Goal: Information Seeking & Learning: Learn about a topic

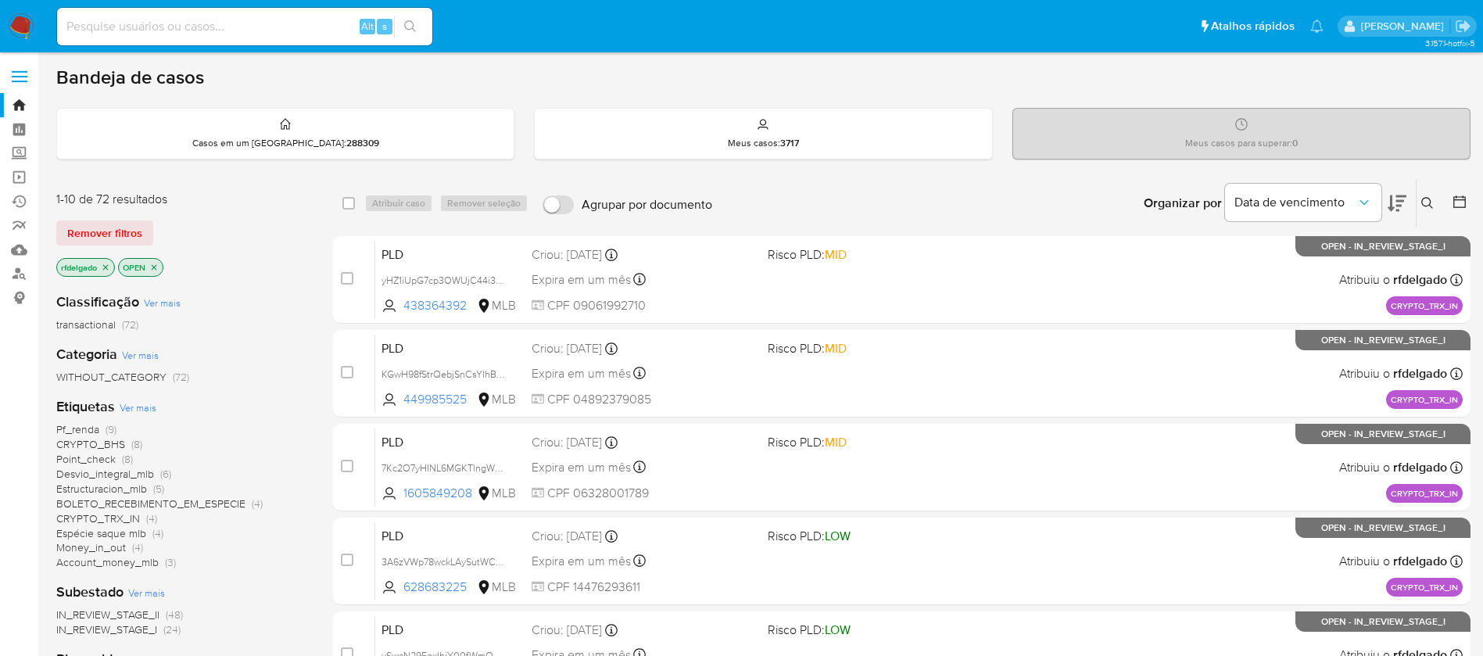
scroll to position [117, 0]
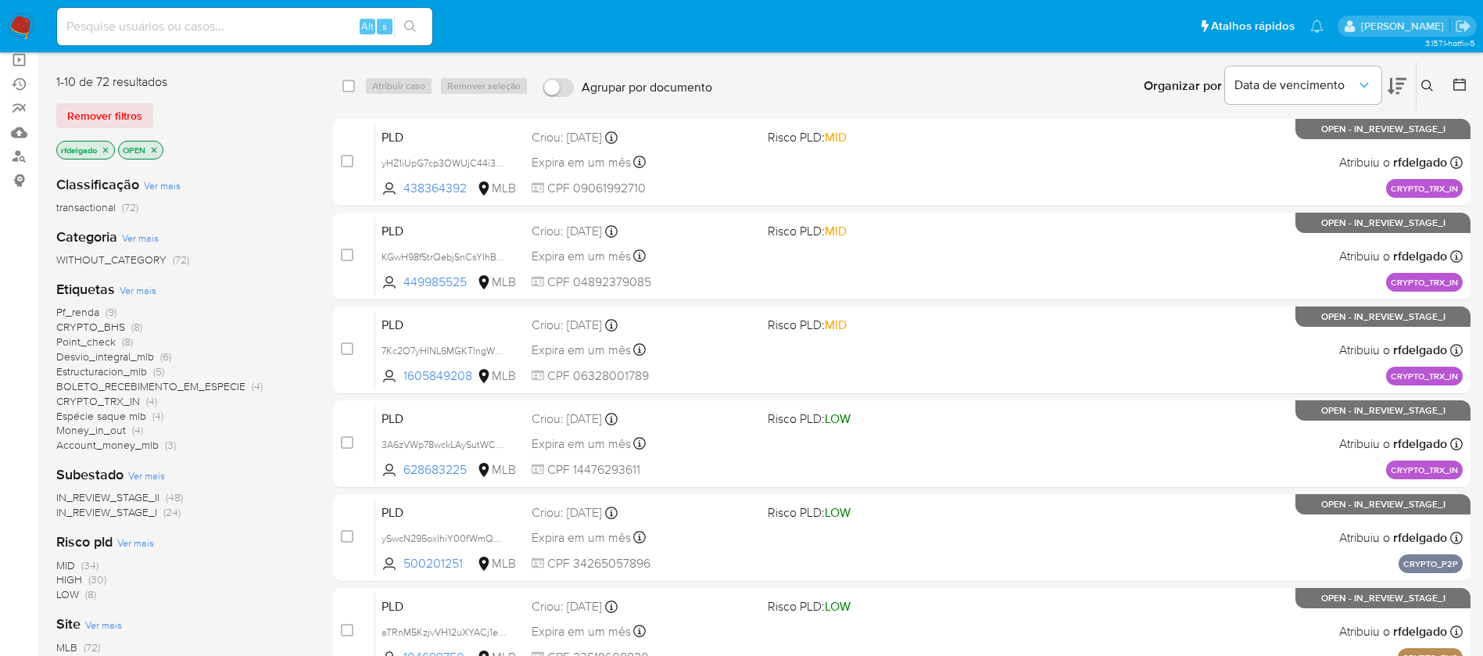
click at [108, 322] on span "CRYPTO_BHS" at bounding box center [90, 327] width 69 height 16
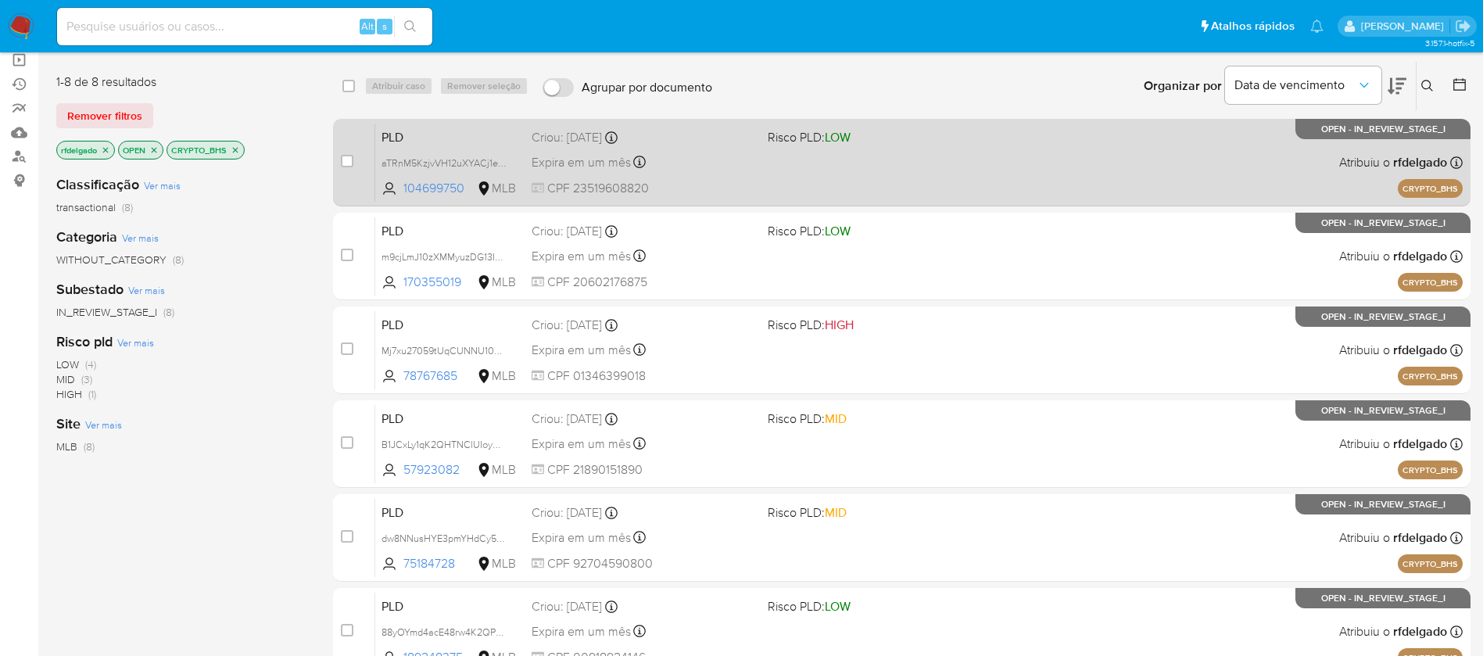
click at [728, 191] on span "CPF 23519608820" at bounding box center [643, 188] width 224 height 17
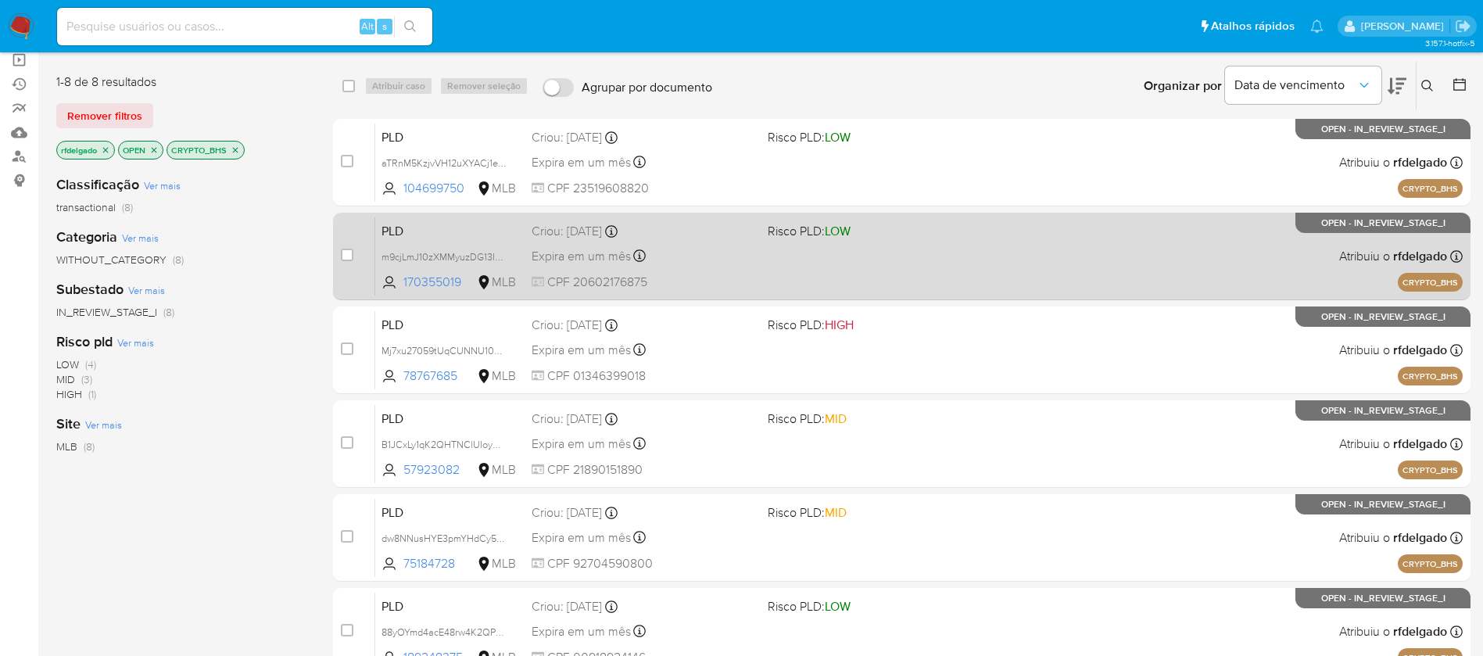
click at [737, 265] on div "Expira em um mês Expira em [DATE] 18:45:37" at bounding box center [643, 255] width 224 height 21
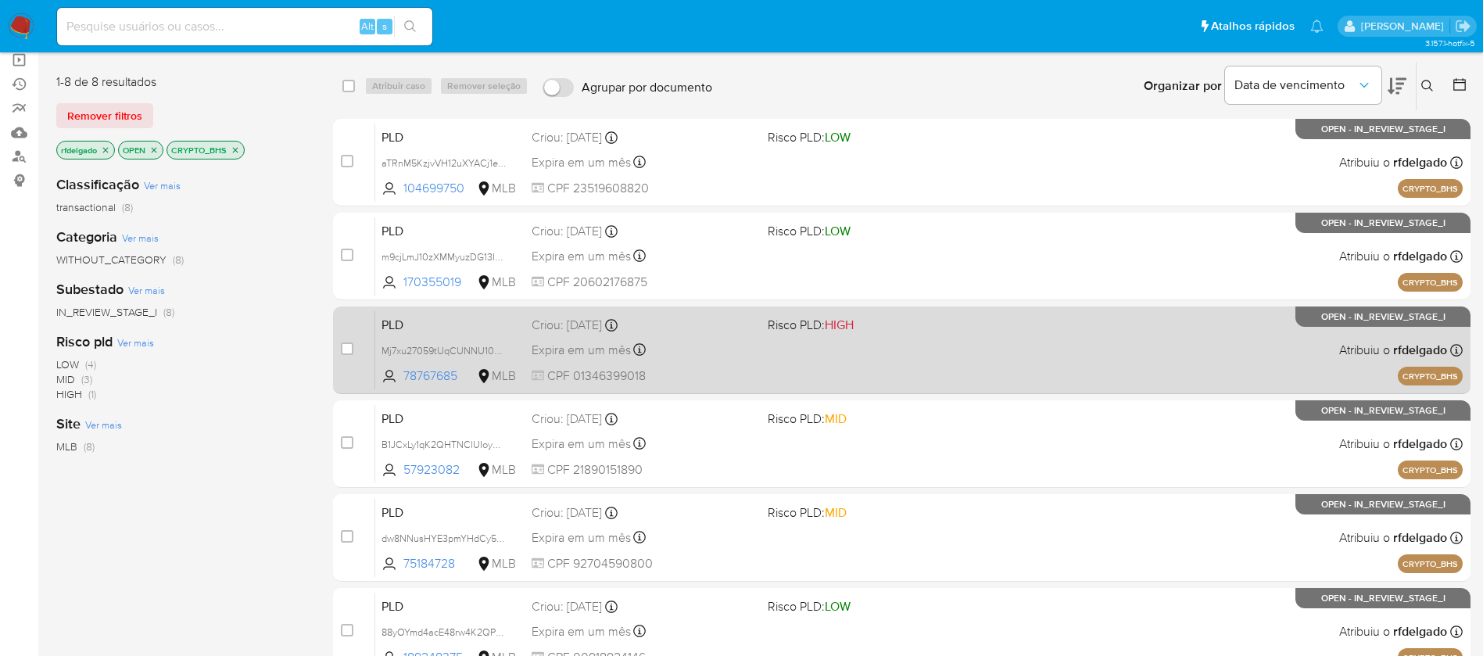
click at [704, 358] on div "Expira em um mês Expira em [DATE] 18:45:34" at bounding box center [643, 349] width 224 height 21
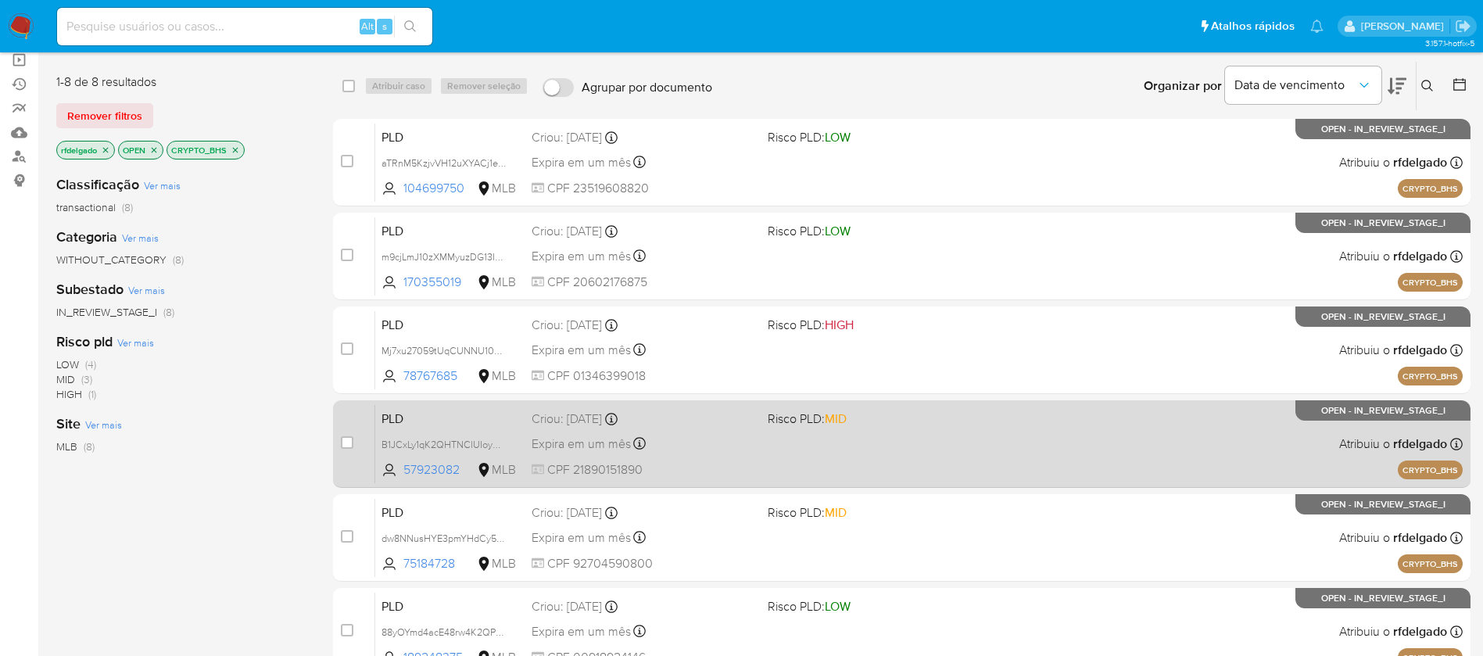
click at [741, 460] on div "PLD B1JCxLy1qK2QHTNClUIoymvR 57923082 MLB Risco PLD: MID Criou: [DATE] Criou: […" at bounding box center [918, 443] width 1087 height 79
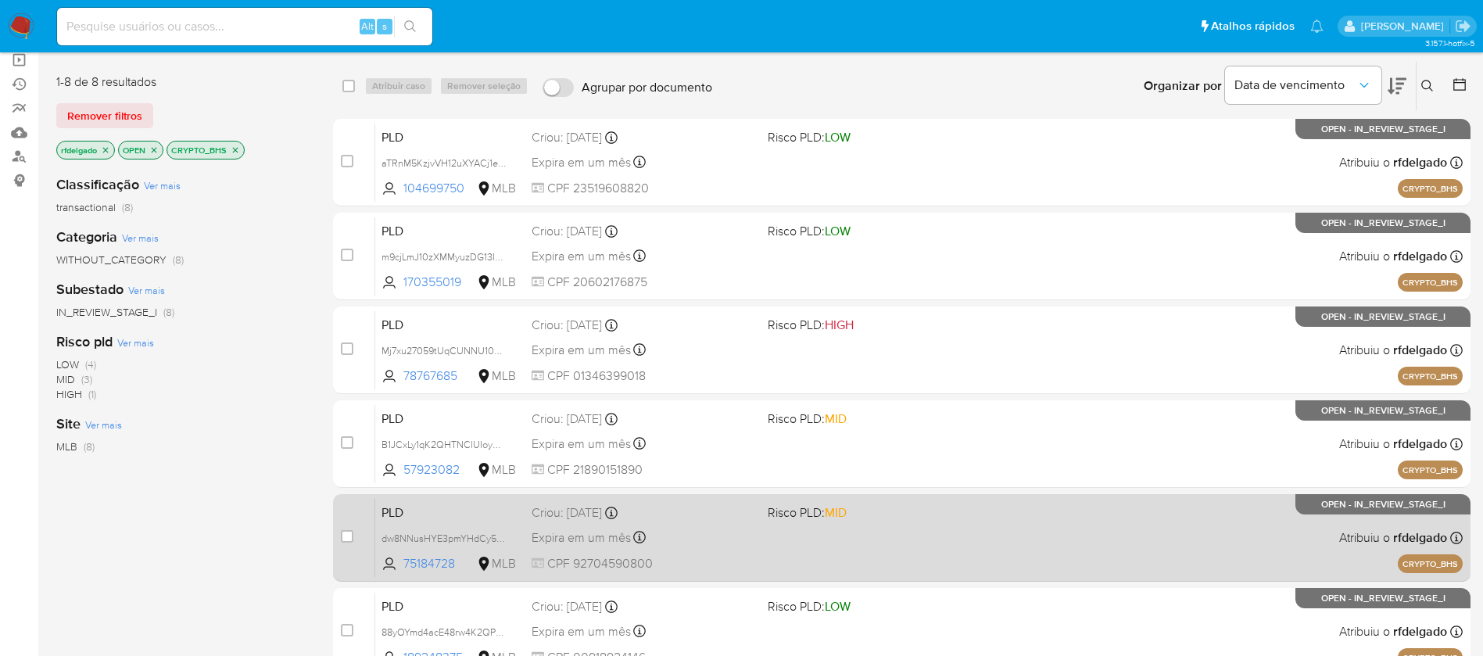
click at [785, 533] on div "PLD dw8NNusHYE3pmYHdCy5H3VQQ 75184728 MLB Risco PLD: MID Criou: [DATE] Criou: […" at bounding box center [918, 537] width 1087 height 79
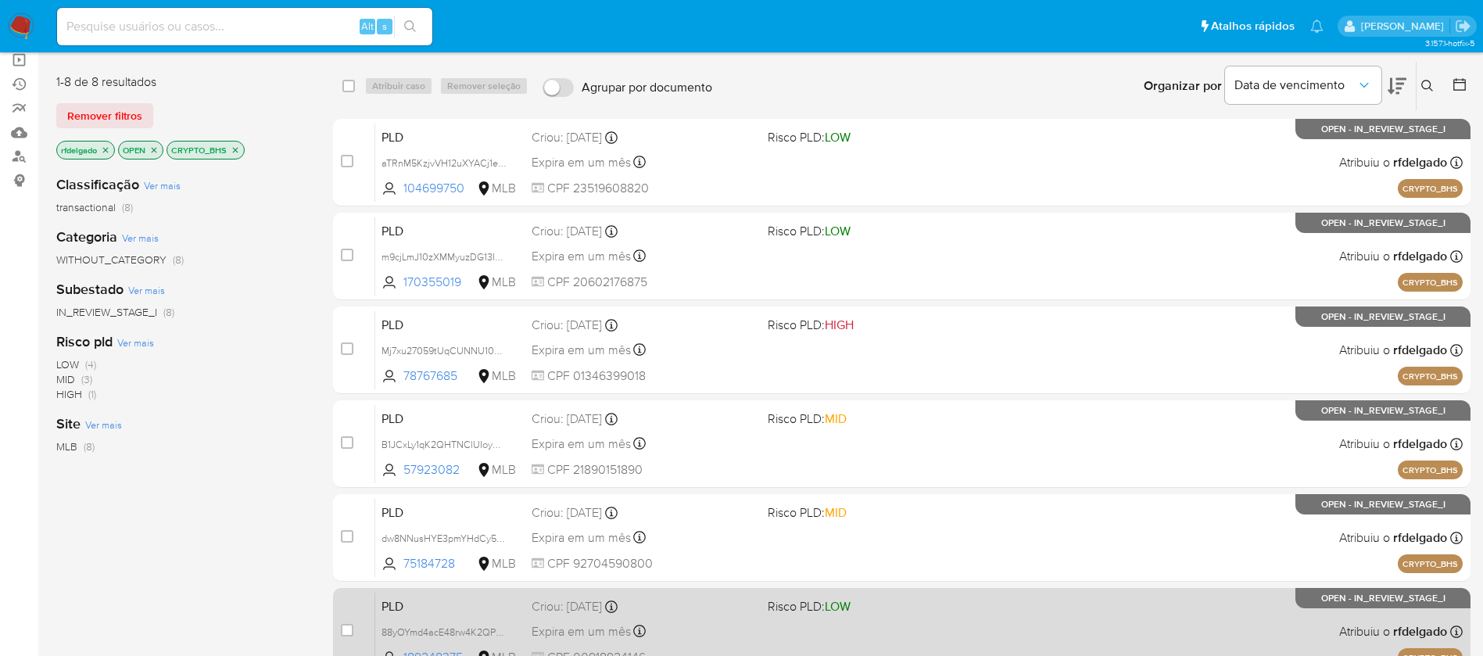
click at [696, 602] on div "Criou: [DATE] Criou: [DATE] 18:45:24" at bounding box center [643, 606] width 224 height 17
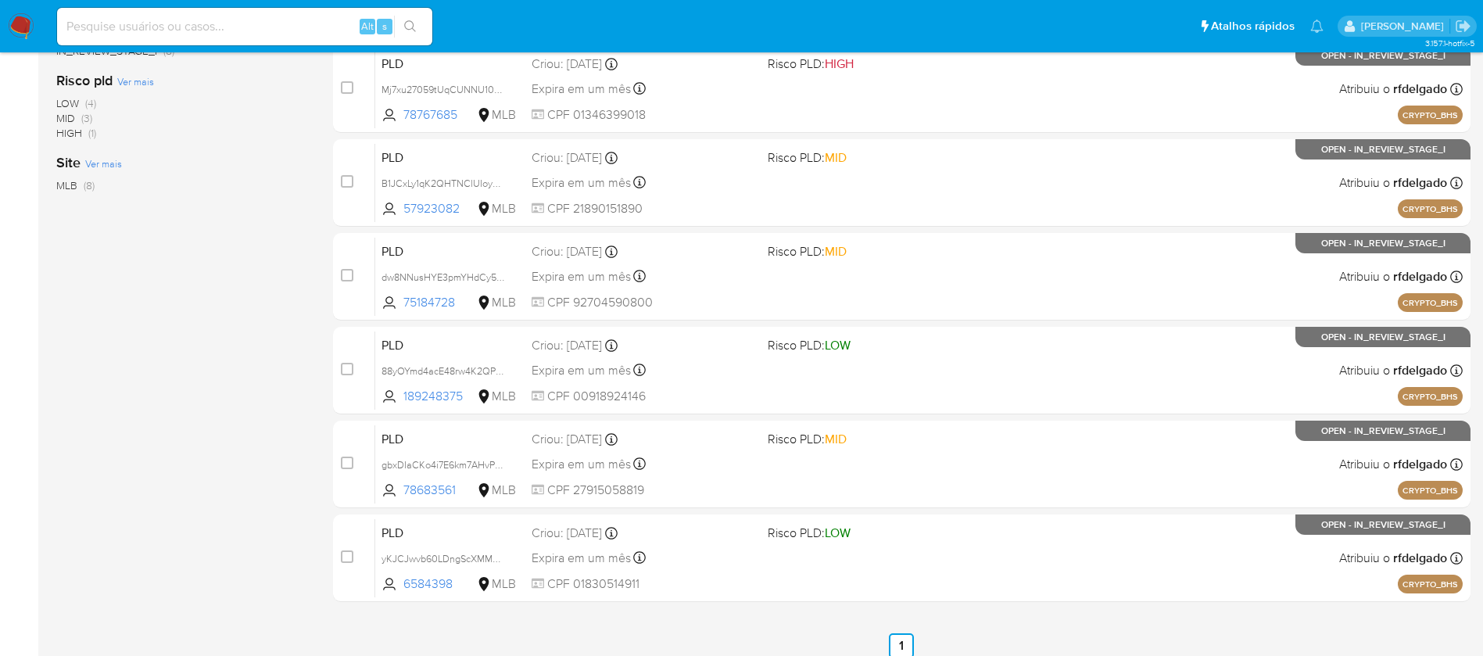
scroll to position [391, 0]
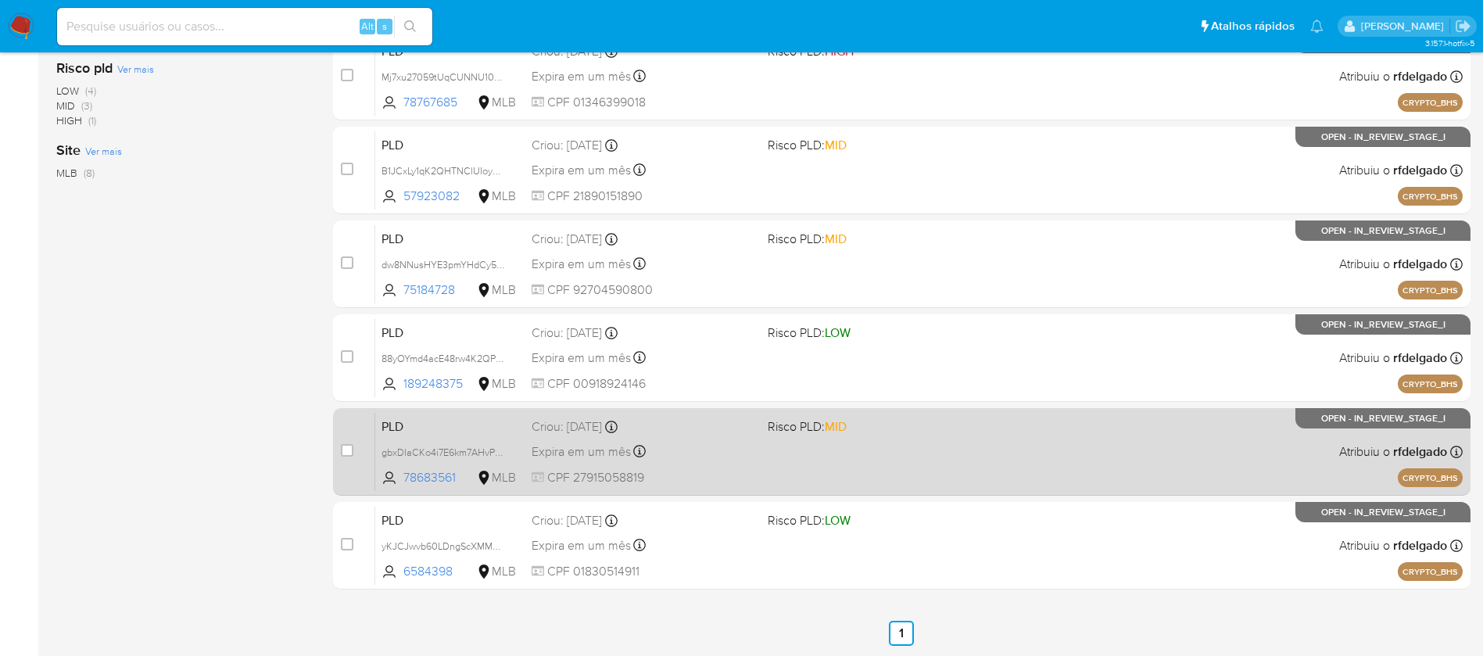
click at [703, 430] on div "Criou: [DATE] Criou: [DATE] 18:45:21" at bounding box center [643, 426] width 224 height 17
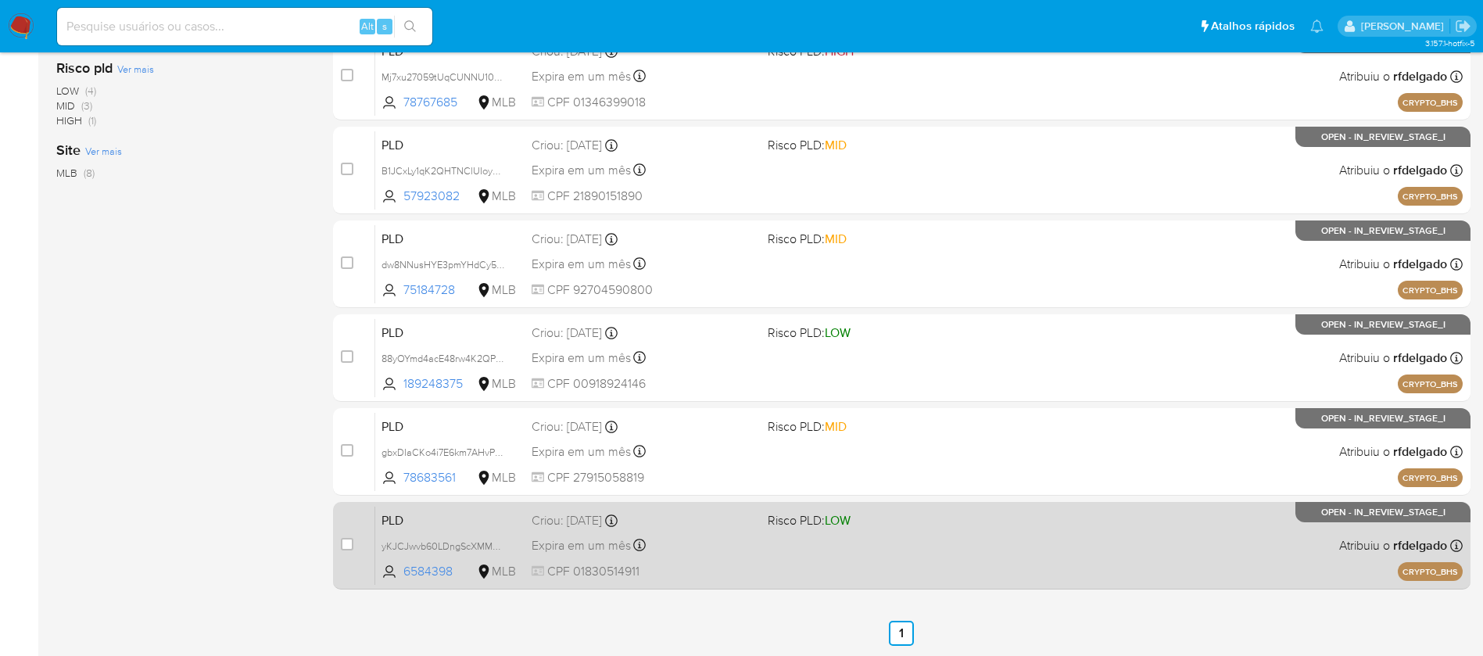
click at [689, 526] on div "Criou: [DATE] Criou: [DATE] 18:45:15" at bounding box center [643, 520] width 224 height 17
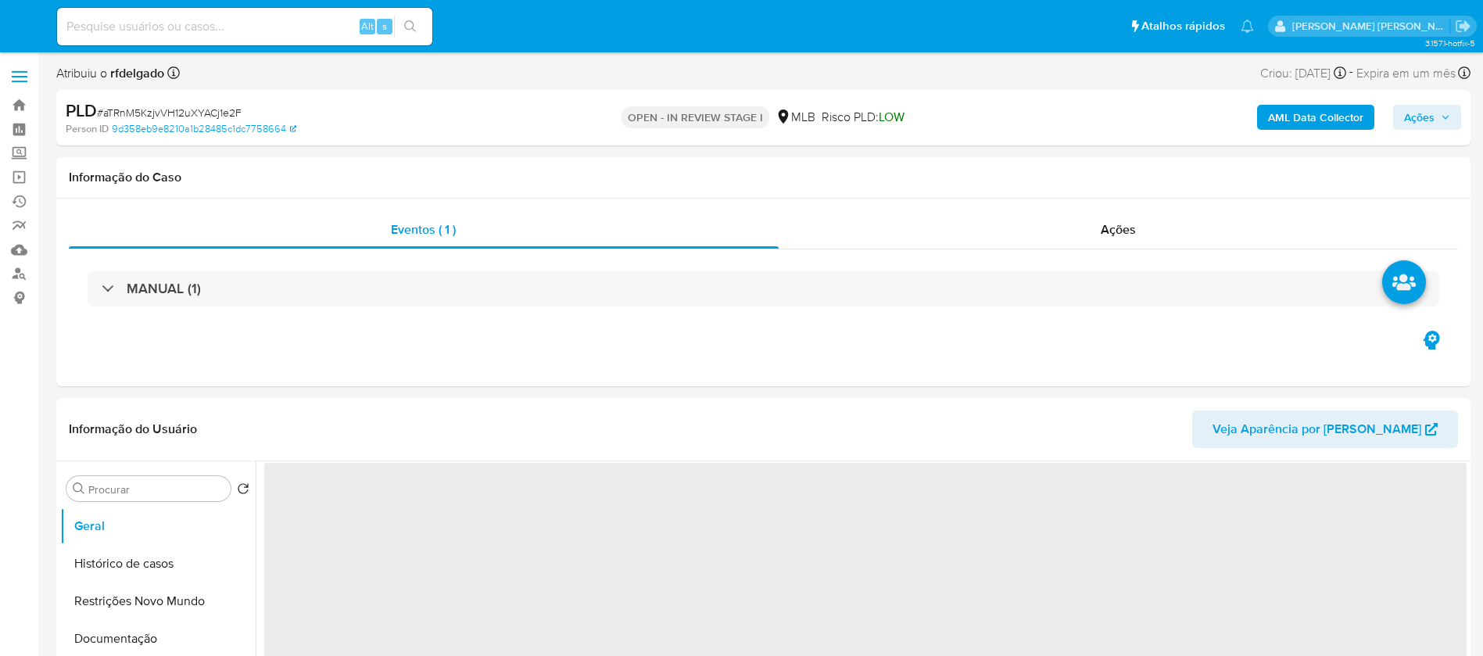
select select "10"
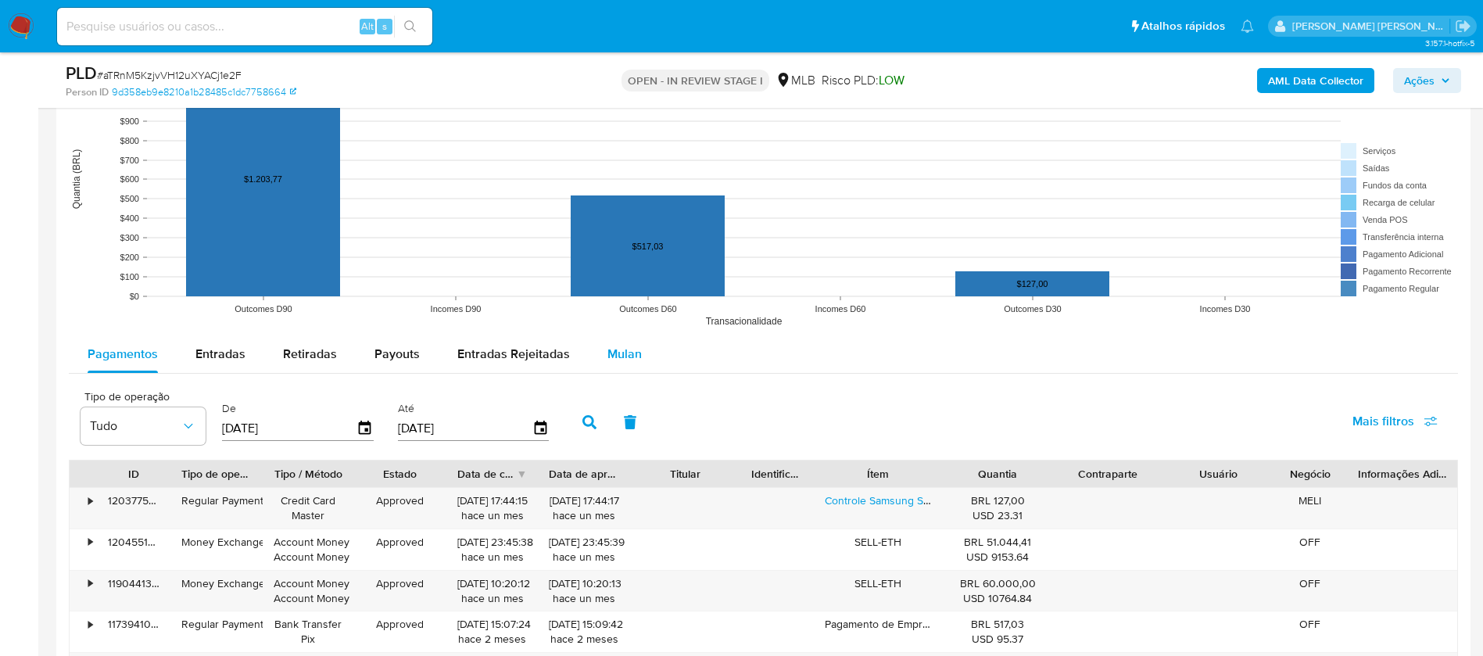
click at [632, 341] on div "Mulan" at bounding box center [624, 354] width 34 height 38
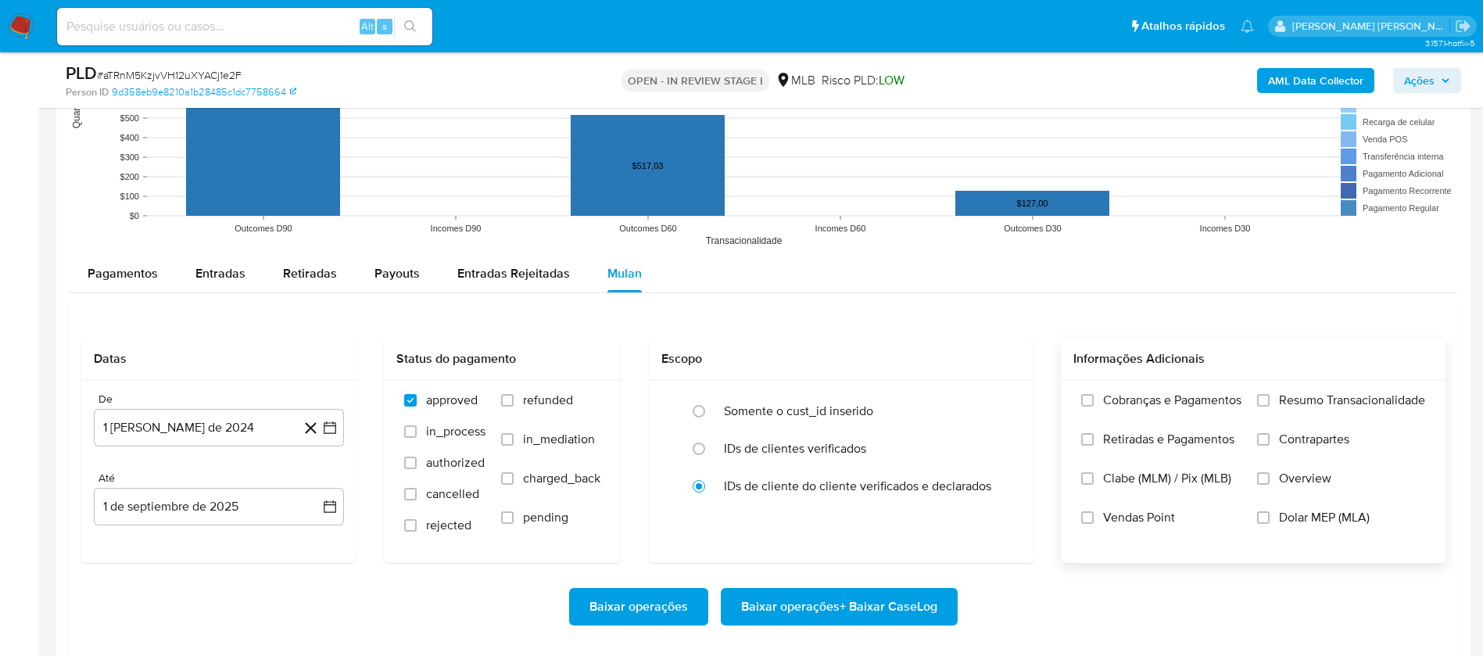
scroll to position [1524, 0]
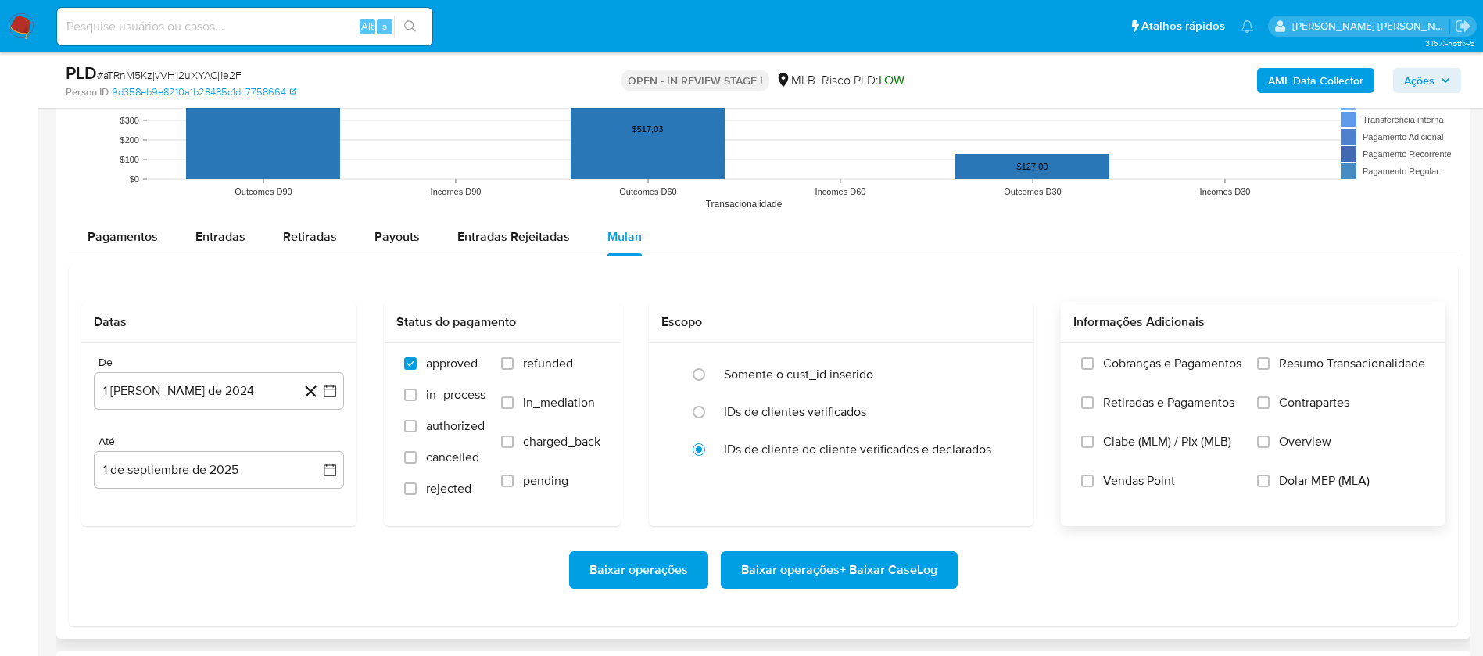
click at [1401, 362] on span "Resumo Transacionalidade" at bounding box center [1352, 364] width 146 height 16
click at [1269, 362] on input "Resumo Transacionalidade" at bounding box center [1263, 363] width 13 height 13
click at [1159, 478] on span "Vendas Point" at bounding box center [1139, 481] width 72 height 16
click at [1093, 478] on input "Vendas Point" at bounding box center [1087, 480] width 13 height 13
click at [135, 380] on button "1 de agosto de 2024" at bounding box center [219, 391] width 250 height 38
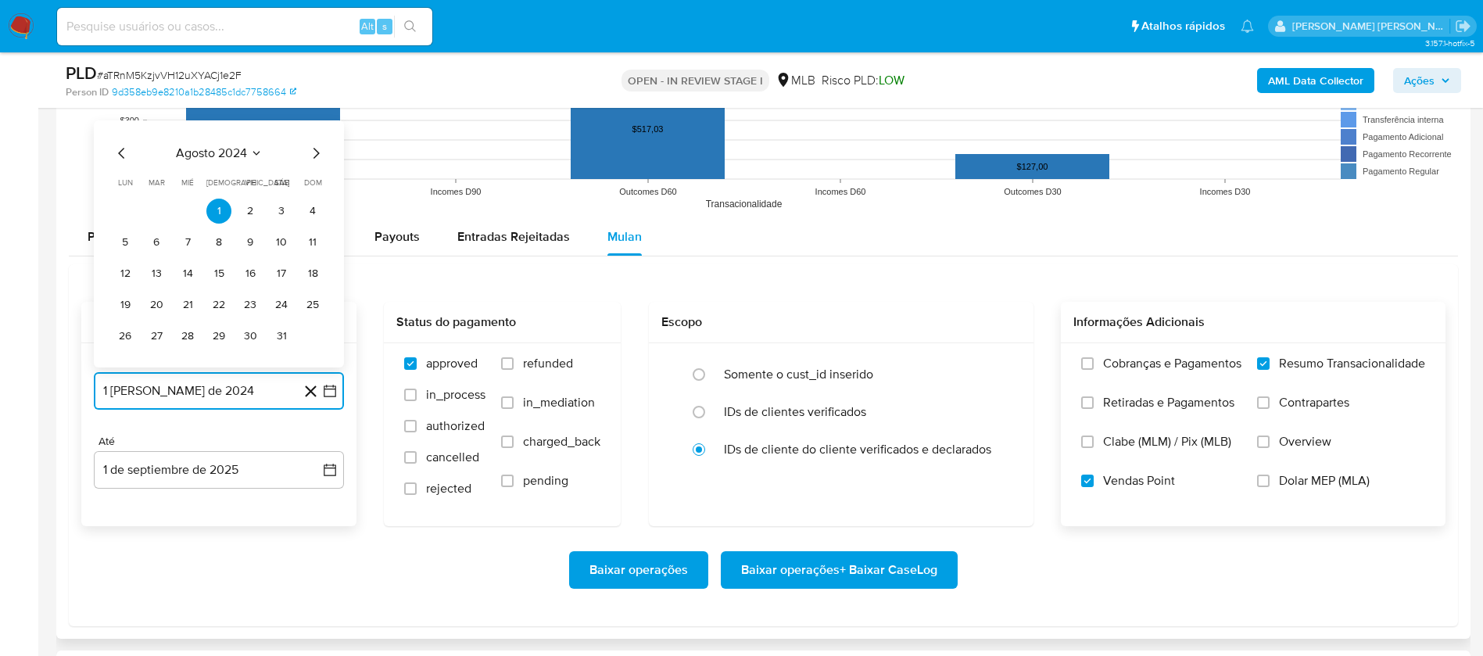
click at [224, 145] on span "agosto 2024" at bounding box center [211, 153] width 71 height 16
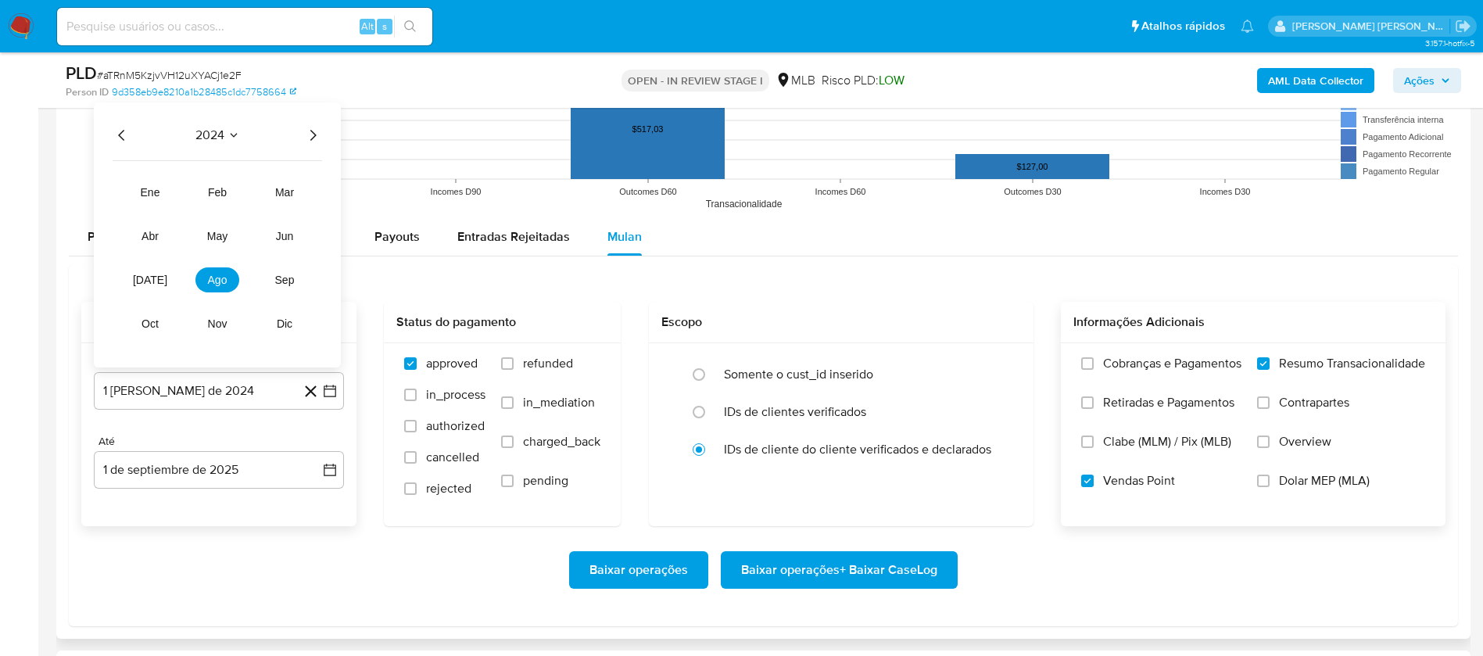
click at [308, 130] on icon "Año siguiente" at bounding box center [312, 135] width 19 height 19
click at [152, 279] on span "jul" at bounding box center [150, 280] width 34 height 13
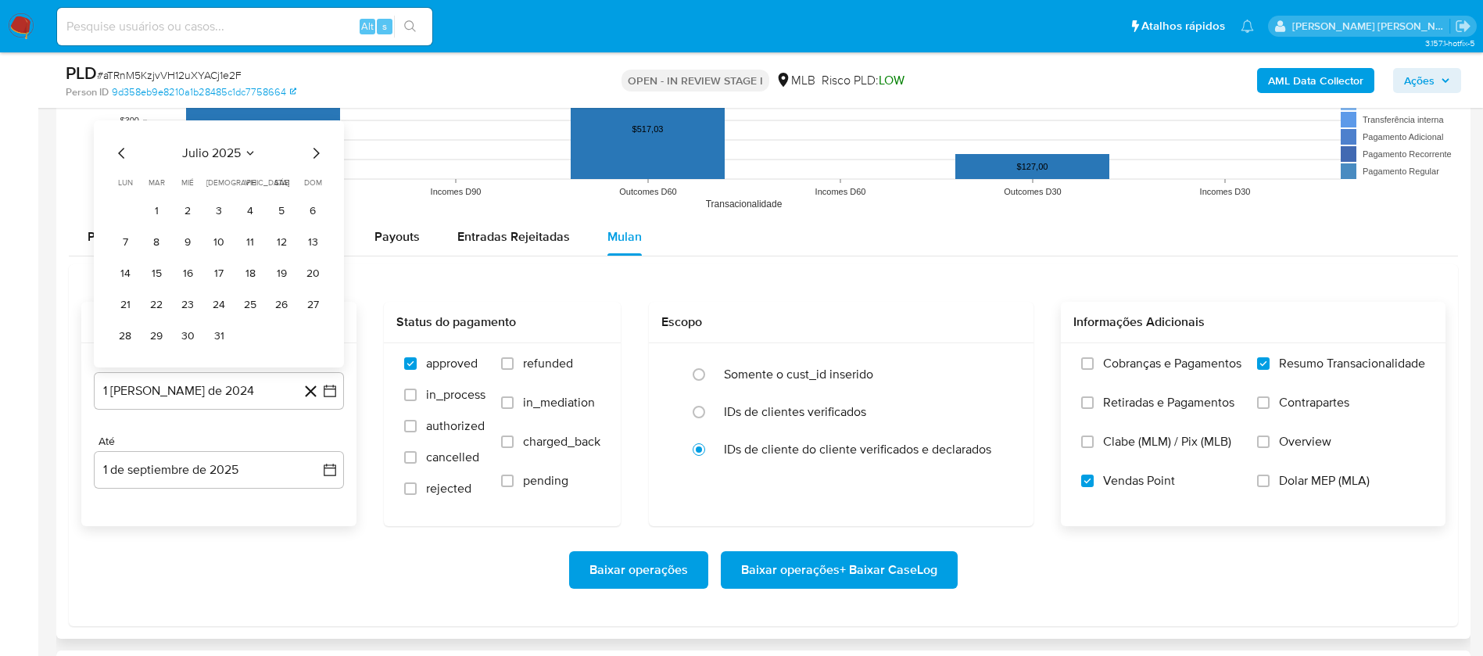
click at [155, 209] on button "1" at bounding box center [156, 211] width 25 height 25
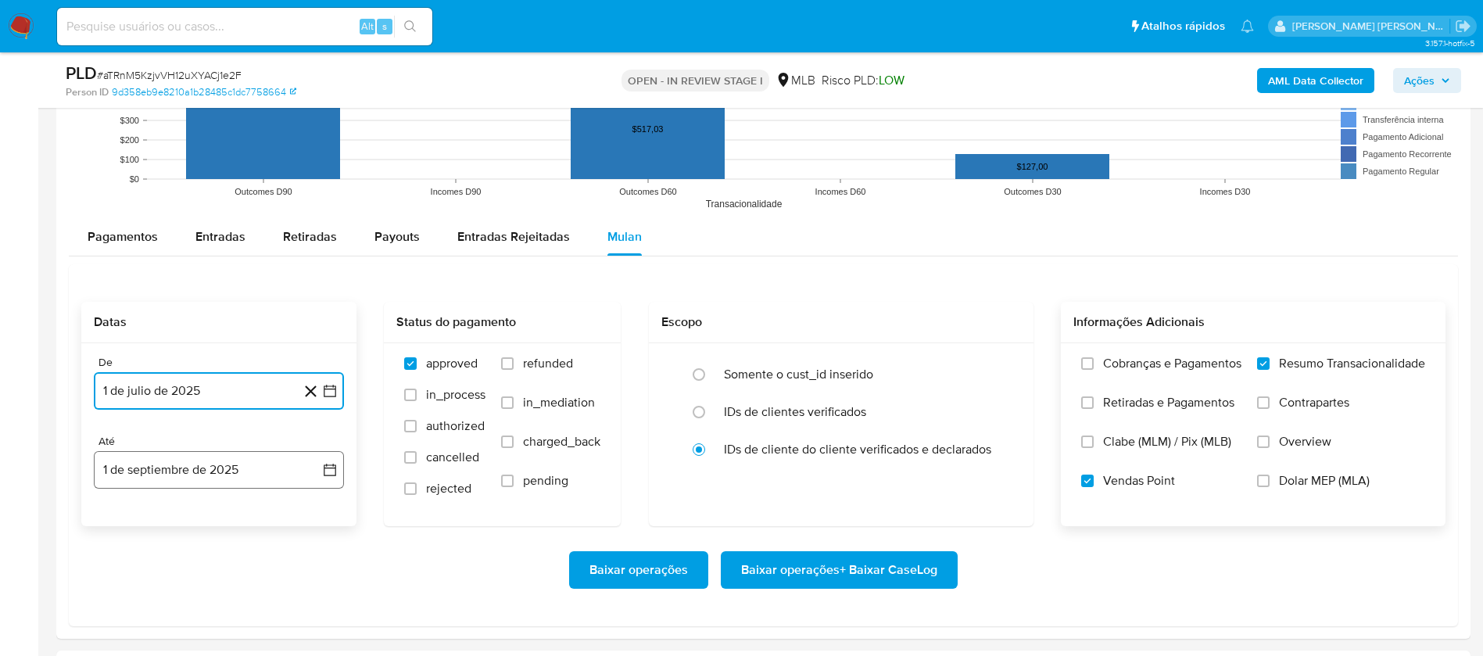
click at [229, 473] on button "1 de septiembre de 2025" at bounding box center [219, 470] width 250 height 38
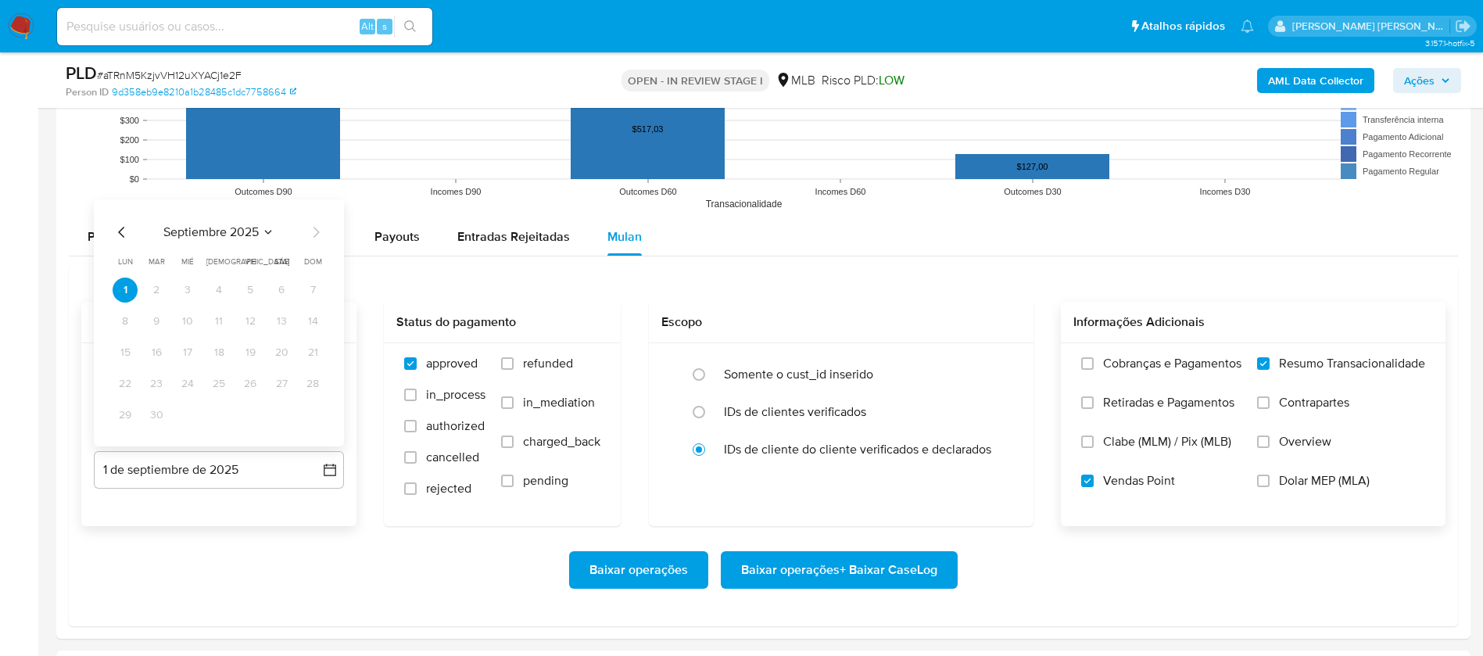
click at [125, 230] on icon "Mes anterior" at bounding box center [122, 232] width 19 height 19
click at [277, 416] on button "30" at bounding box center [281, 414] width 25 height 25
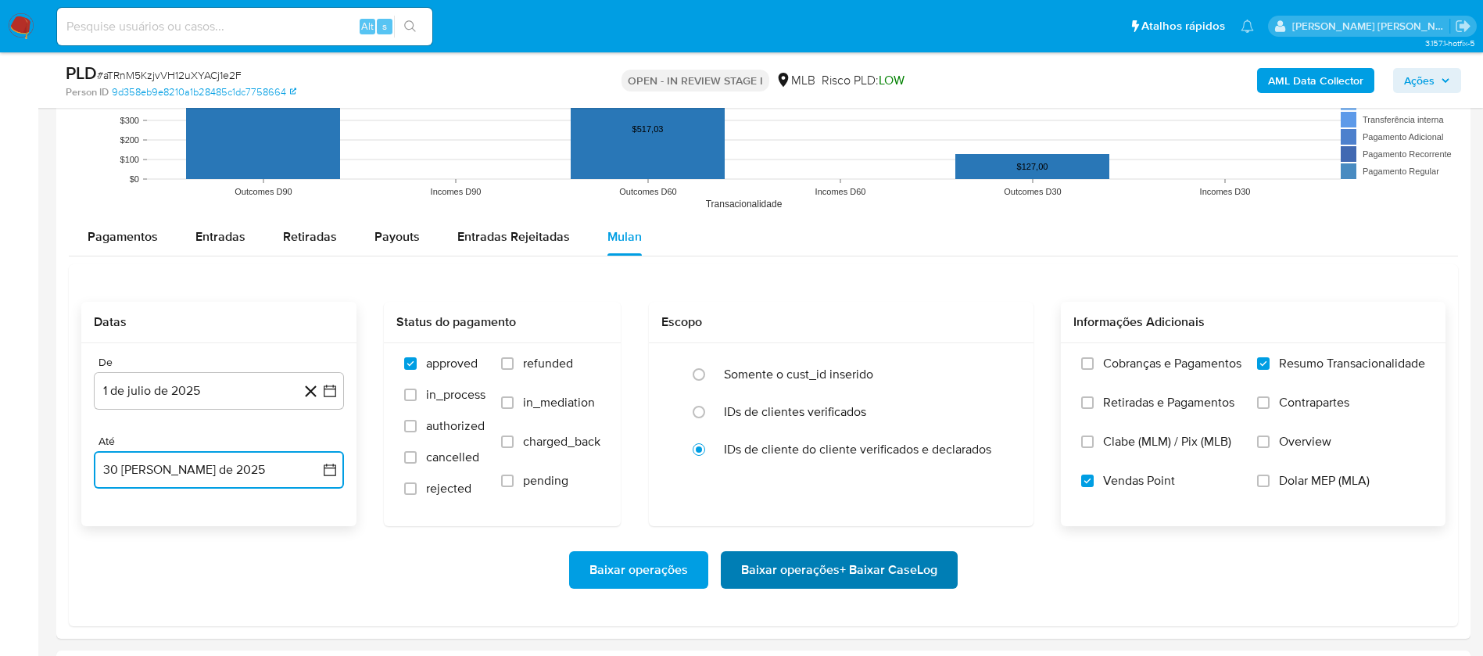
click at [917, 567] on span "Baixar operações + Baixar CaseLog" at bounding box center [839, 570] width 196 height 34
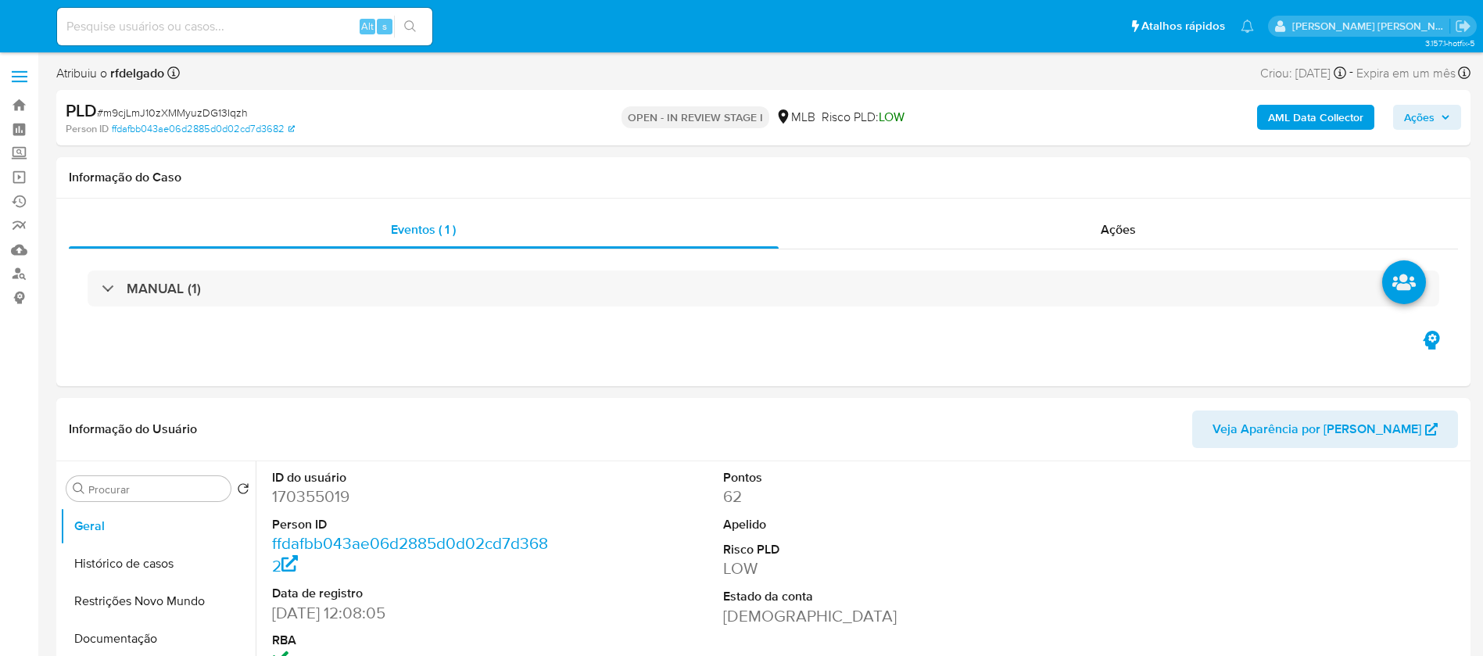
select select "10"
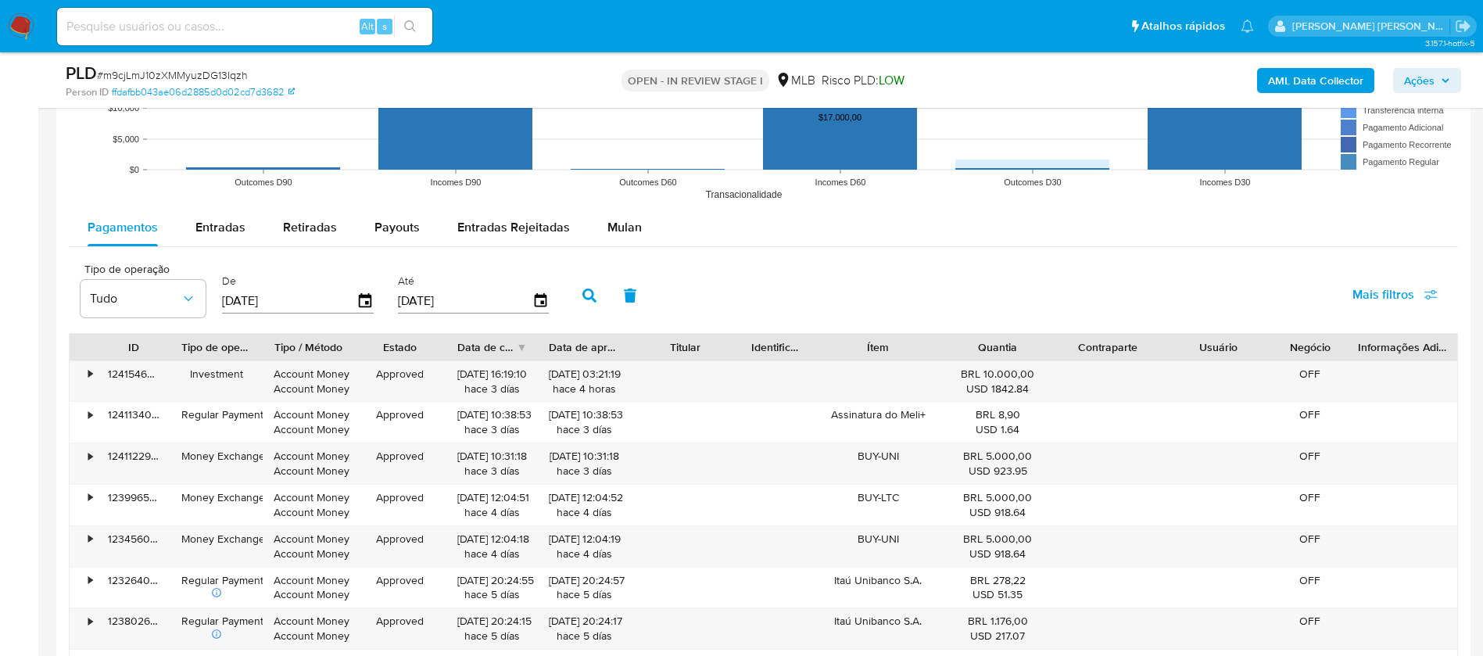
scroll to position [1641, 0]
click at [610, 229] on span "Mulan" at bounding box center [624, 225] width 34 height 18
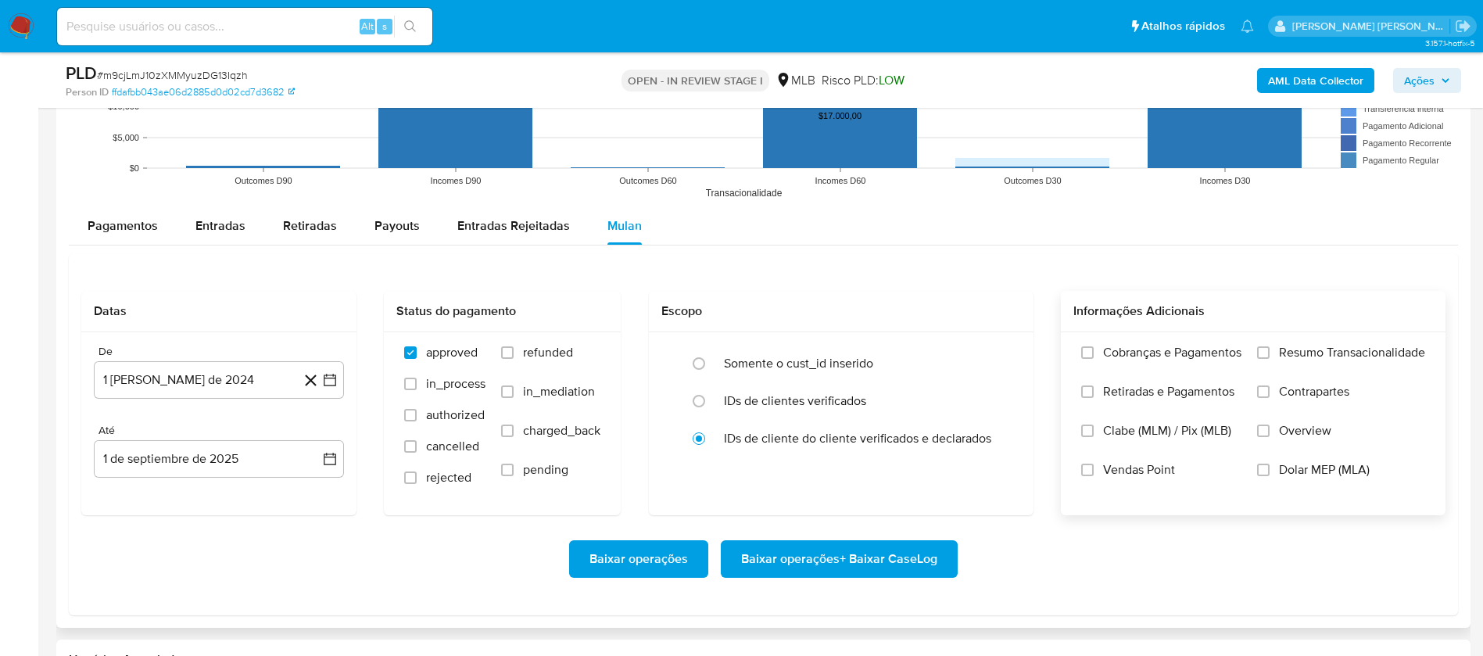
click at [1324, 350] on span "Resumo Transacionalidade" at bounding box center [1352, 353] width 146 height 16
click at [1269, 350] on input "Resumo Transacionalidade" at bounding box center [1263, 352] width 13 height 13
click at [1152, 464] on span "Vendas Point" at bounding box center [1139, 470] width 72 height 16
click at [1093, 464] on input "Vendas Point" at bounding box center [1087, 469] width 13 height 13
click at [217, 381] on button "1 de agosto de 2024" at bounding box center [219, 380] width 250 height 38
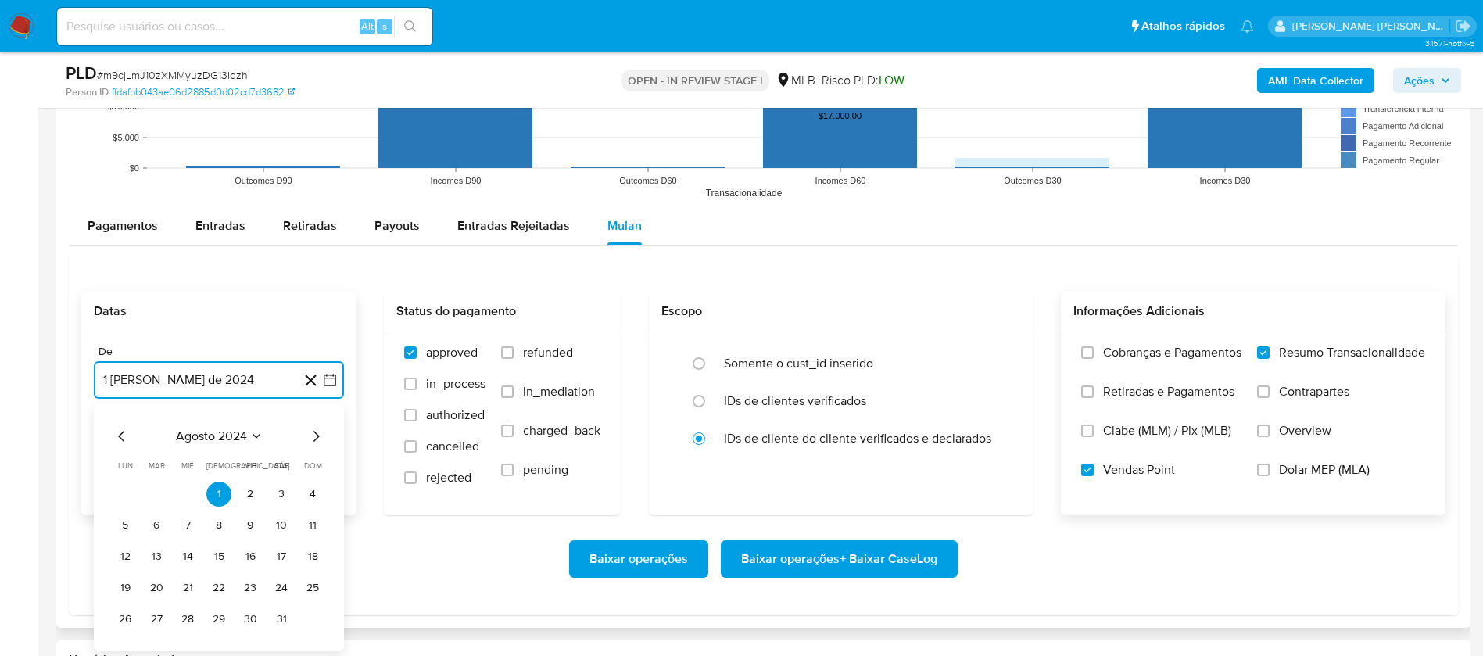
click at [223, 428] on span "agosto 2024" at bounding box center [211, 436] width 71 height 16
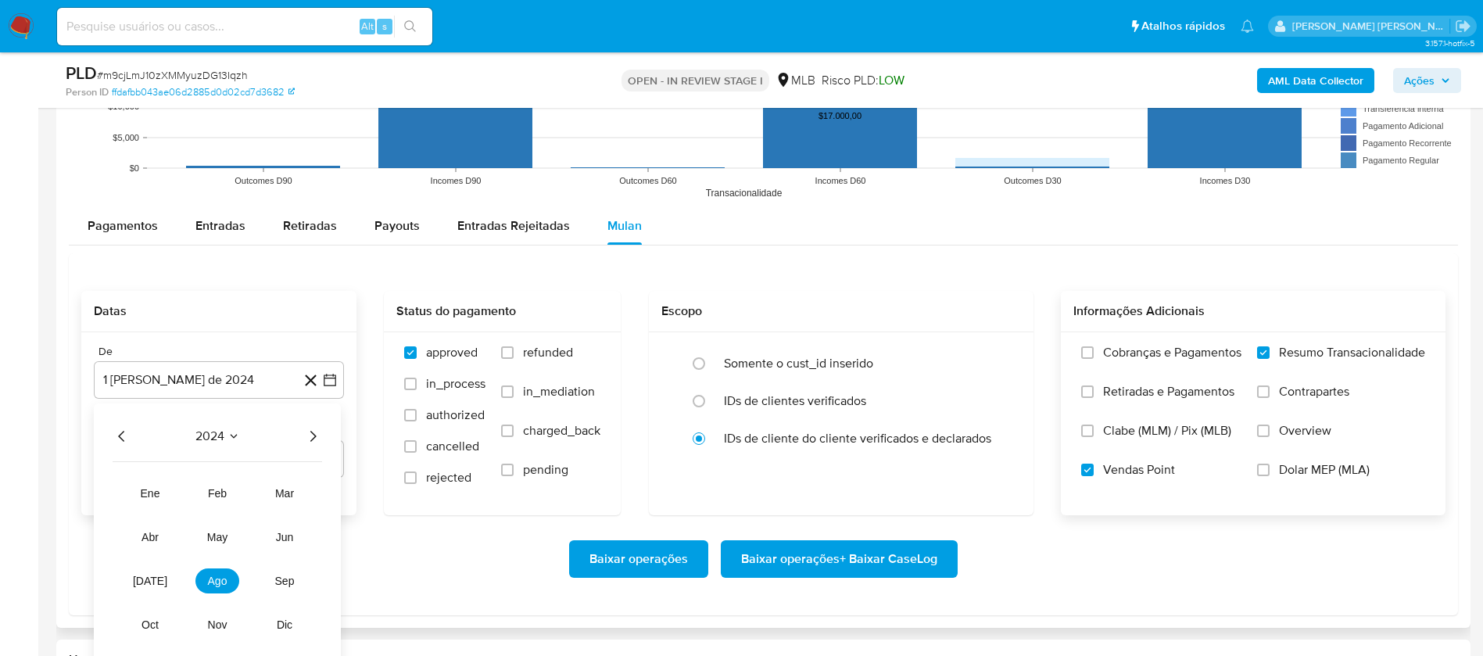
click at [311, 433] on icon "Año siguiente" at bounding box center [312, 436] width 19 height 19
click at [159, 578] on button "jul" at bounding box center [150, 580] width 44 height 25
click at [150, 488] on button "1" at bounding box center [156, 493] width 25 height 25
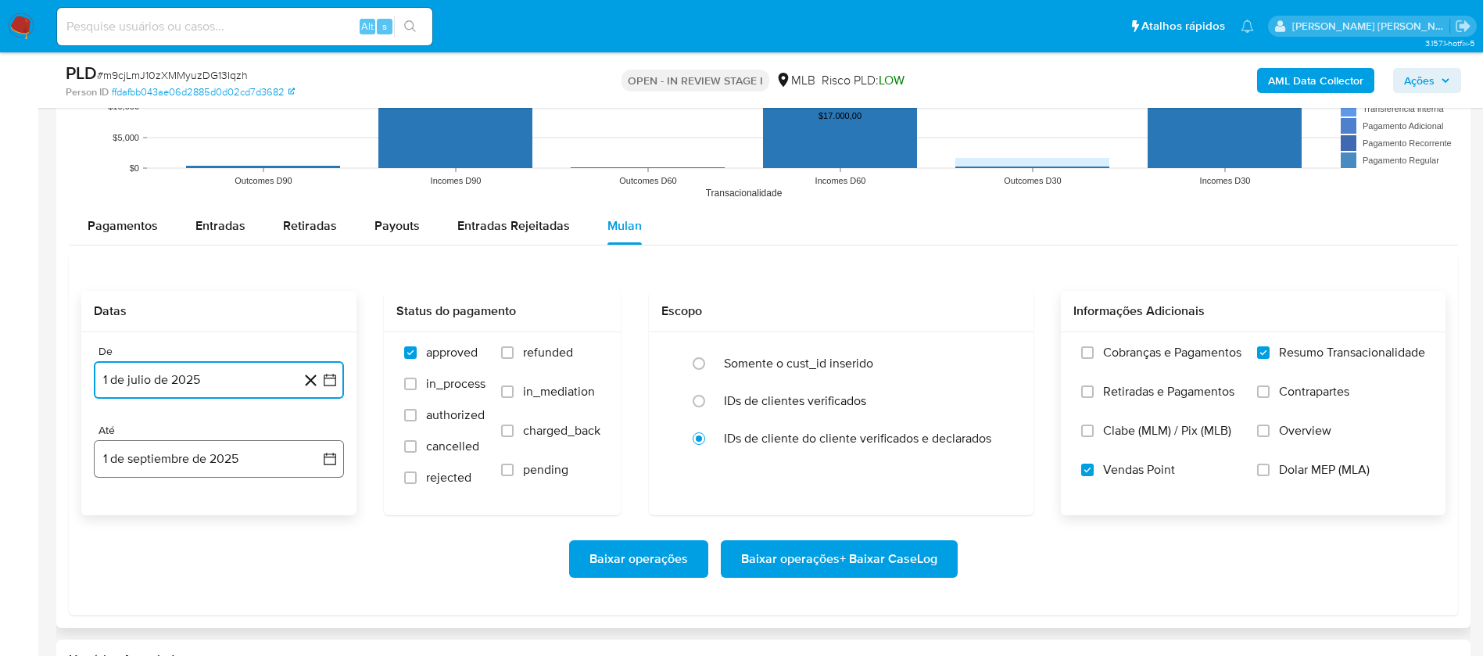
click at [170, 450] on button "1 de septiembre de 2025" at bounding box center [219, 459] width 250 height 38
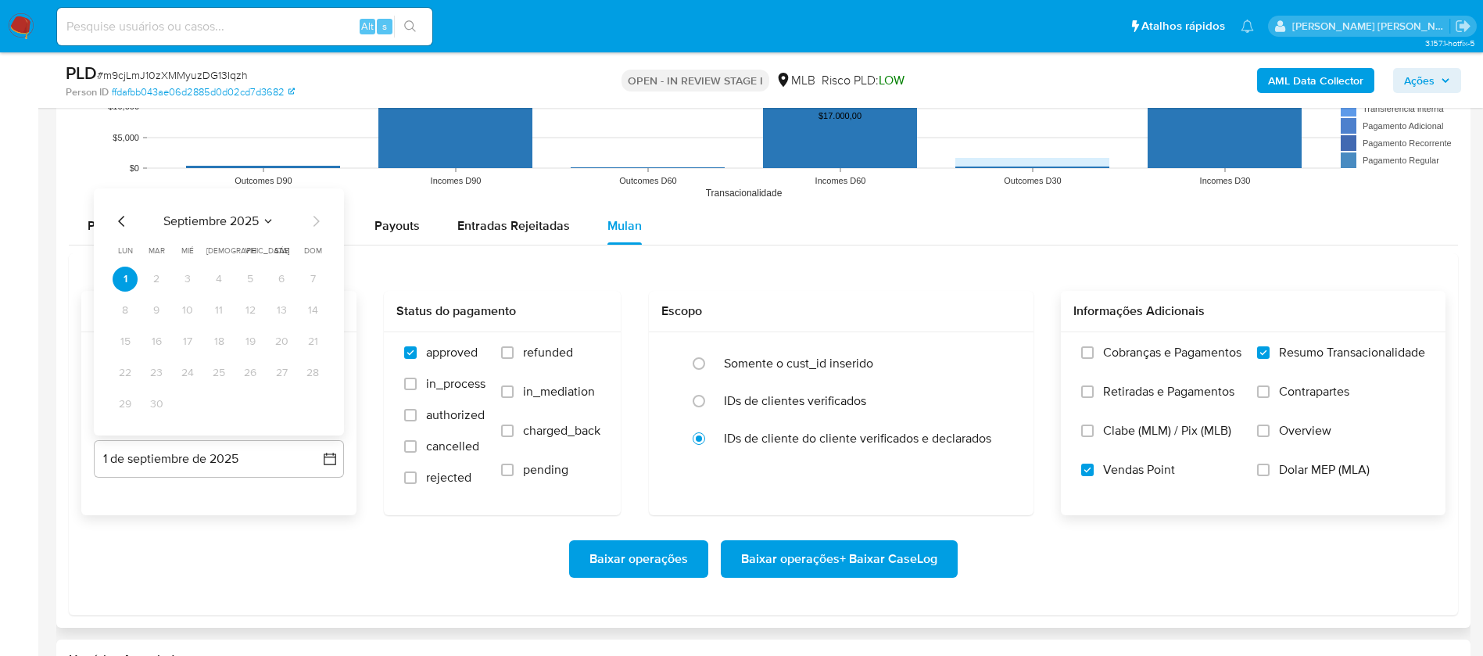
click at [121, 220] on icon "Mes anterior" at bounding box center [122, 221] width 19 height 19
click at [275, 400] on button "30" at bounding box center [281, 404] width 25 height 25
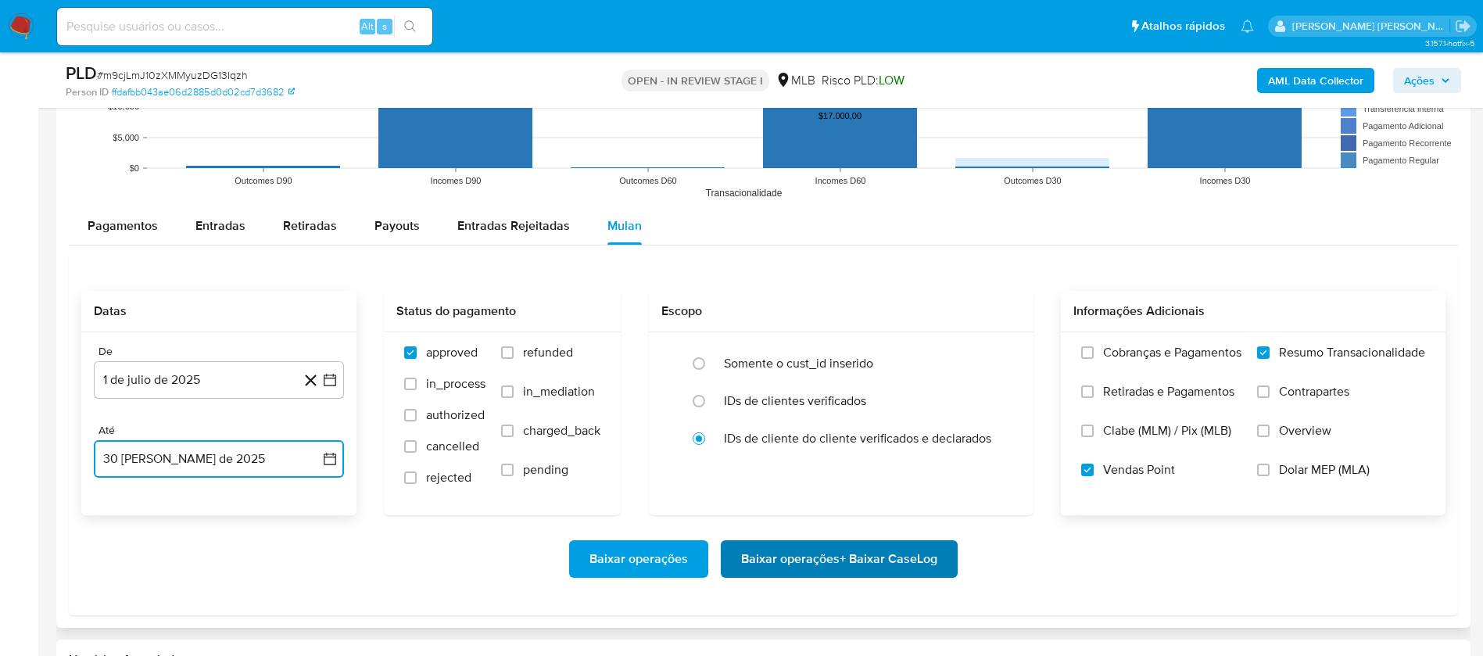
click at [807, 552] on span "Baixar operações + Baixar CaseLog" at bounding box center [839, 559] width 196 height 34
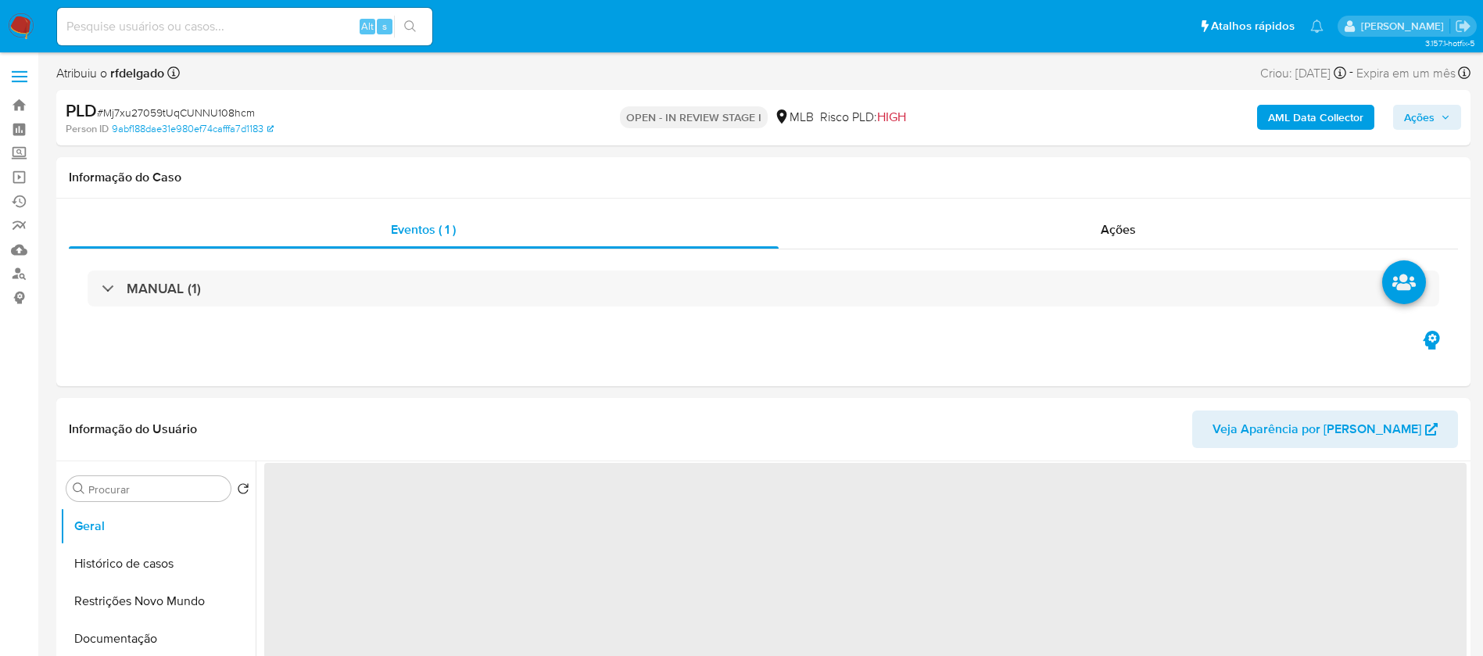
select select "10"
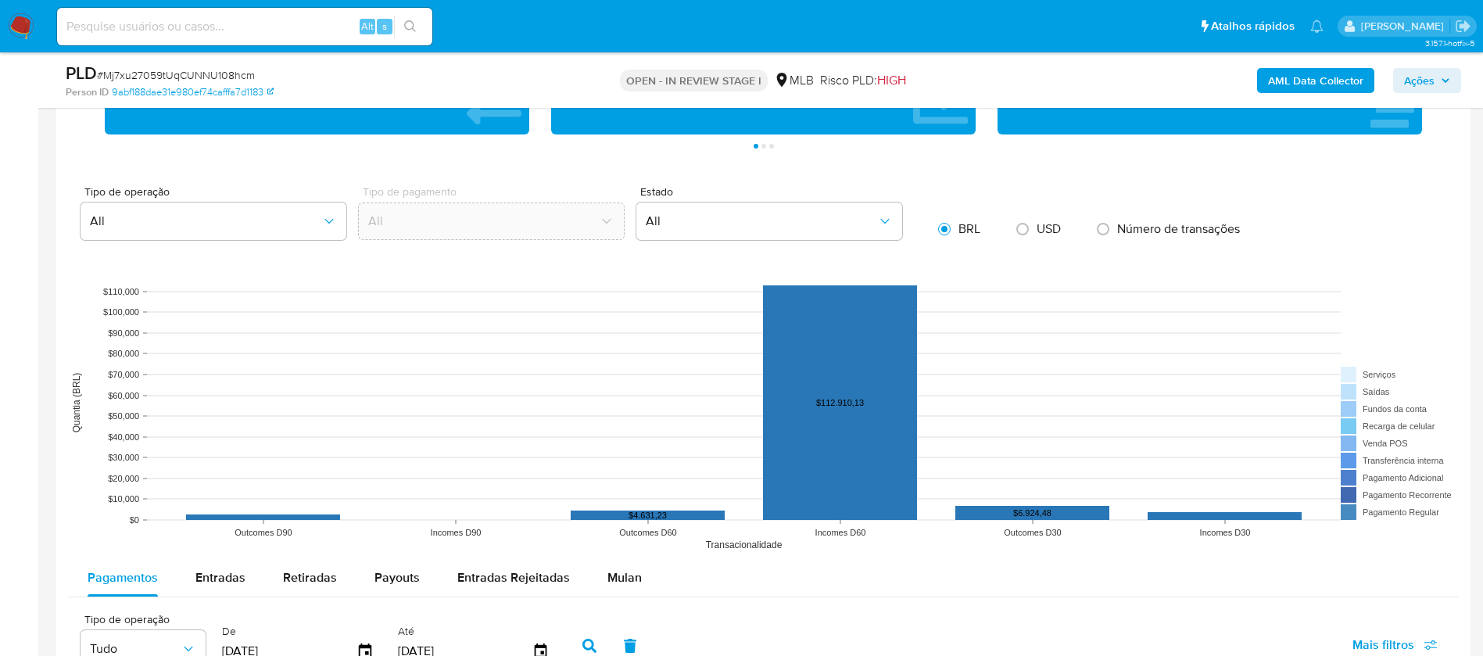
scroll to position [1641, 0]
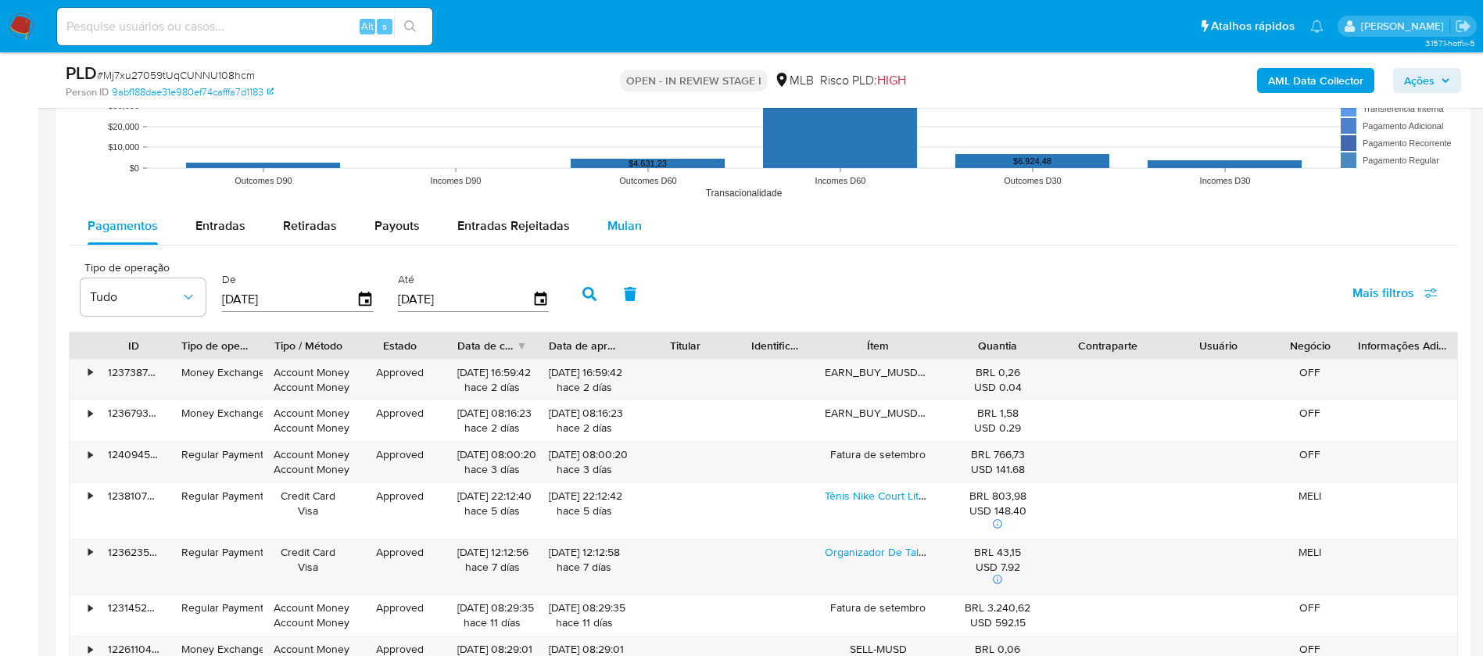
click at [631, 219] on span "Mulan" at bounding box center [624, 225] width 34 height 18
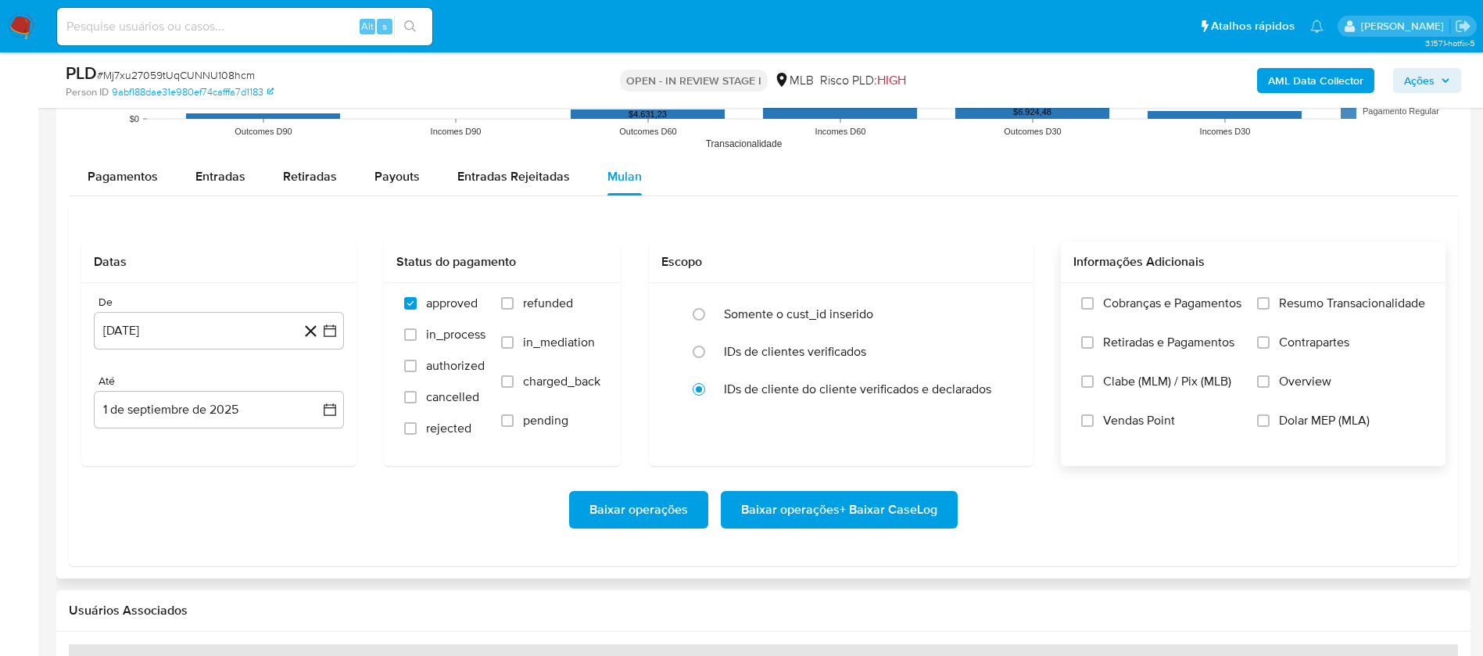
scroll to position [1758, 0]
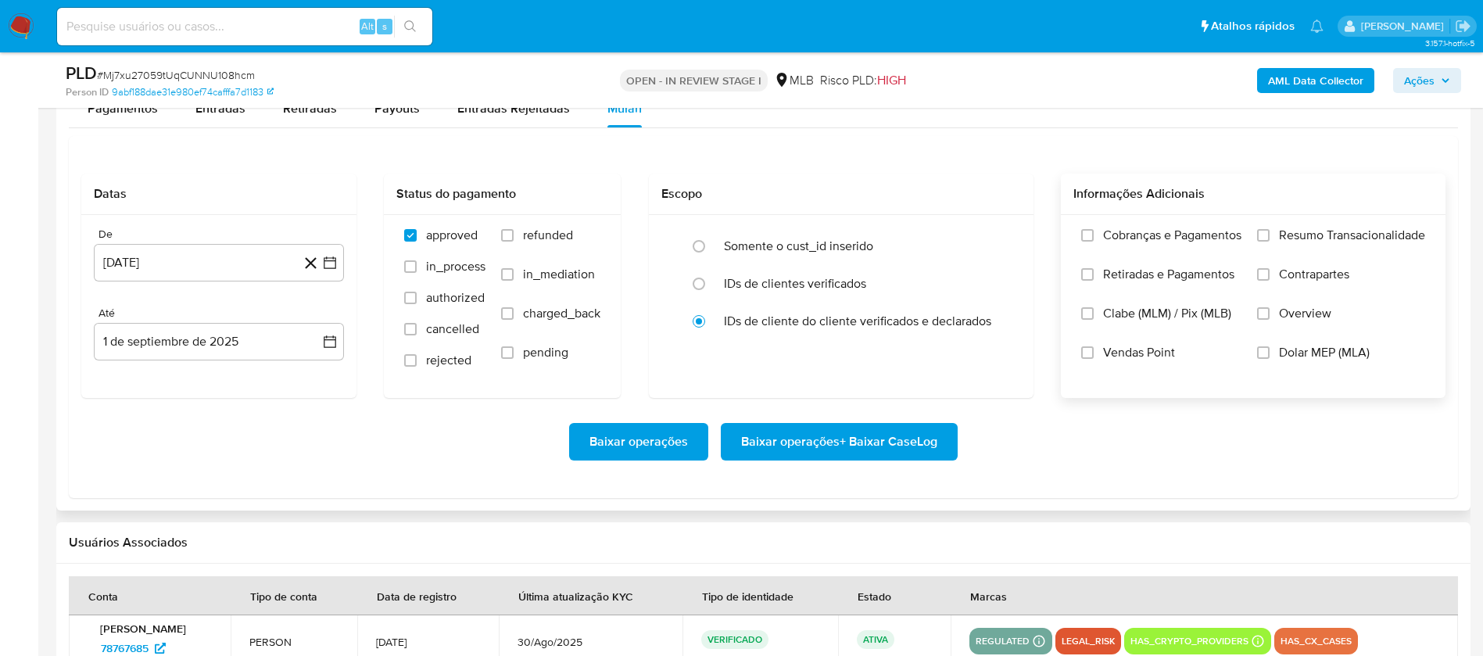
click at [1316, 227] on span "Resumo Transacionalidade" at bounding box center [1352, 235] width 146 height 16
click at [1269, 229] on input "Resumo Transacionalidade" at bounding box center [1263, 235] width 13 height 13
click at [1154, 349] on span "Vendas Point" at bounding box center [1139, 353] width 72 height 16
click at [1093, 349] on input "Vendas Point" at bounding box center [1087, 352] width 13 height 13
click at [202, 281] on div "De 1 de agosto de 2024 1-08-2024 Até 1 de septiembre de 2025 1-09-2025" at bounding box center [218, 306] width 275 height 183
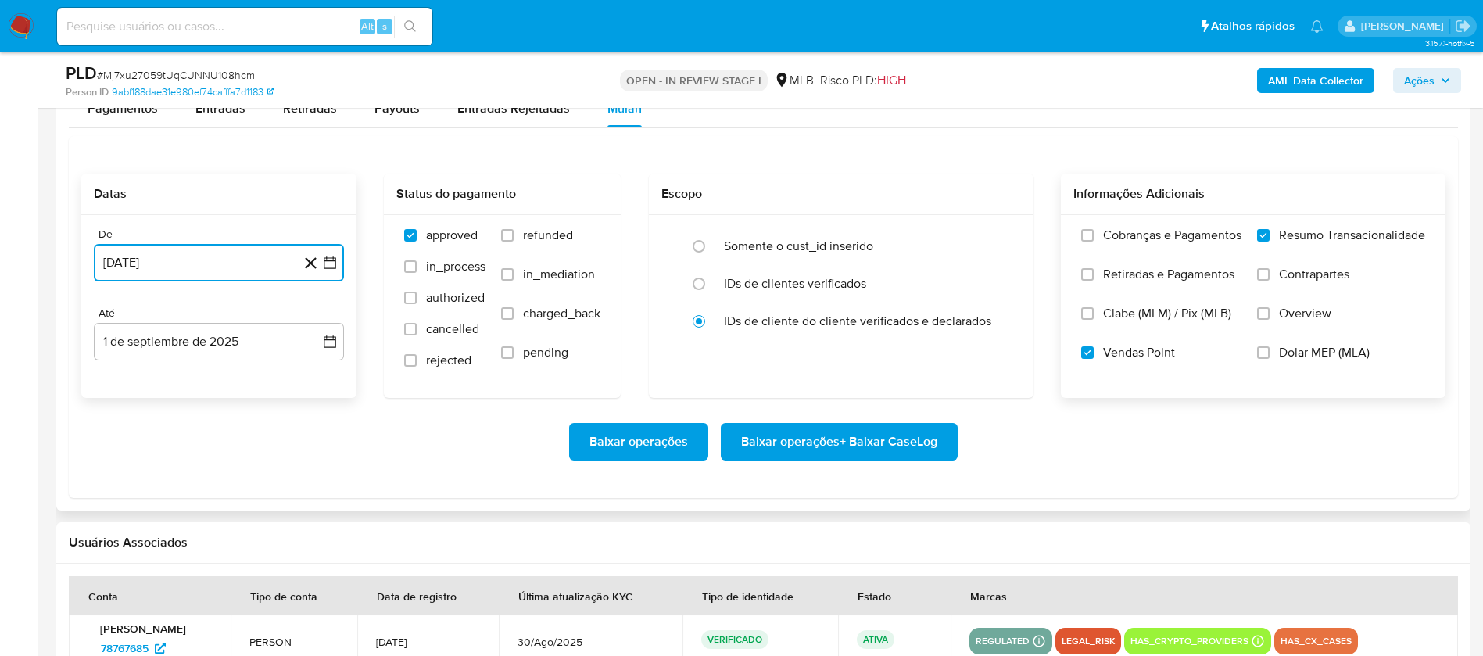
click at [207, 272] on button "1 de agosto de 2024" at bounding box center [219, 263] width 250 height 38
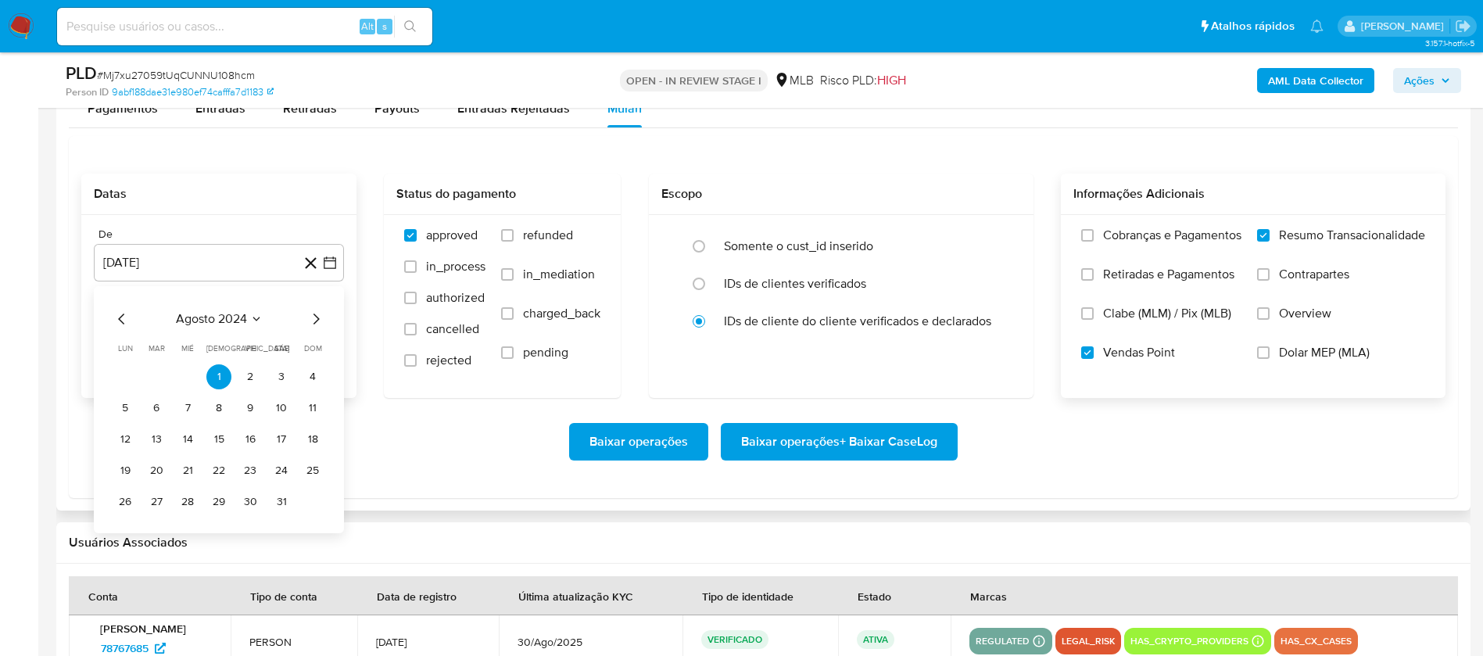
click at [232, 308] on div "agosto 2024 agosto 2024 lun lunes mar martes mié miércoles jue jueves vie viern…" at bounding box center [219, 409] width 250 height 247
click at [231, 313] on span "agosto 2024" at bounding box center [211, 319] width 71 height 16
click at [308, 317] on icon "Año siguiente" at bounding box center [312, 318] width 19 height 19
click at [158, 466] on button "jul" at bounding box center [150, 463] width 44 height 25
click at [146, 385] on td "1" at bounding box center [156, 376] width 25 height 25
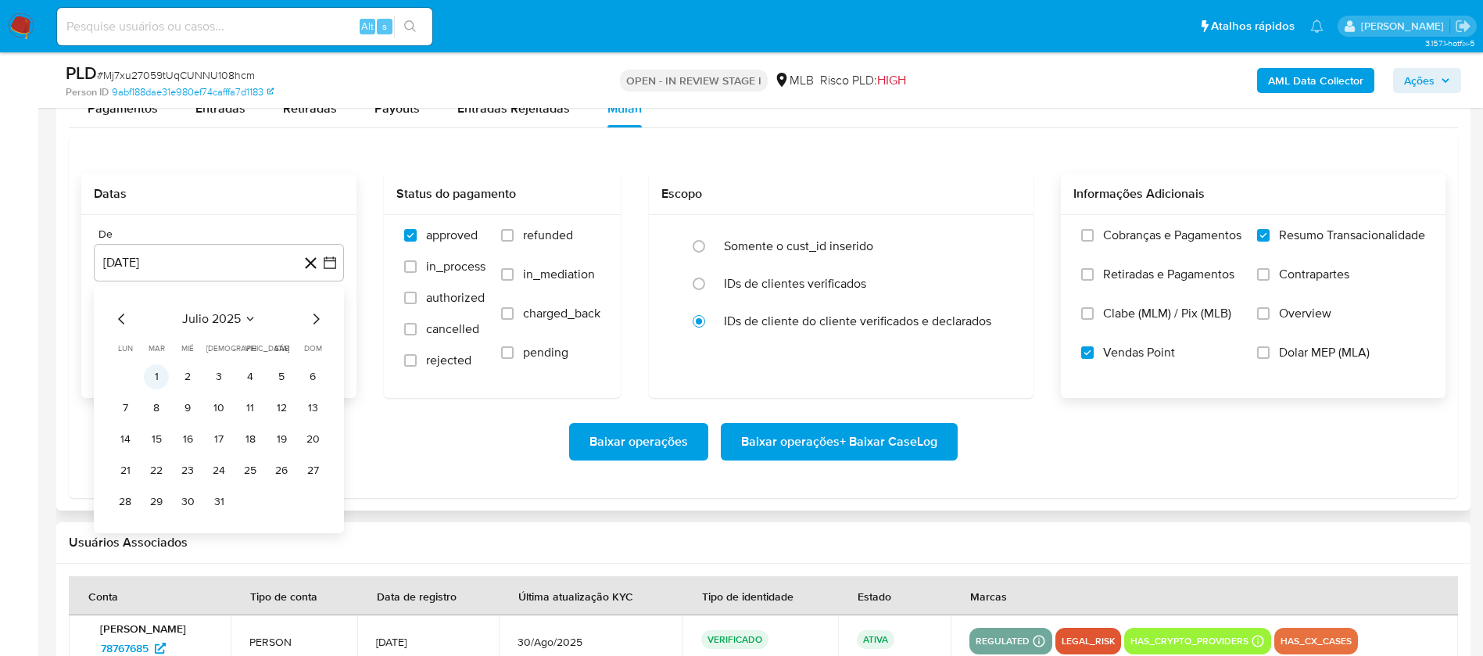
click at [159, 377] on button "1" at bounding box center [156, 376] width 25 height 25
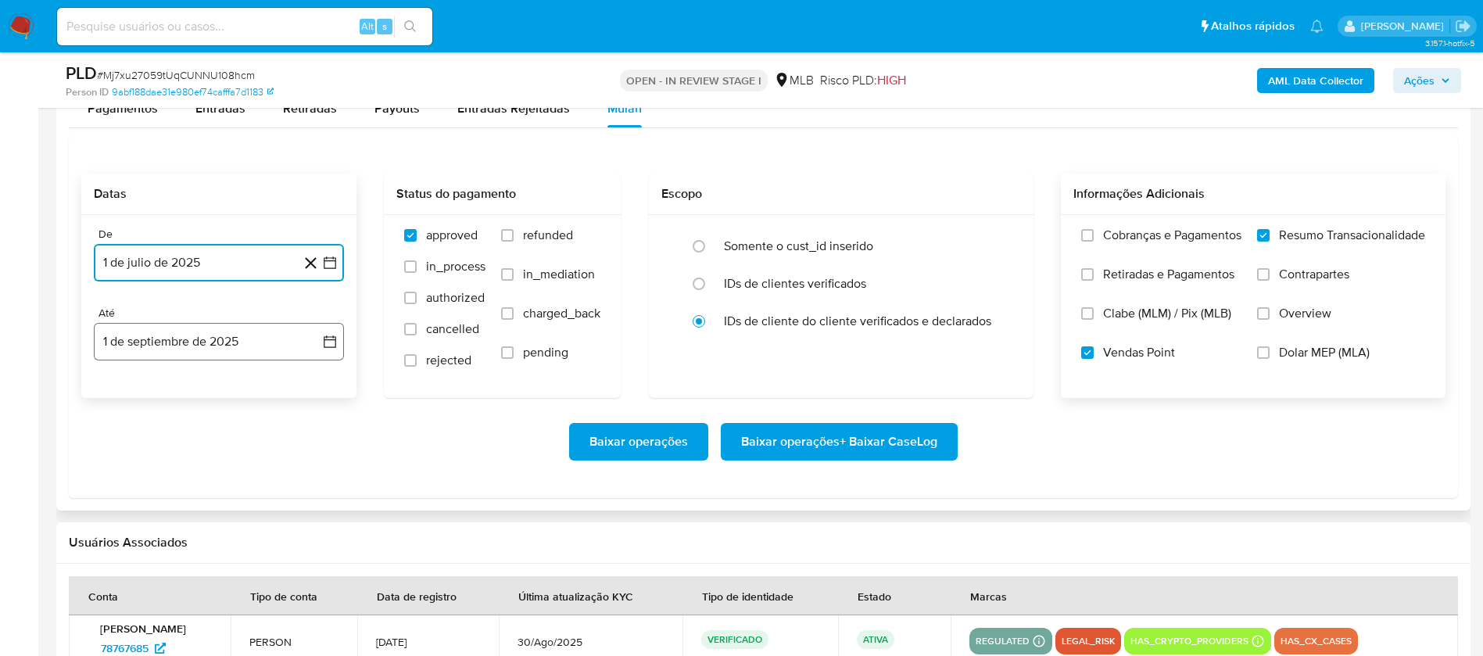
click at [159, 351] on button "1 de septiembre de 2025" at bounding box center [219, 342] width 250 height 38
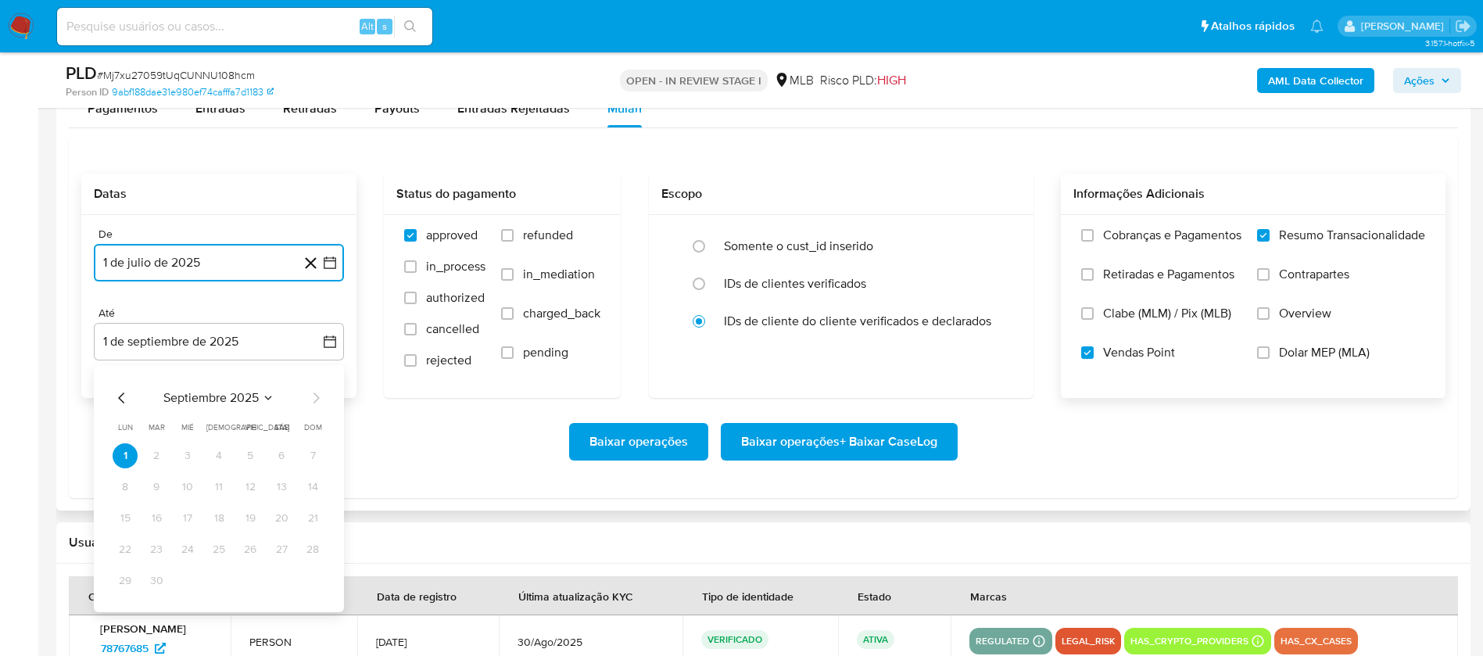
click at [123, 399] on icon "Mes anterior" at bounding box center [122, 397] width 19 height 19
click at [281, 581] on button "30" at bounding box center [281, 580] width 25 height 25
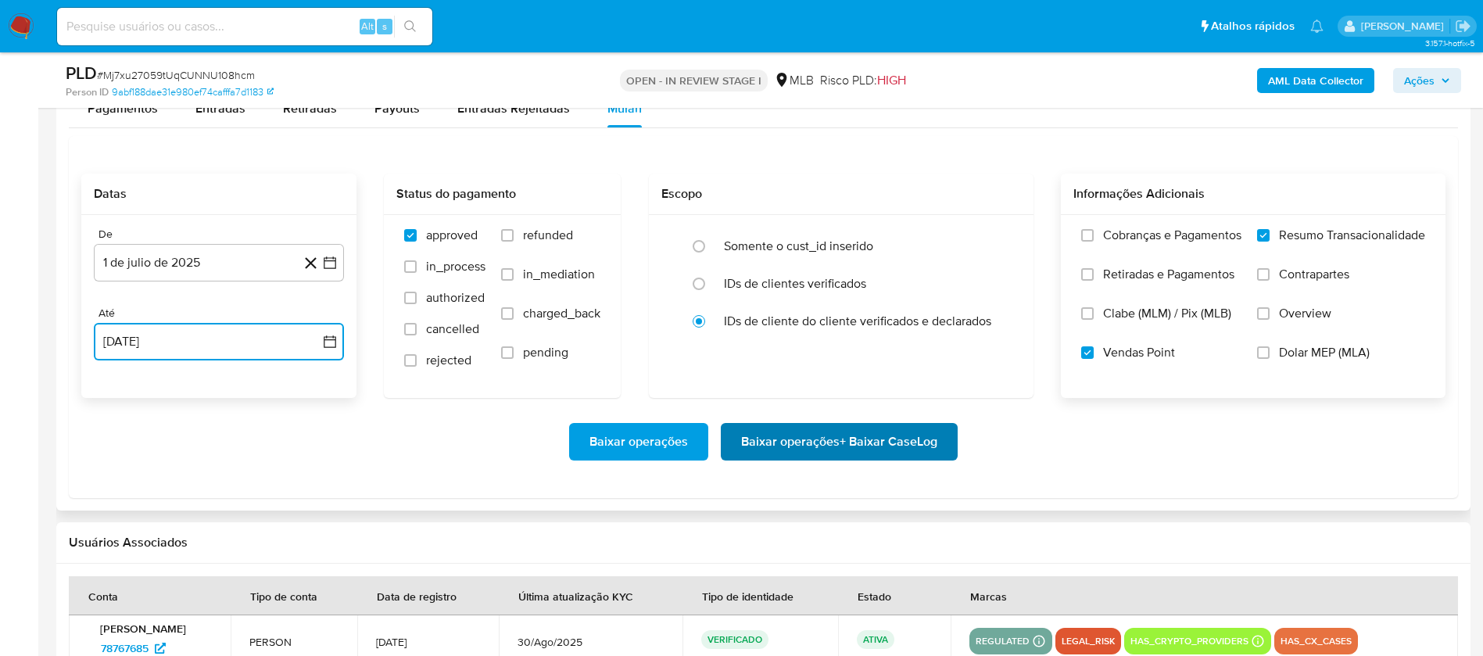
click at [792, 442] on span "Baixar operações + Baixar CaseLog" at bounding box center [839, 441] width 196 height 34
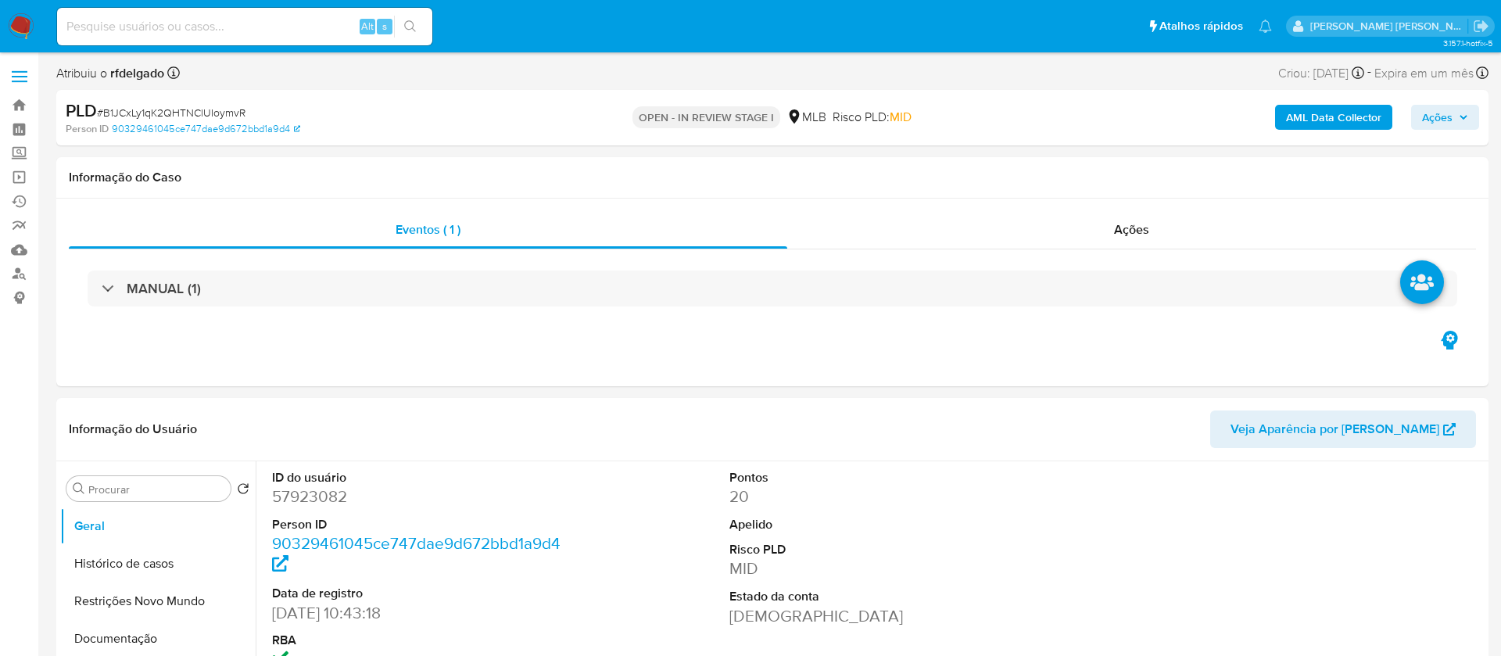
select select "10"
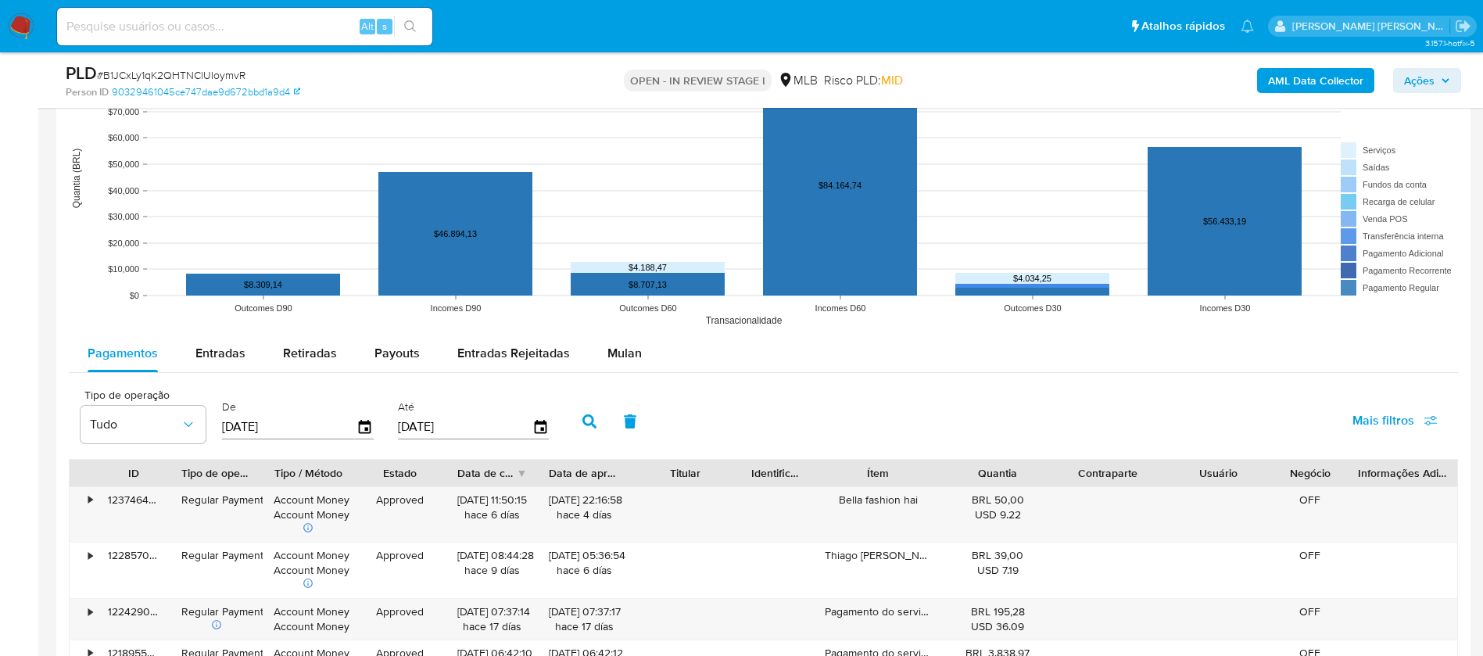
scroll to position [1524, 0]
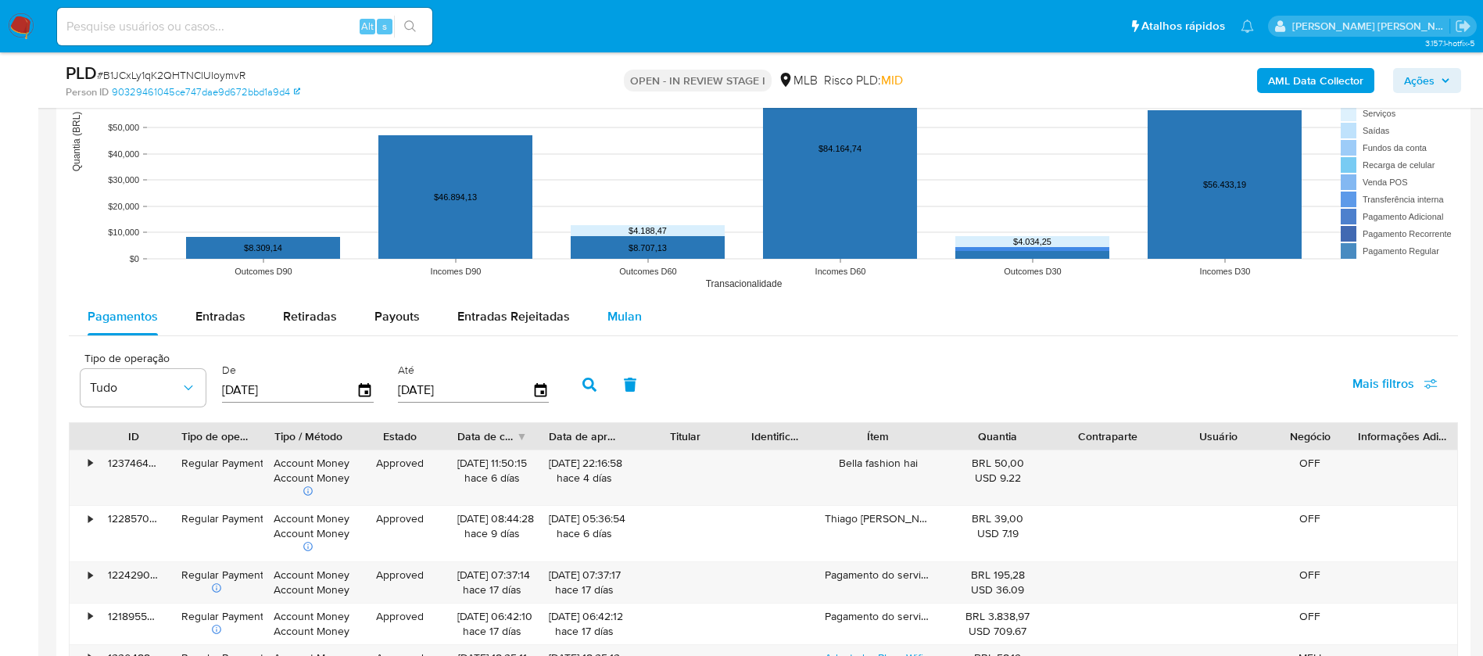
click at [625, 319] on span "Mulan" at bounding box center [624, 316] width 34 height 18
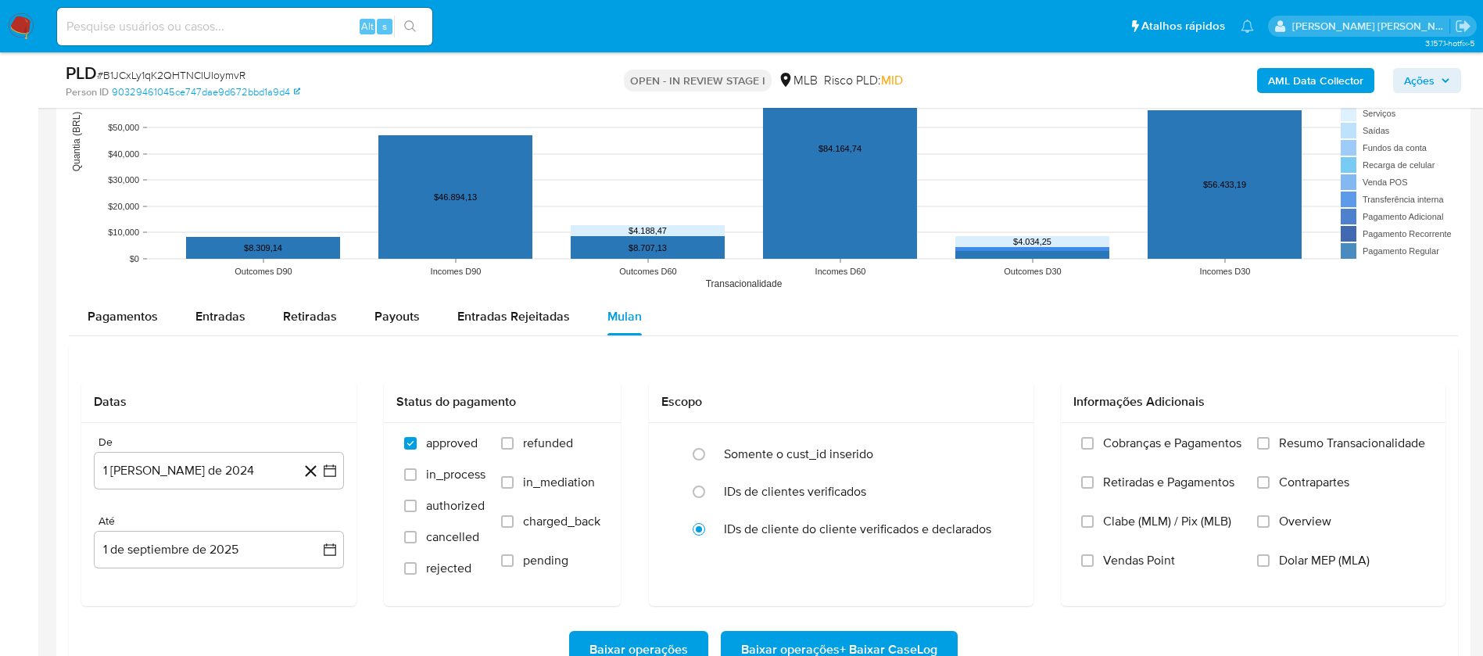
scroll to position [1758, 0]
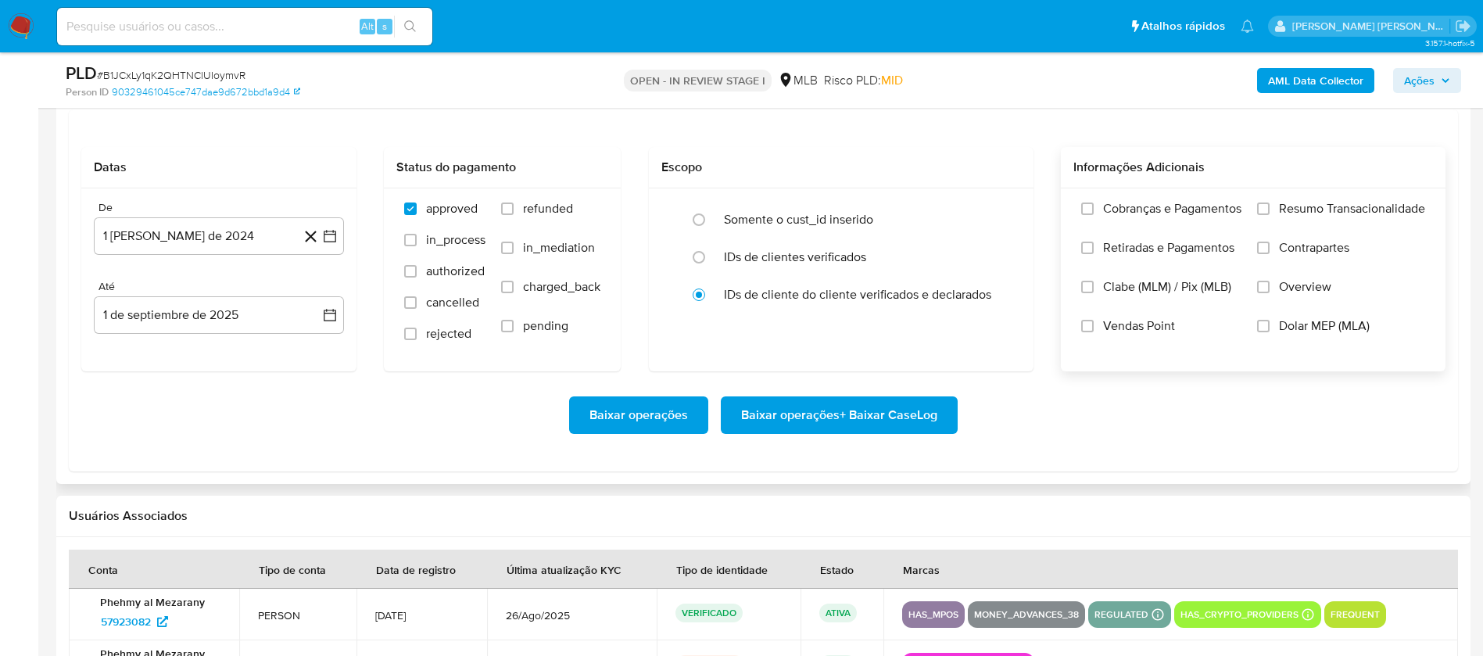
click at [1293, 201] on span "Resumo Transacionalidade" at bounding box center [1352, 209] width 146 height 16
click at [1269, 202] on input "Resumo Transacionalidade" at bounding box center [1263, 208] width 13 height 13
click at [1090, 323] on input "Vendas Point" at bounding box center [1087, 326] width 13 height 13
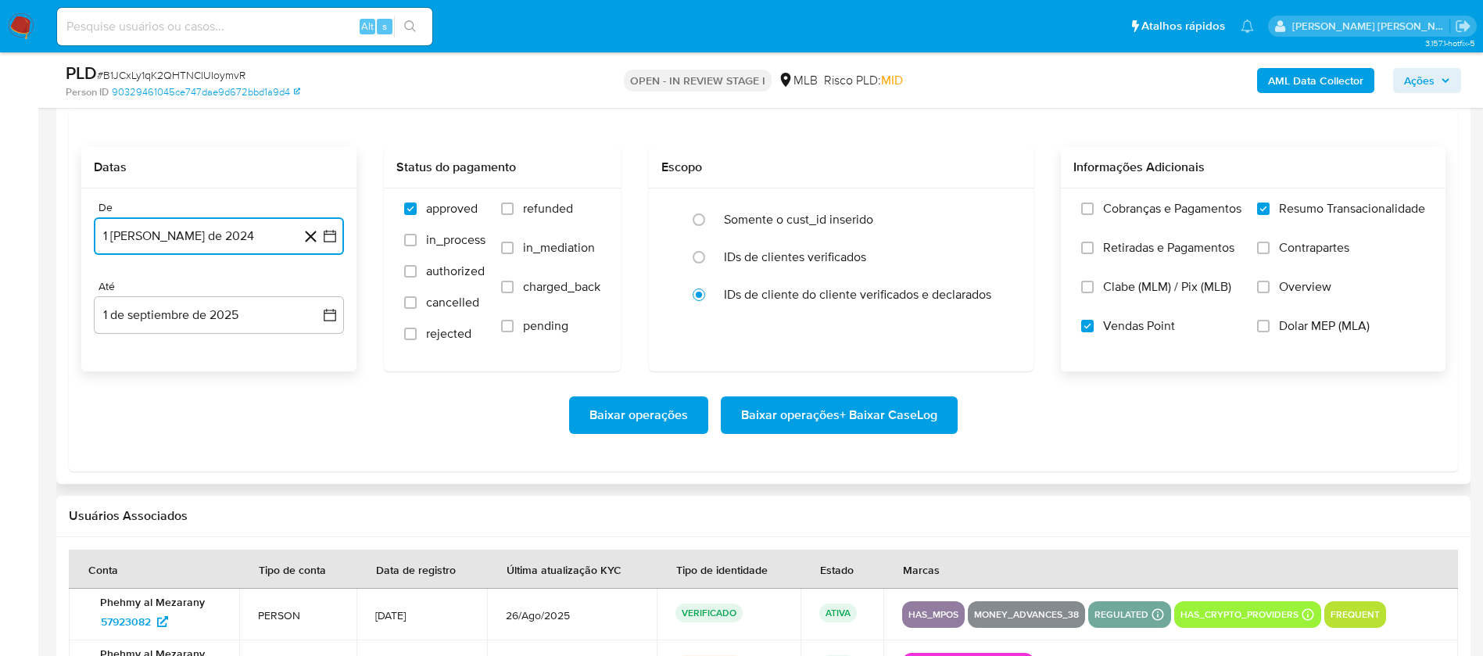
drag, startPoint x: 206, startPoint y: 228, endPoint x: 224, endPoint y: 234, distance: 19.0
click at [209, 228] on button "1 [PERSON_NAME] de 2024" at bounding box center [219, 236] width 250 height 38
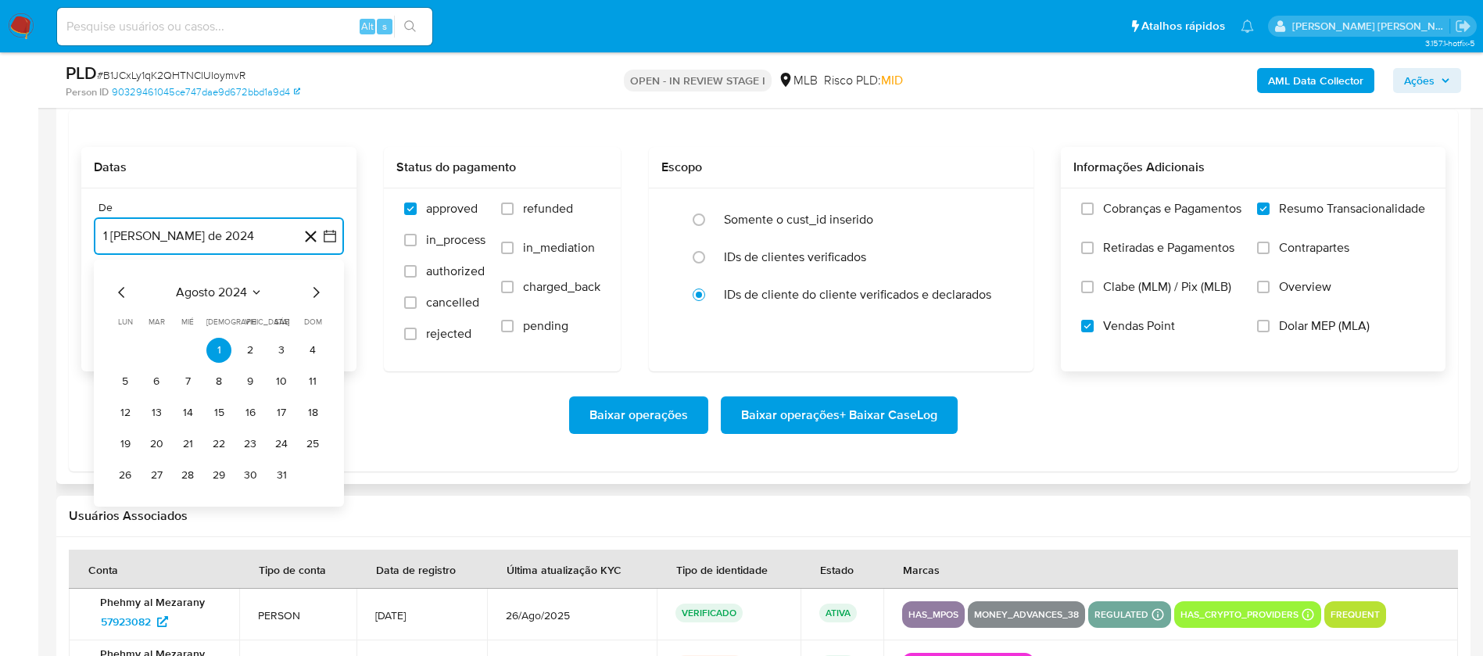
click at [239, 287] on span "agosto 2024" at bounding box center [211, 292] width 71 height 16
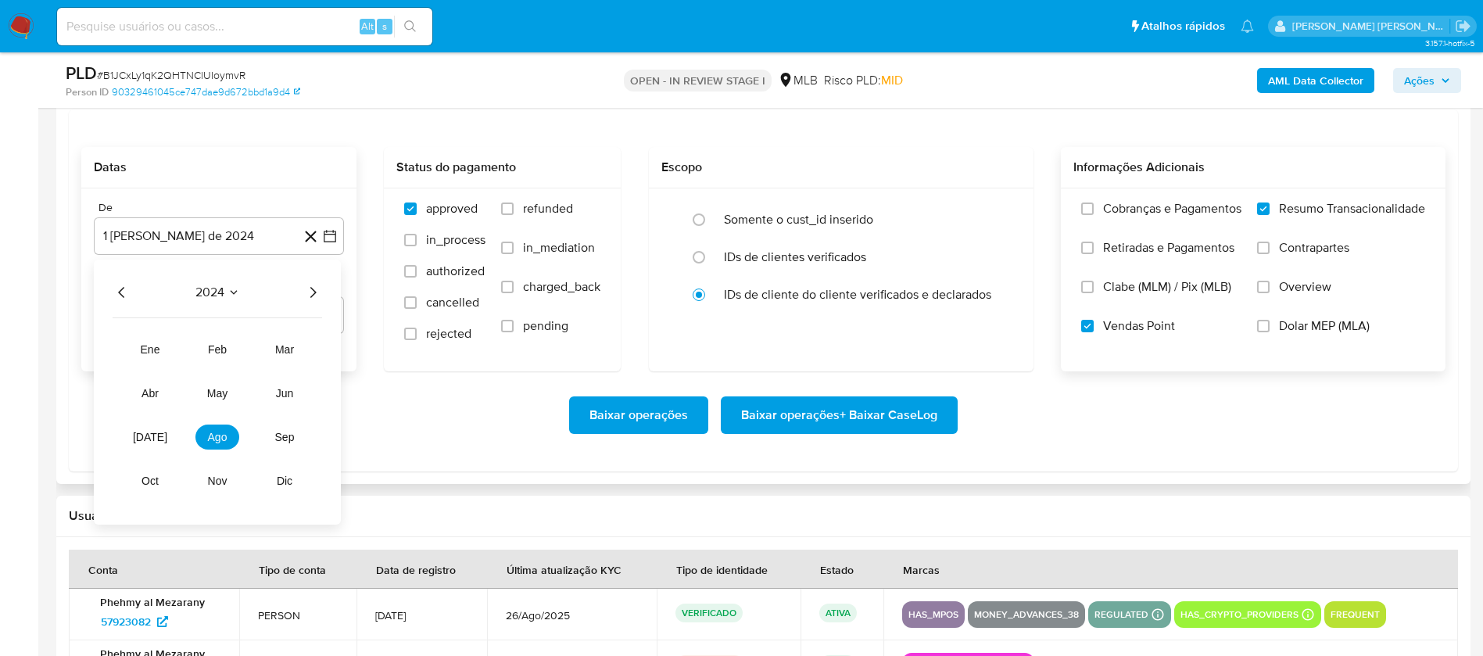
click at [312, 288] on icon "Año siguiente" at bounding box center [313, 292] width 6 height 11
click at [148, 440] on span "[DATE]" at bounding box center [150, 437] width 34 height 13
click at [151, 359] on button "1" at bounding box center [156, 350] width 25 height 25
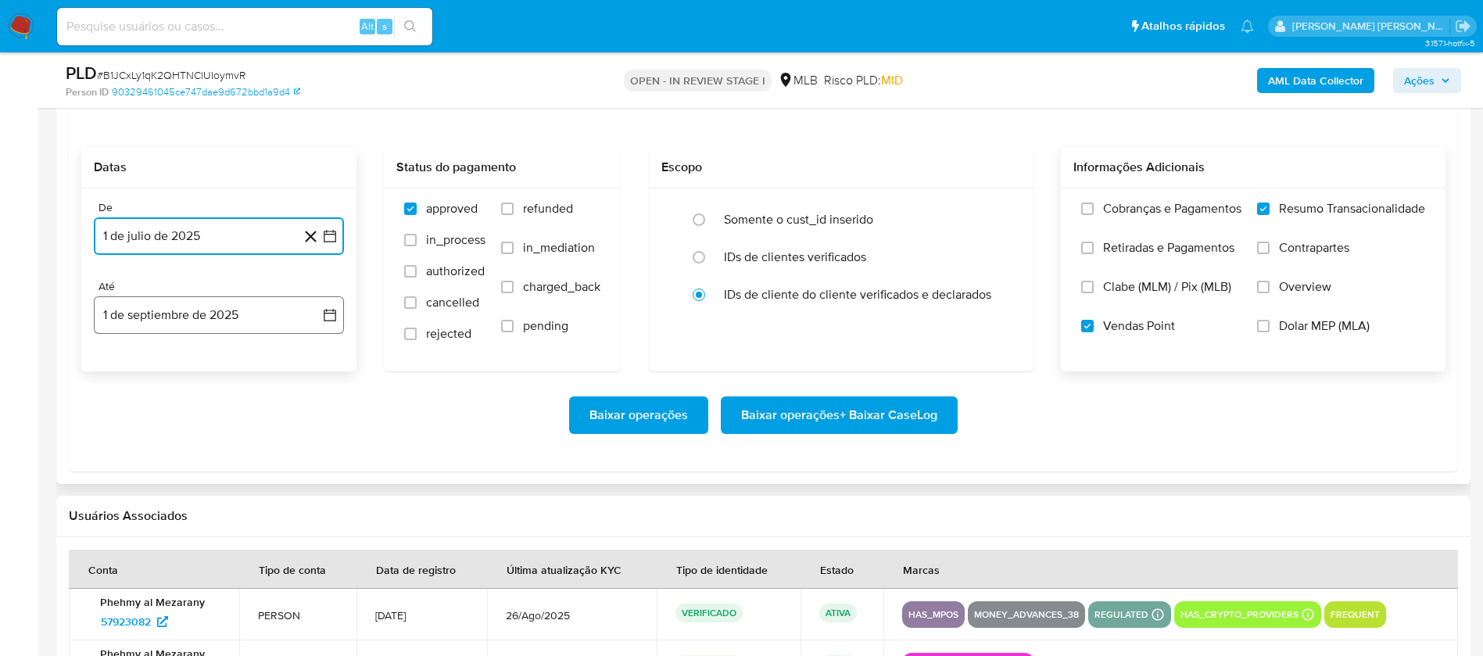
click at [165, 321] on button "1 de septiembre de 2025" at bounding box center [219, 315] width 250 height 38
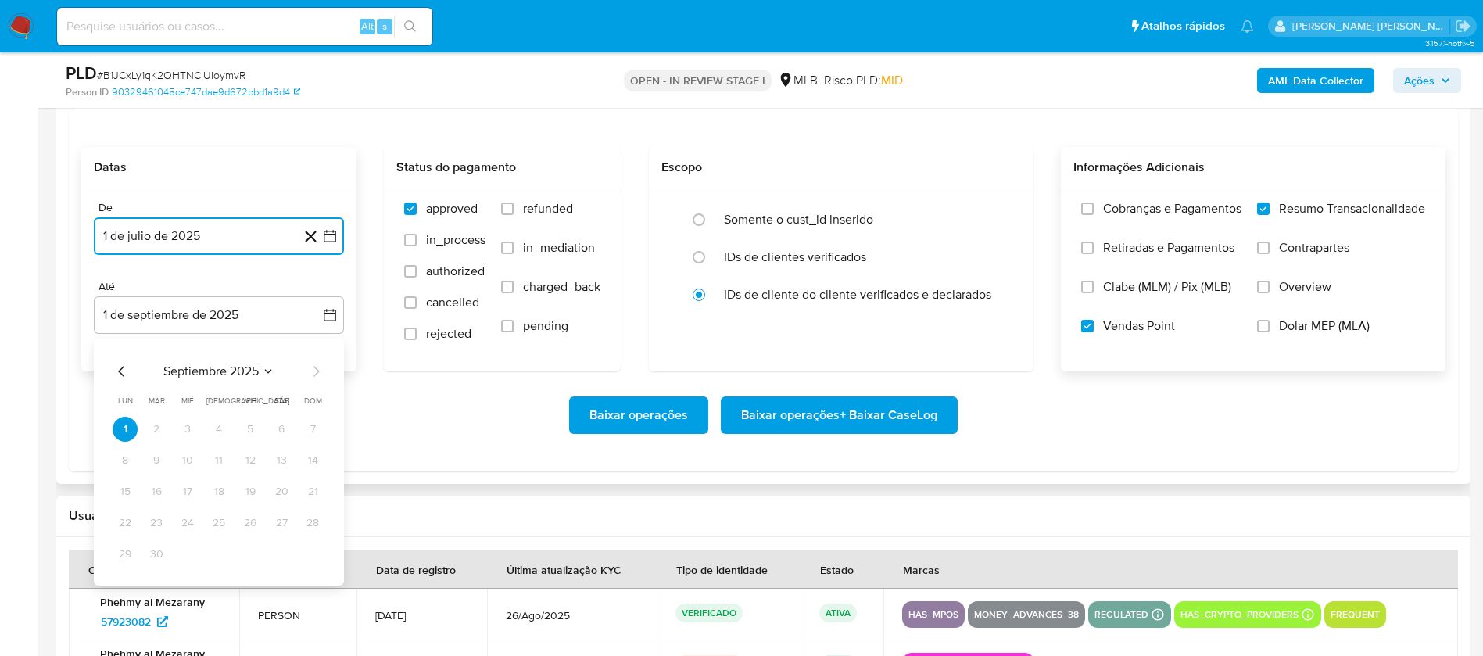
click at [119, 362] on icon "Mes anterior" at bounding box center [122, 371] width 19 height 19
click at [284, 549] on button "30" at bounding box center [281, 554] width 25 height 25
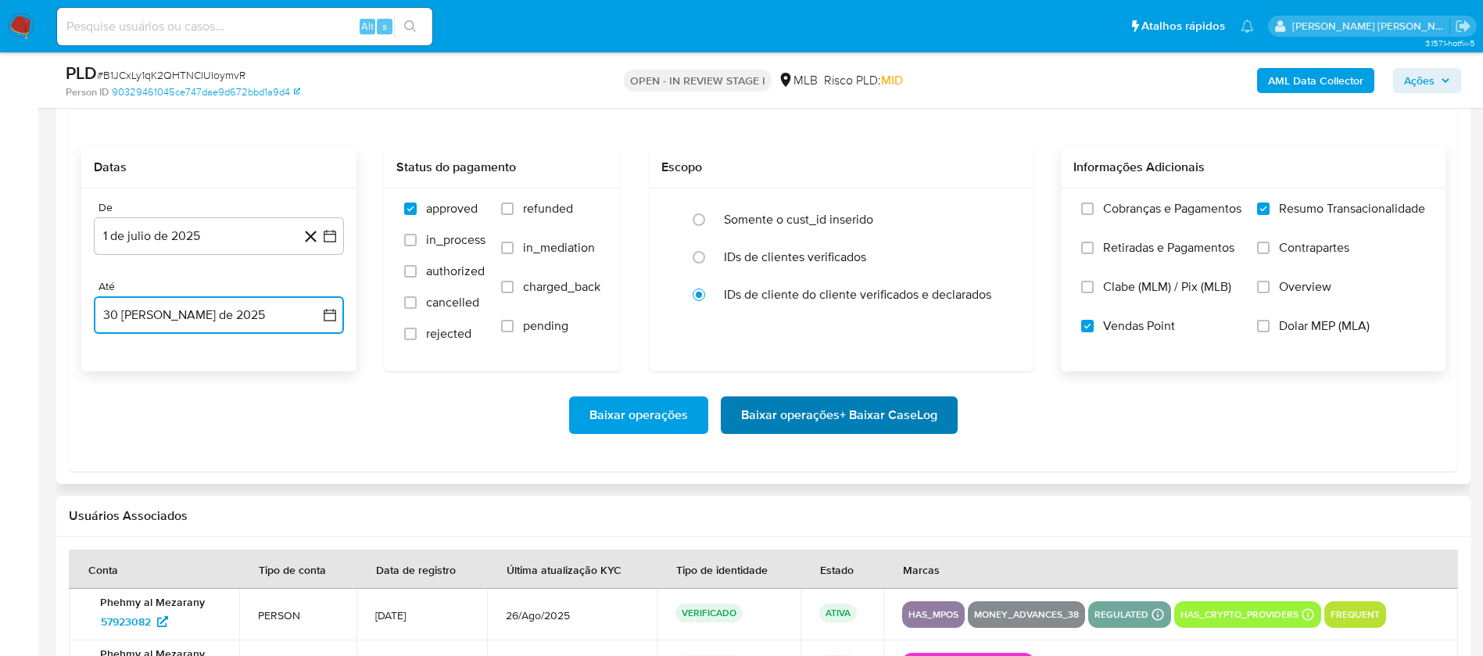
click at [862, 410] on span "Baixar operações + Baixar CaseLog" at bounding box center [839, 415] width 196 height 34
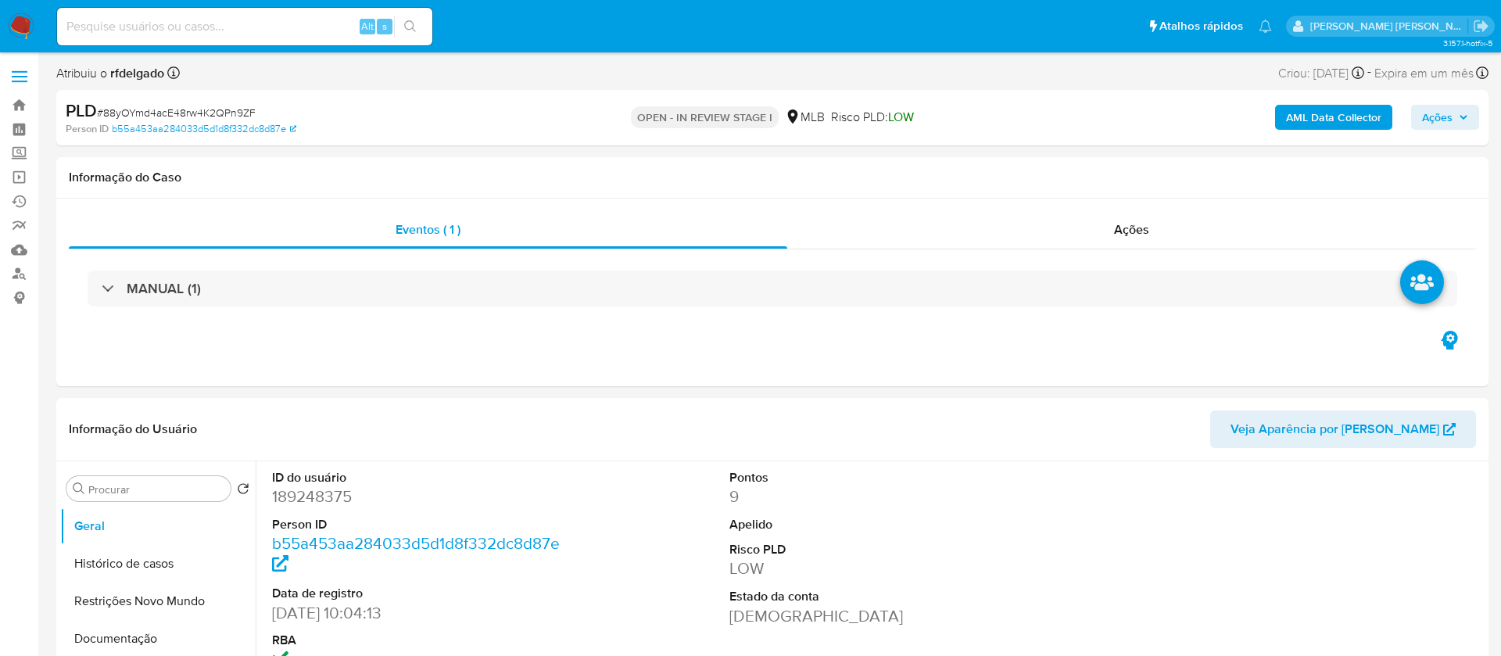
select select "10"
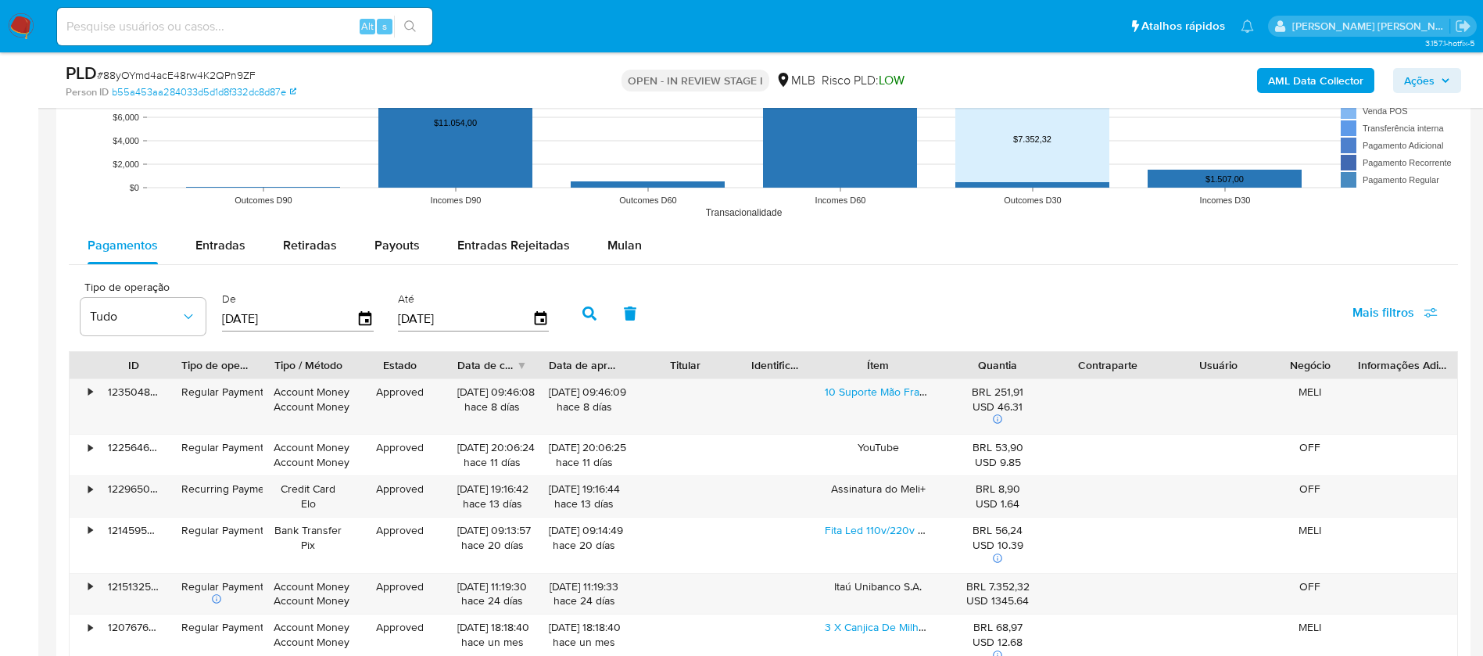
scroll to position [1641, 0]
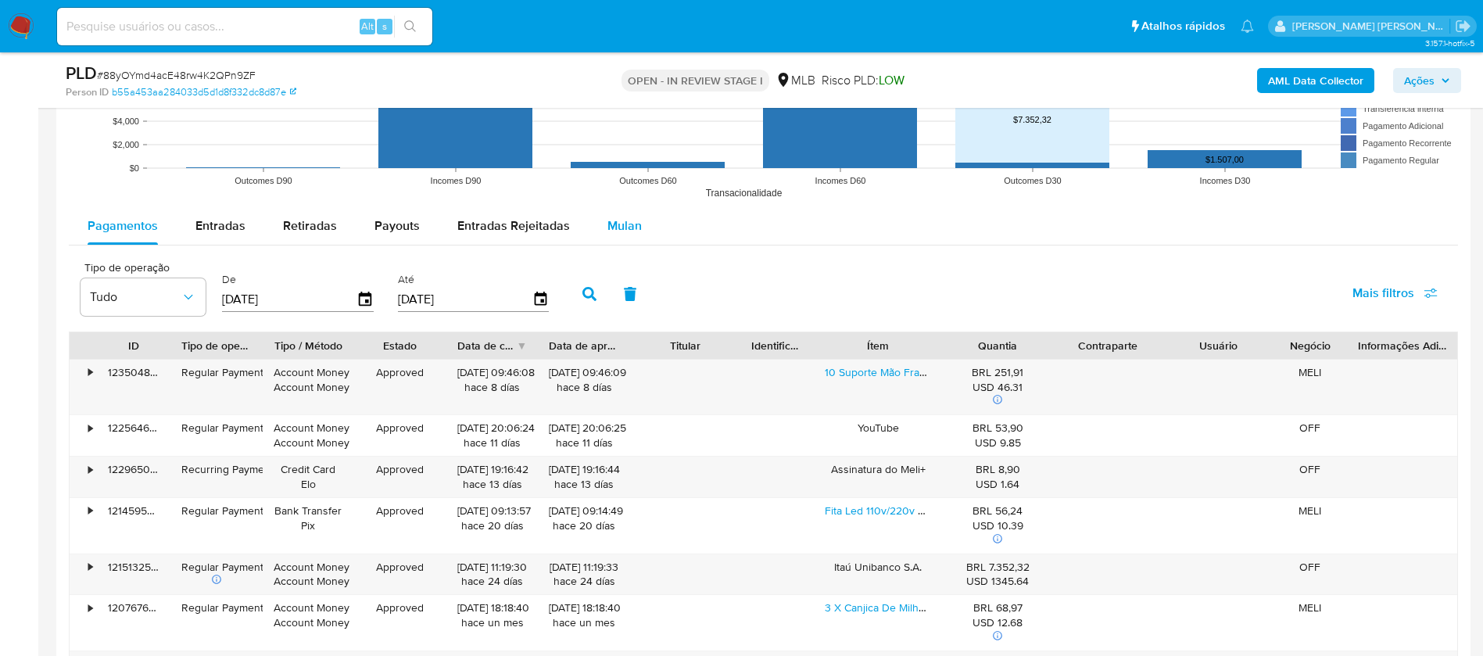
click at [607, 220] on span "Mulan" at bounding box center [624, 225] width 34 height 18
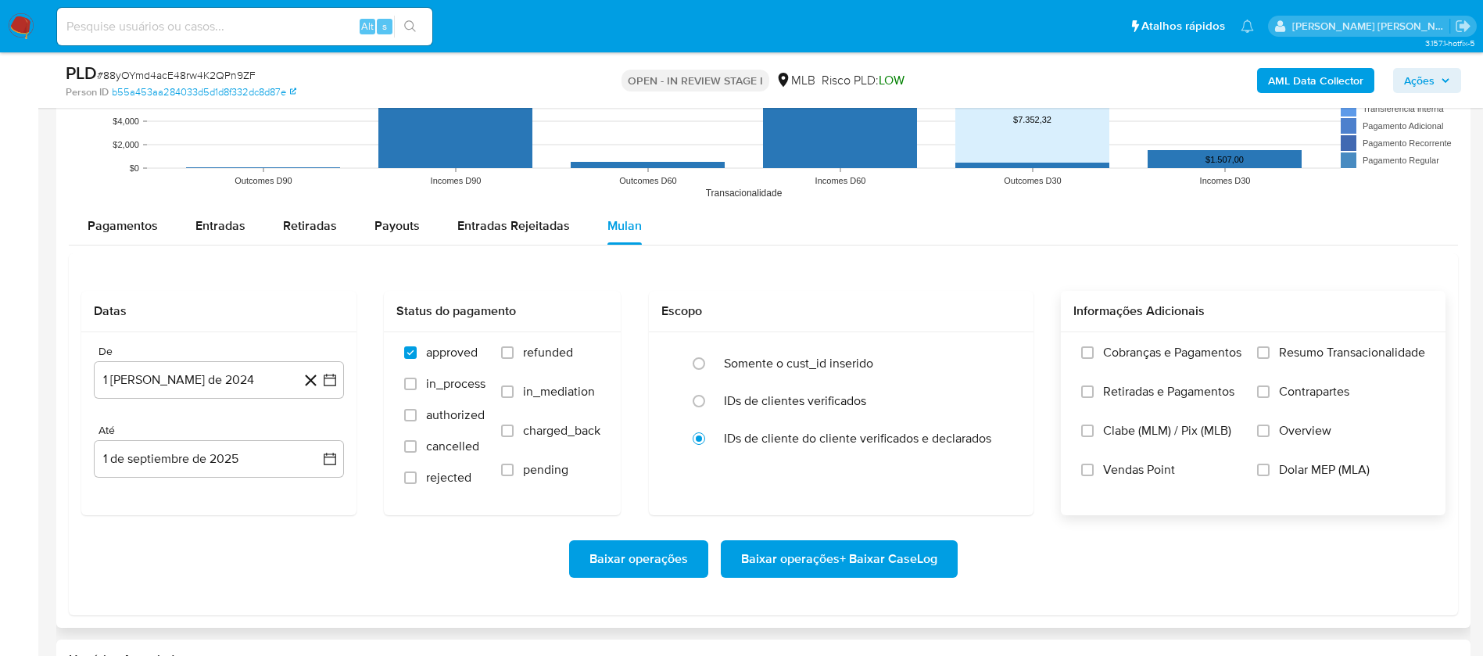
click at [1312, 356] on span "Resumo Transacionalidade" at bounding box center [1352, 353] width 146 height 16
click at [1269, 356] on input "Resumo Transacionalidade" at bounding box center [1263, 352] width 13 height 13
click at [1137, 466] on span "Vendas Point" at bounding box center [1139, 470] width 72 height 16
click at [1093, 466] on input "Vendas Point" at bounding box center [1087, 469] width 13 height 13
click at [264, 379] on button "1 [PERSON_NAME] de 2024" at bounding box center [219, 380] width 250 height 38
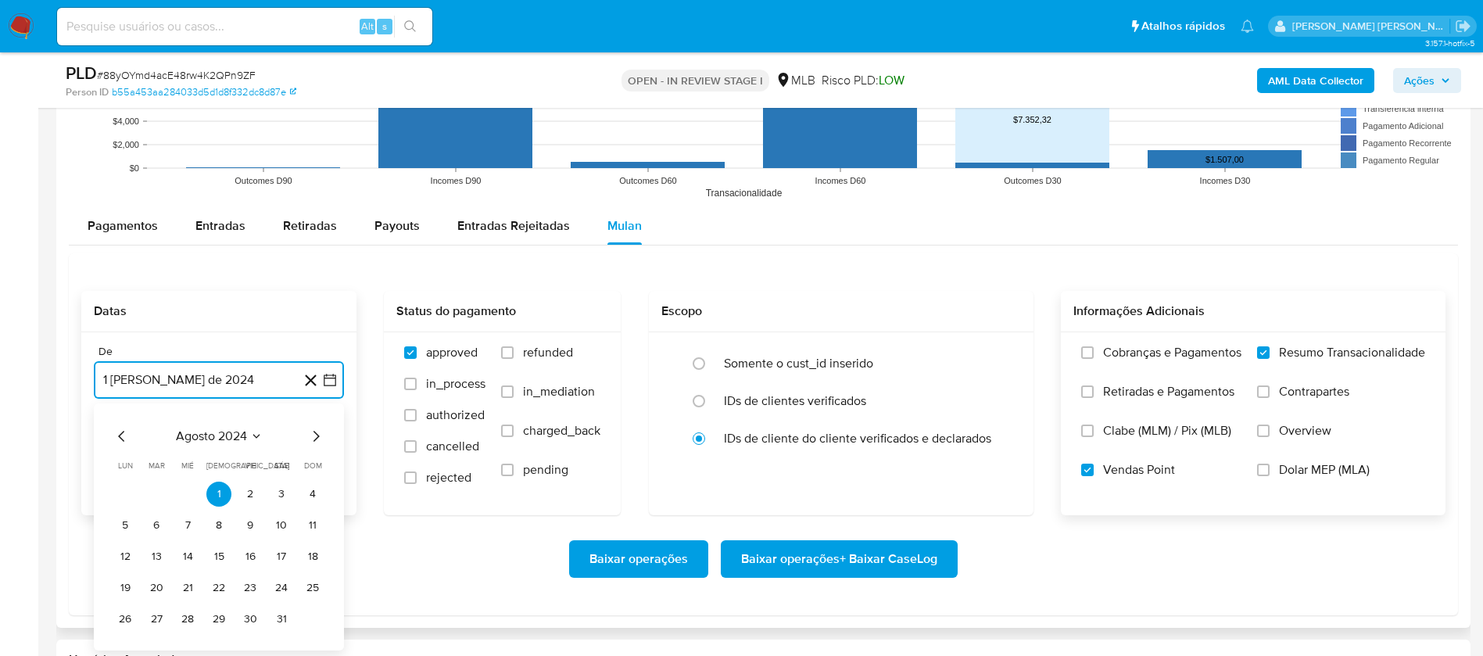
click at [232, 428] on span "agosto 2024" at bounding box center [211, 436] width 71 height 16
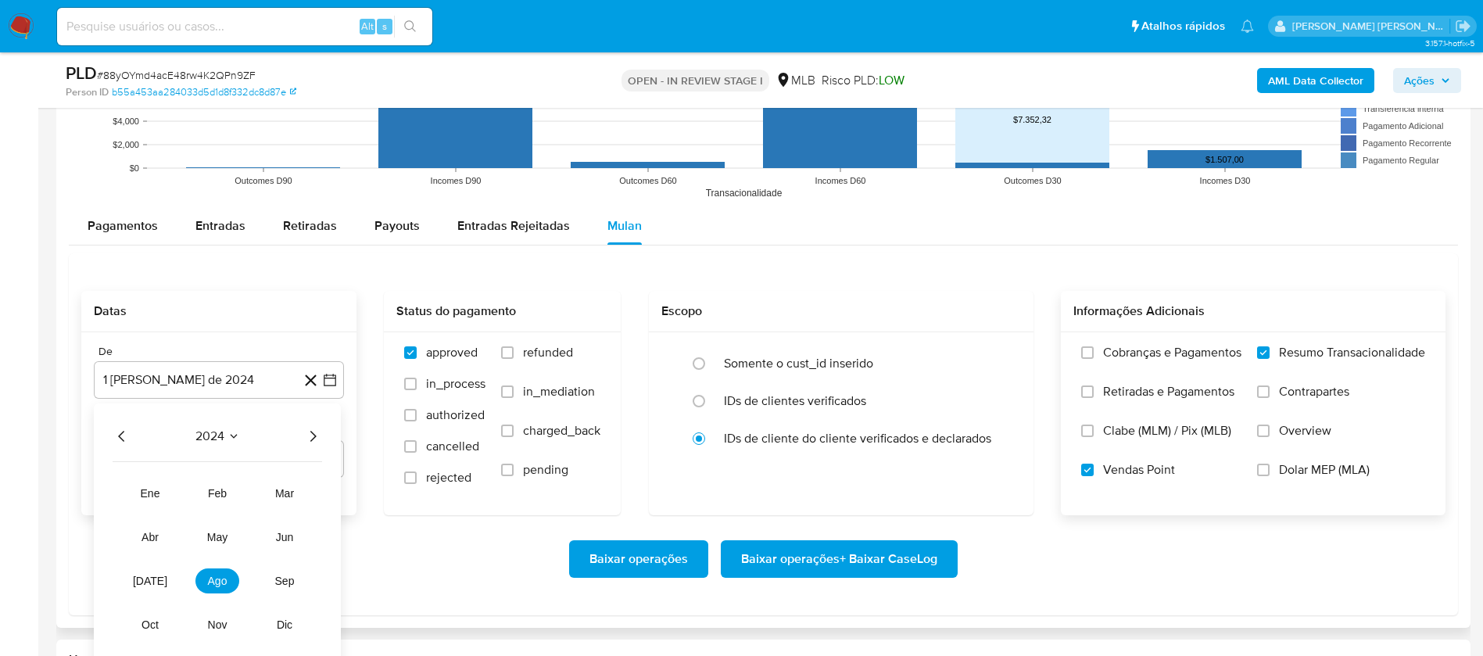
drag, startPoint x: 310, startPoint y: 431, endPoint x: 318, endPoint y: 435, distance: 8.4
click at [311, 431] on icon "Año siguiente" at bounding box center [312, 436] width 19 height 19
click at [147, 578] on span "[DATE]" at bounding box center [150, 580] width 34 height 13
click at [157, 486] on button "1" at bounding box center [156, 493] width 25 height 25
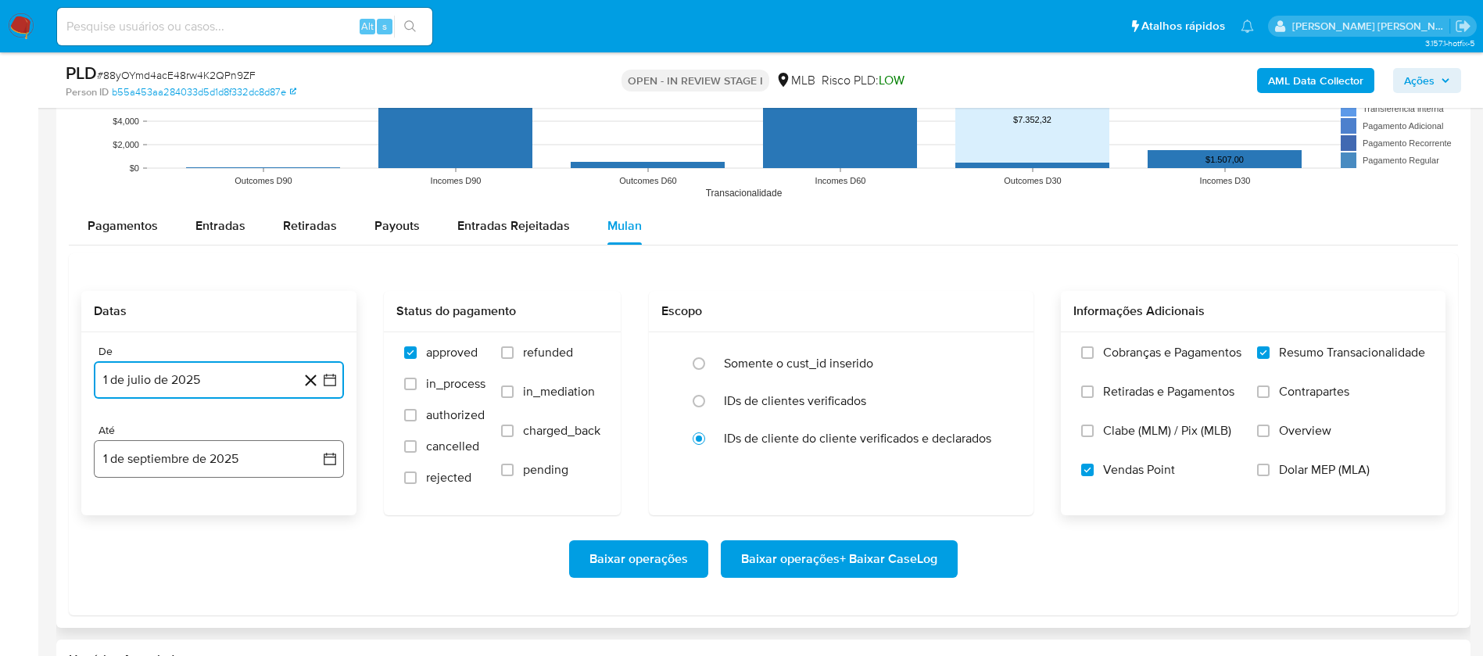
click at [191, 452] on button "1 de septiembre de 2025" at bounding box center [219, 459] width 250 height 38
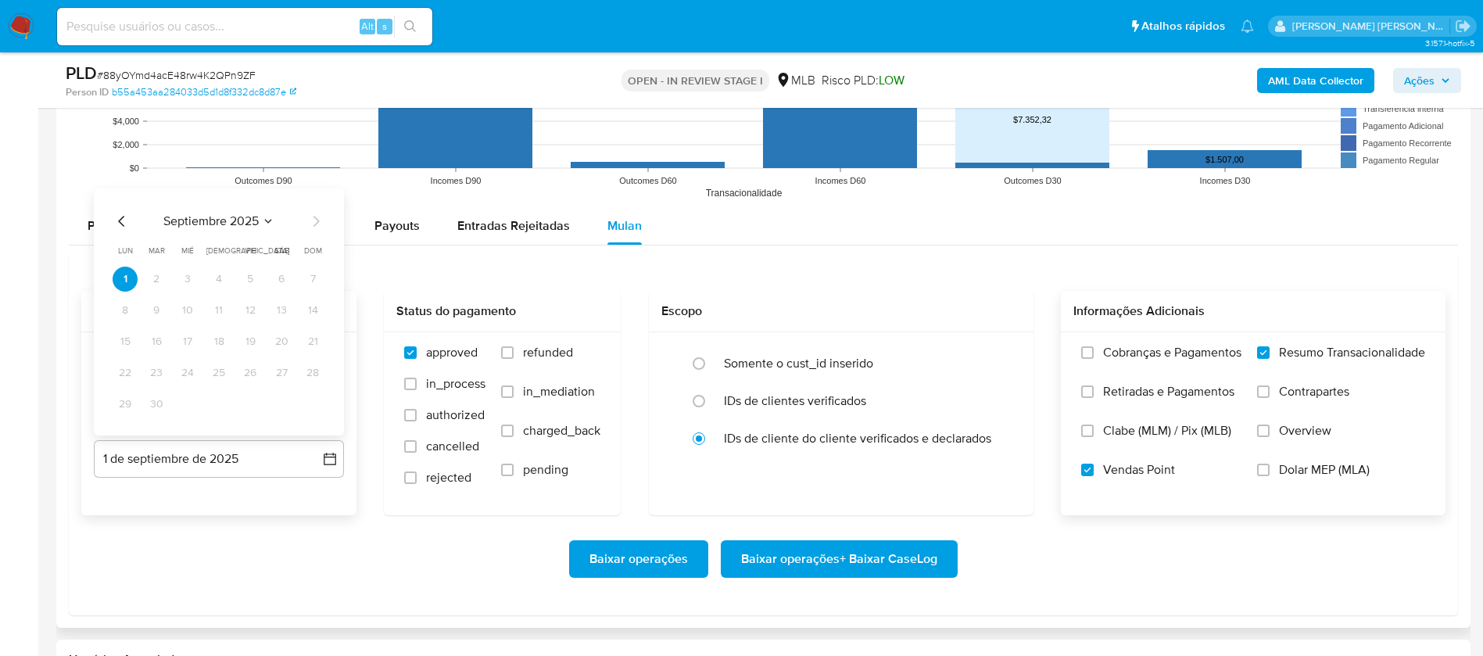
click at [118, 216] on icon "Mes anterior" at bounding box center [122, 221] width 19 height 19
click at [277, 406] on button "30" at bounding box center [281, 404] width 25 height 25
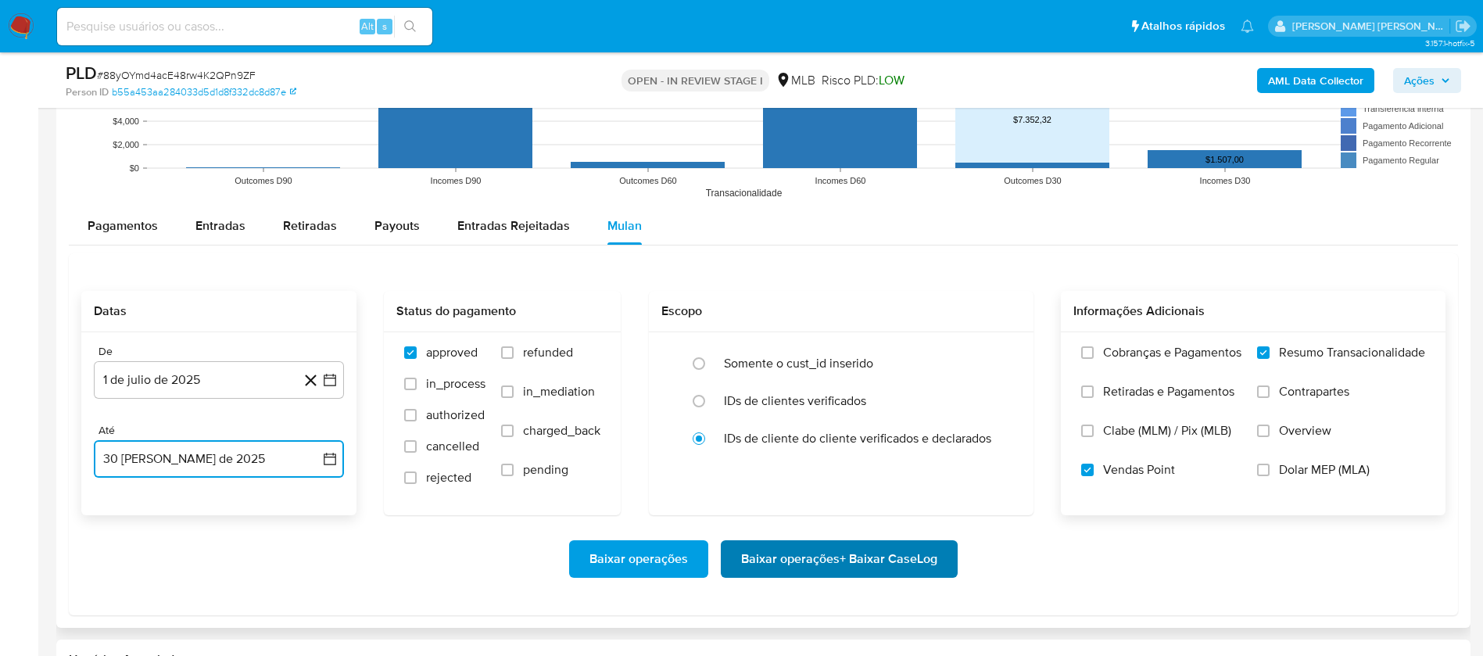
click at [776, 556] on span "Baixar operações + Baixar CaseLog" at bounding box center [839, 559] width 196 height 34
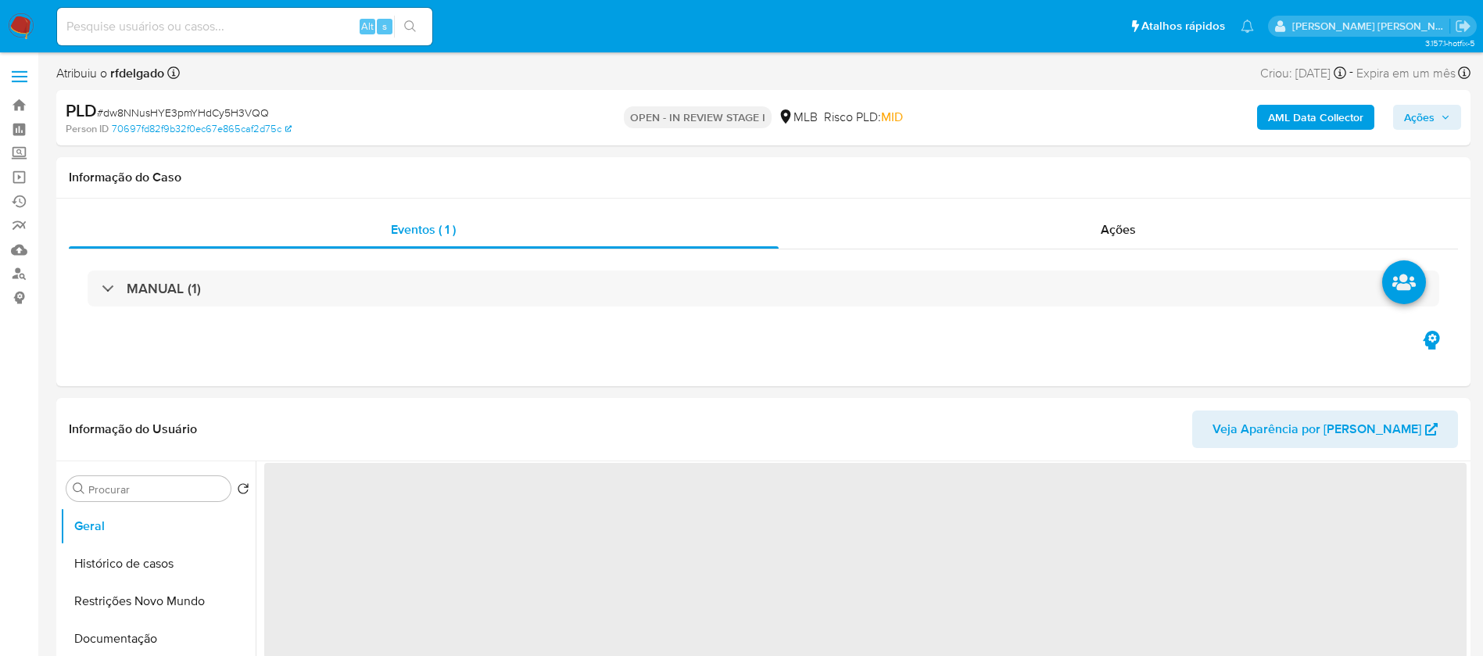
select select "10"
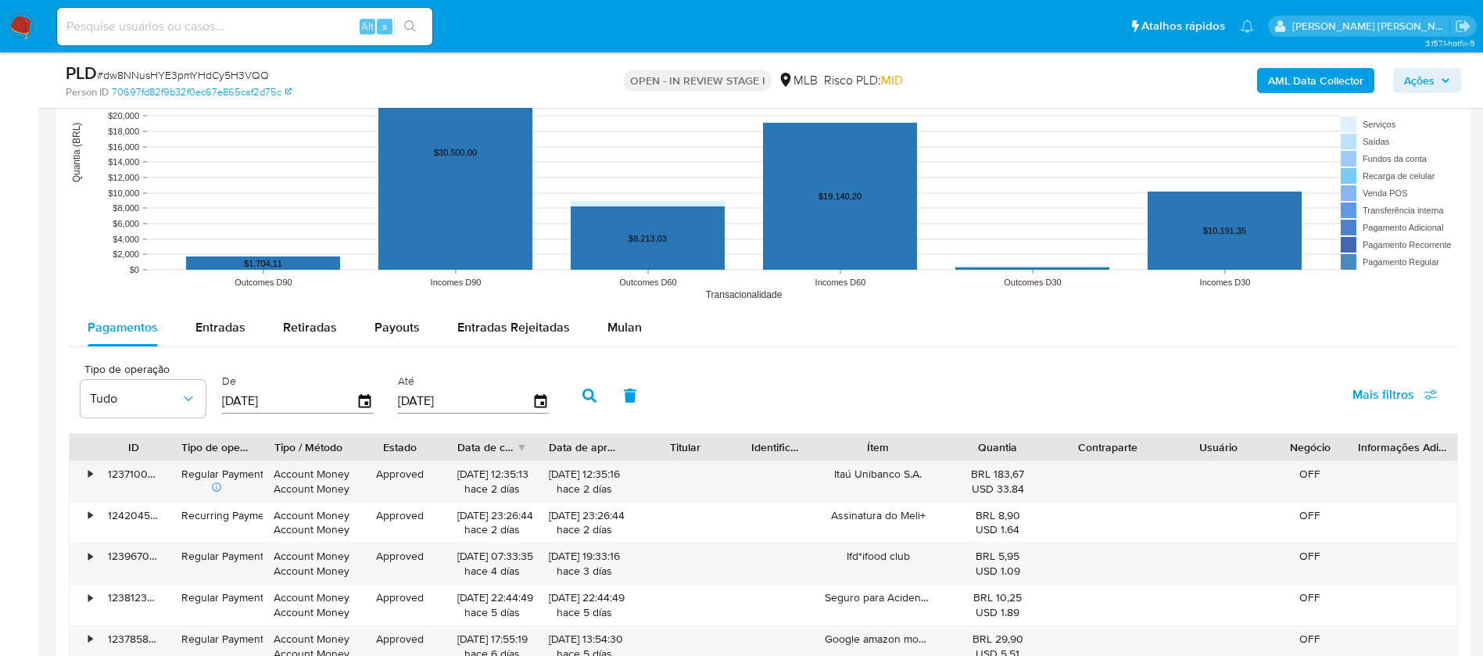
scroll to position [1524, 0]
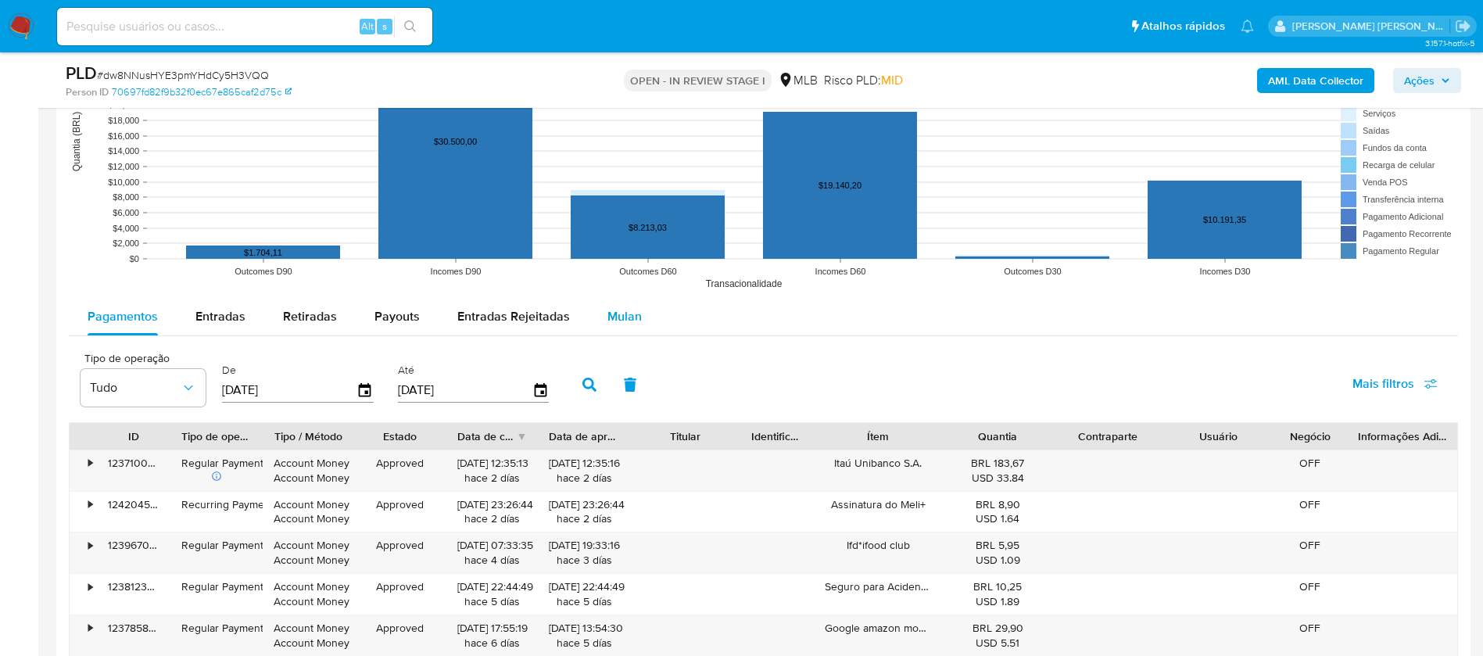
click at [628, 318] on span "Mulan" at bounding box center [624, 316] width 34 height 18
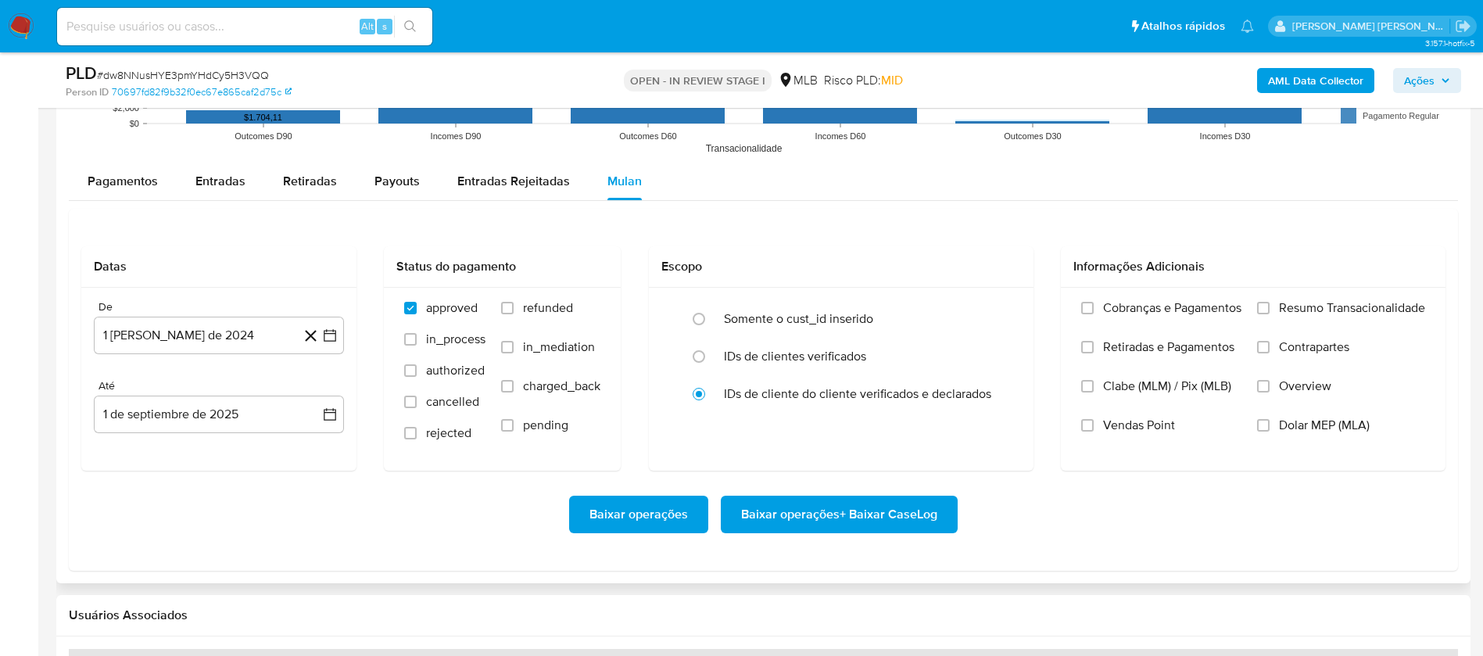
scroll to position [1758, 0]
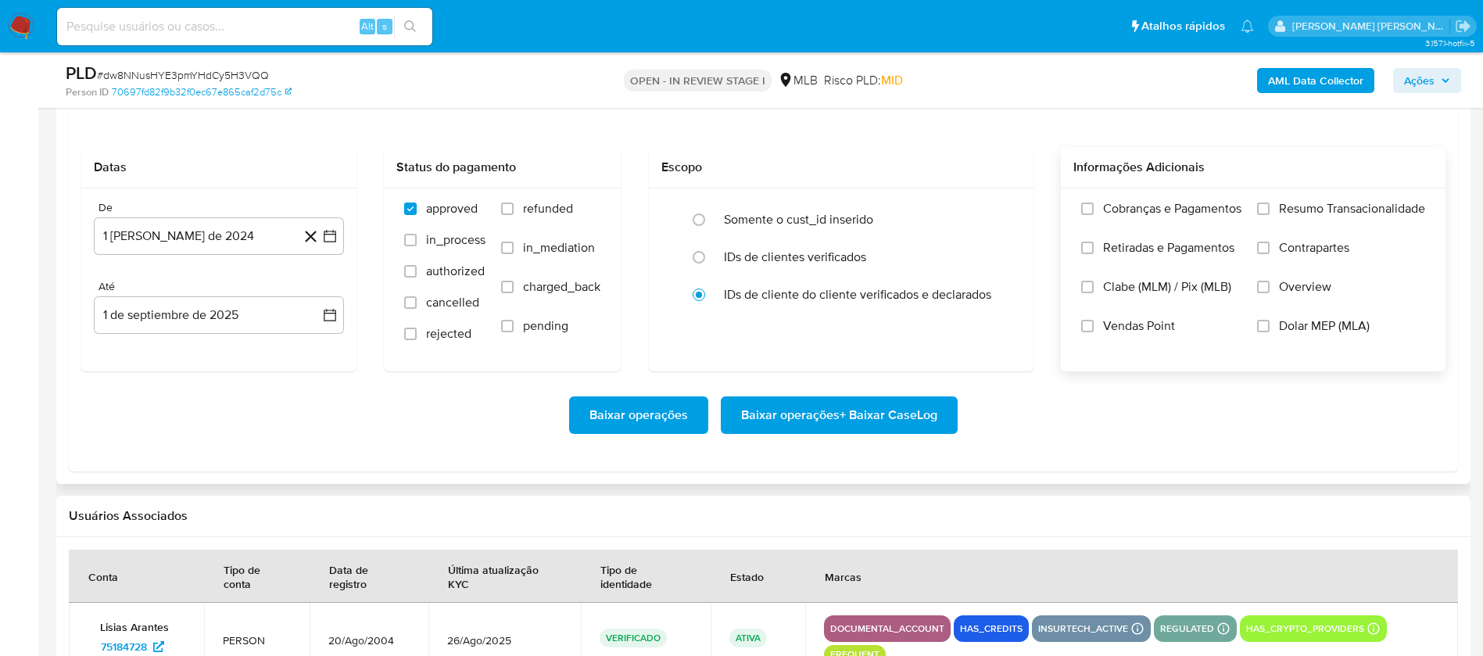
click at [1313, 209] on span "Resumo Transacionalidade" at bounding box center [1352, 209] width 146 height 16
click at [1269, 209] on input "Resumo Transacionalidade" at bounding box center [1263, 208] width 13 height 13
click at [1108, 324] on span "Vendas Point" at bounding box center [1139, 326] width 72 height 16
click at [1093, 324] on input "Vendas Point" at bounding box center [1087, 326] width 13 height 13
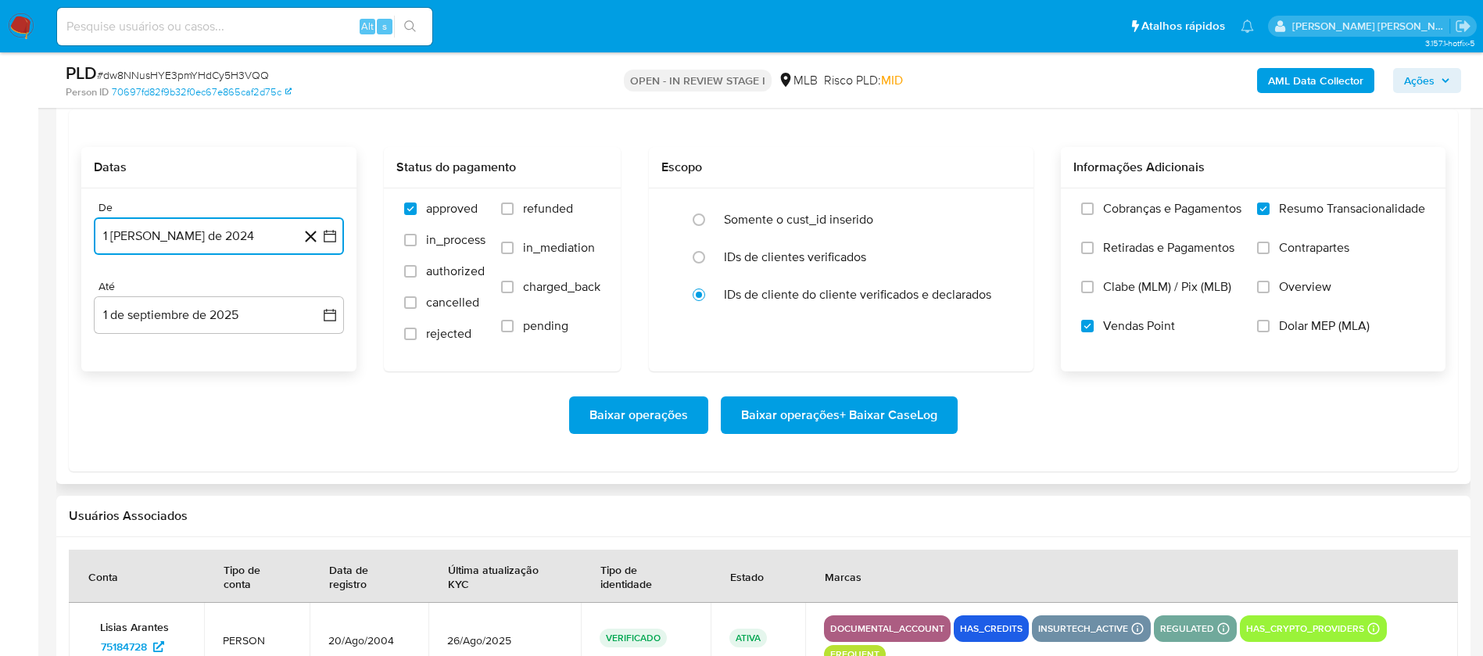
click at [242, 231] on button "1 [PERSON_NAME] de 2024" at bounding box center [219, 236] width 250 height 38
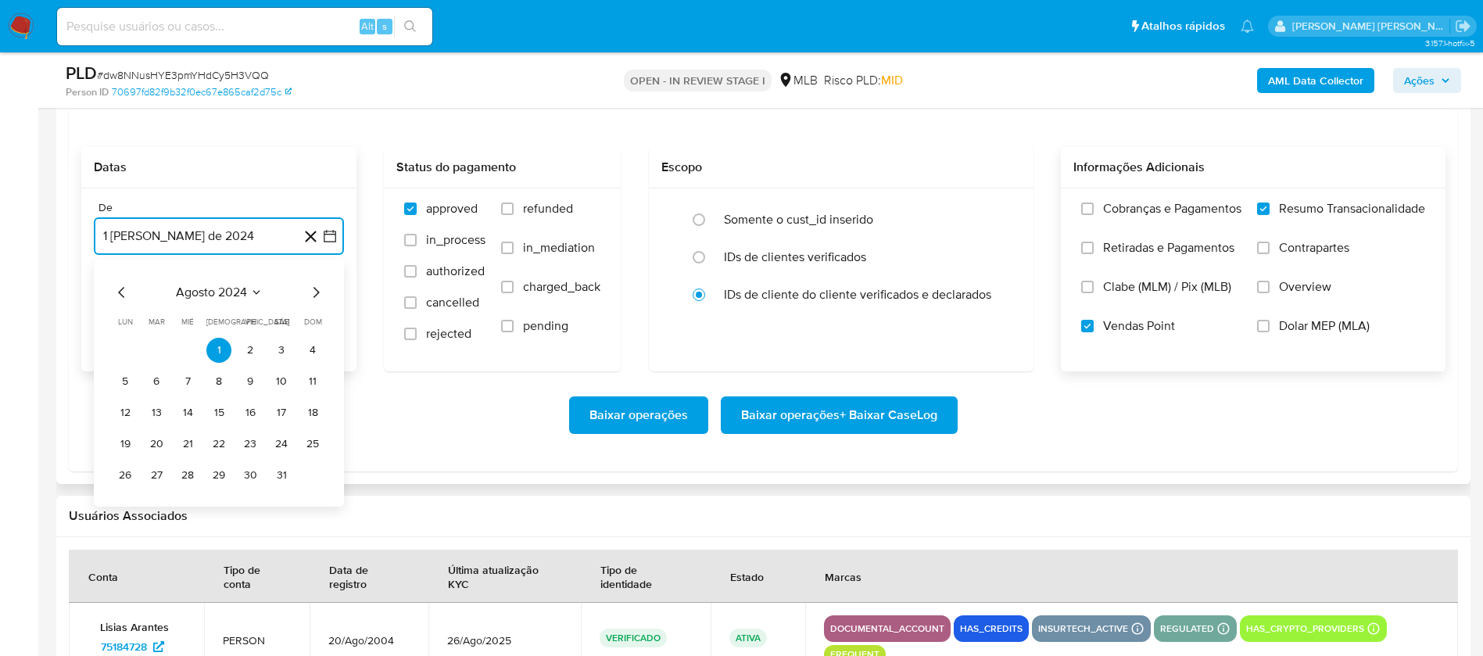
click at [238, 285] on span "agosto 2024" at bounding box center [211, 292] width 71 height 16
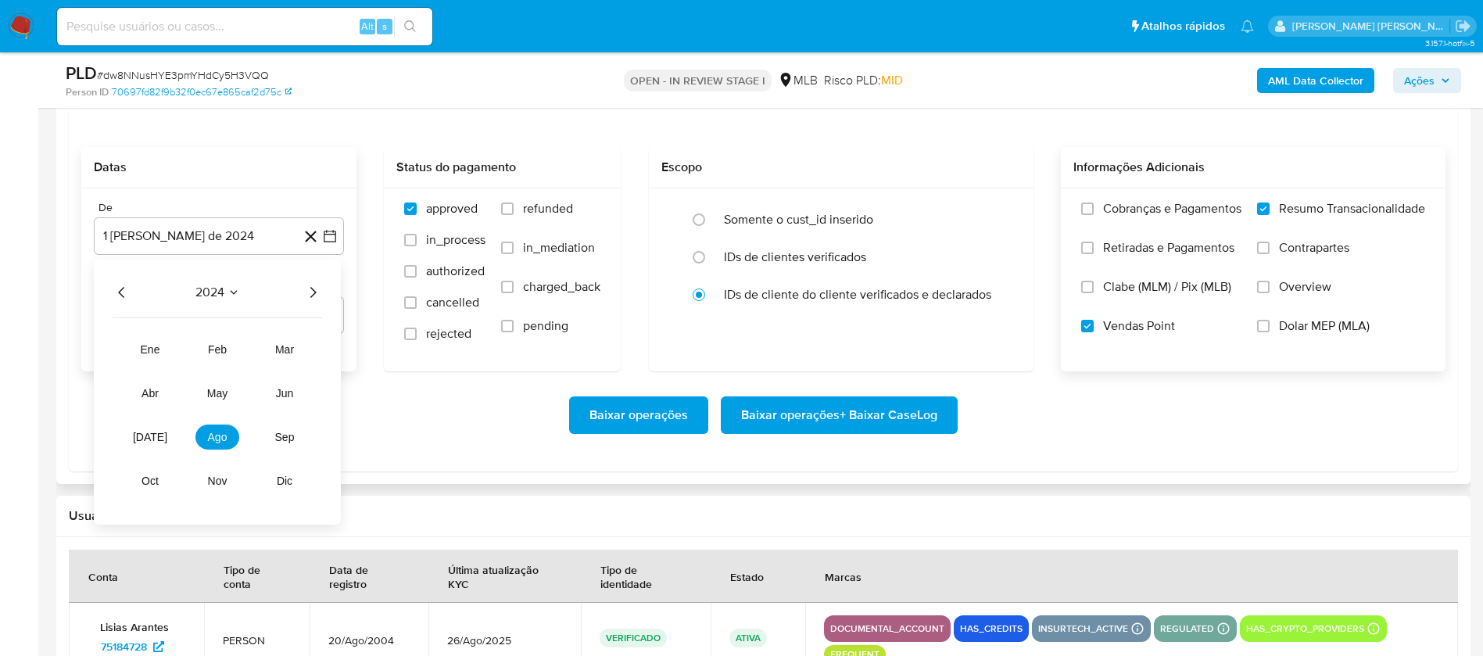
click at [309, 288] on icon "Año siguiente" at bounding box center [312, 292] width 19 height 19
click at [152, 442] on button "[DATE]" at bounding box center [150, 436] width 44 height 25
click at [164, 345] on button "1" at bounding box center [156, 350] width 25 height 25
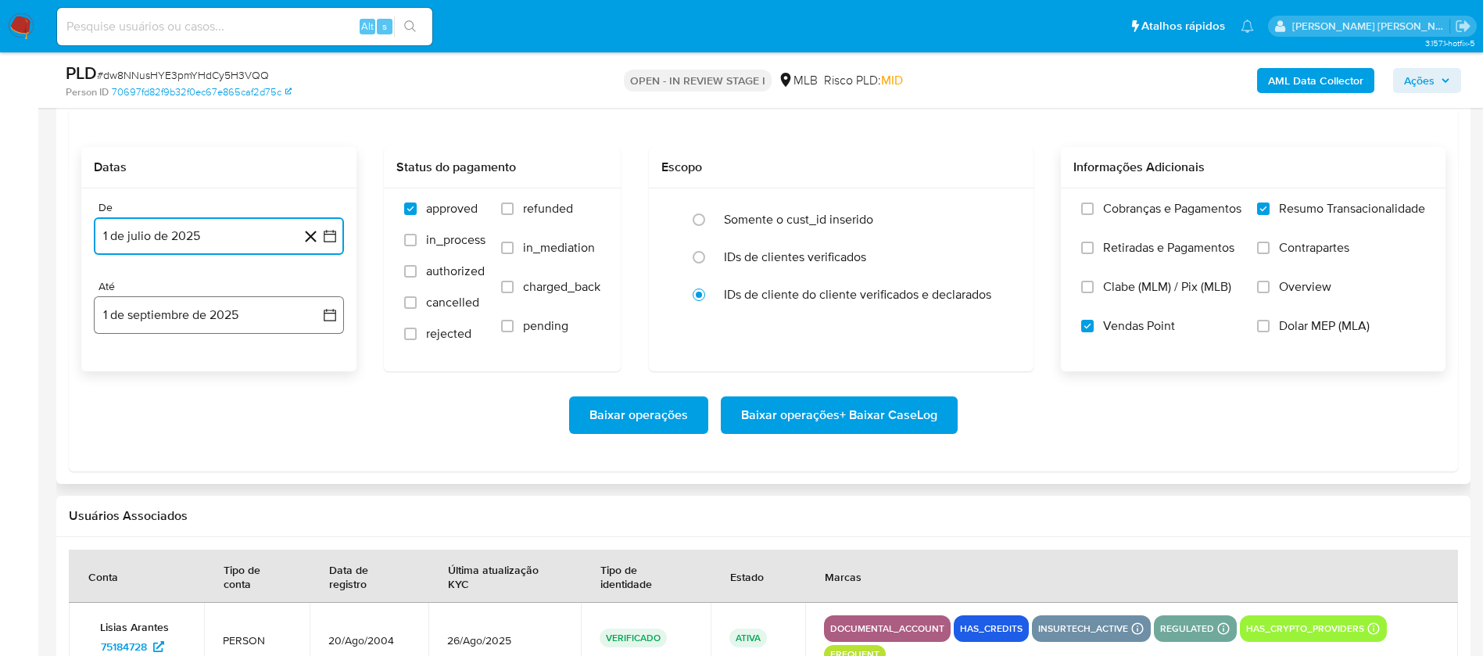
click at [181, 313] on button "1 de septiembre de 2025" at bounding box center [219, 315] width 250 height 38
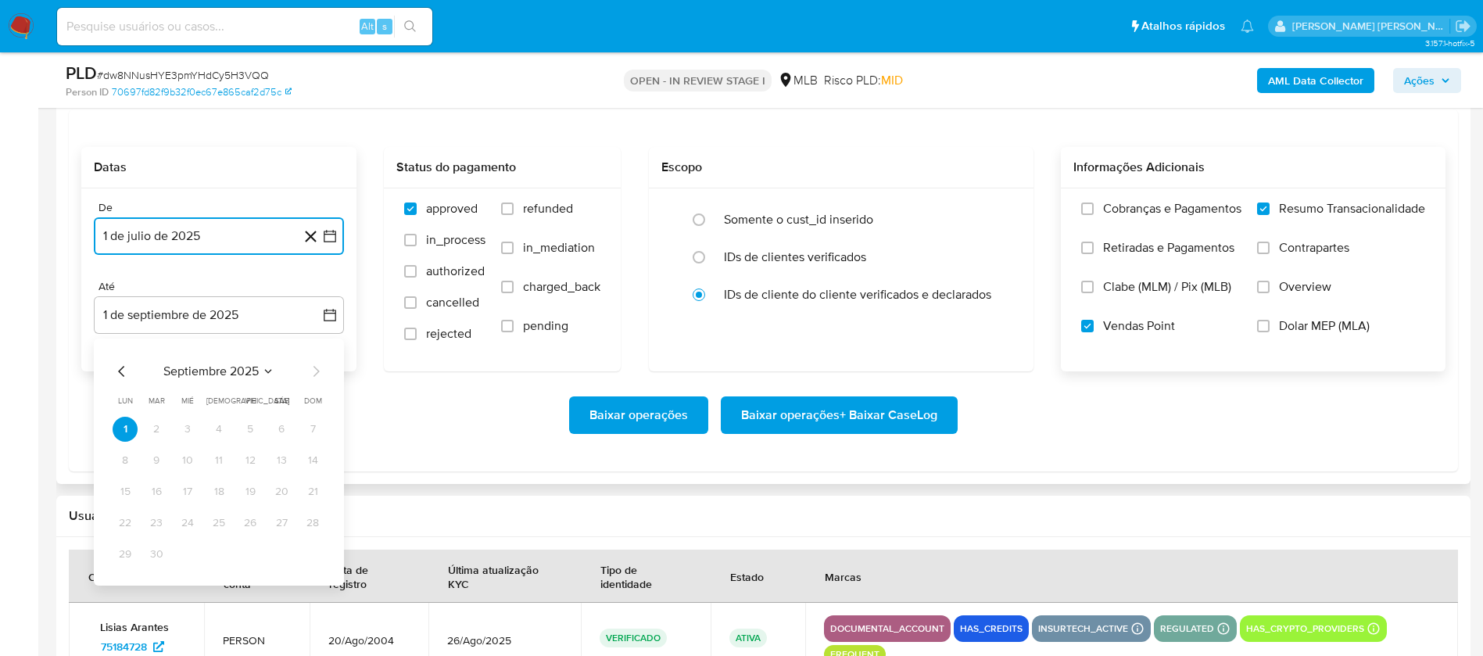
click at [119, 370] on icon "Mes anterior" at bounding box center [122, 371] width 19 height 19
click at [276, 551] on button "30" at bounding box center [281, 554] width 25 height 25
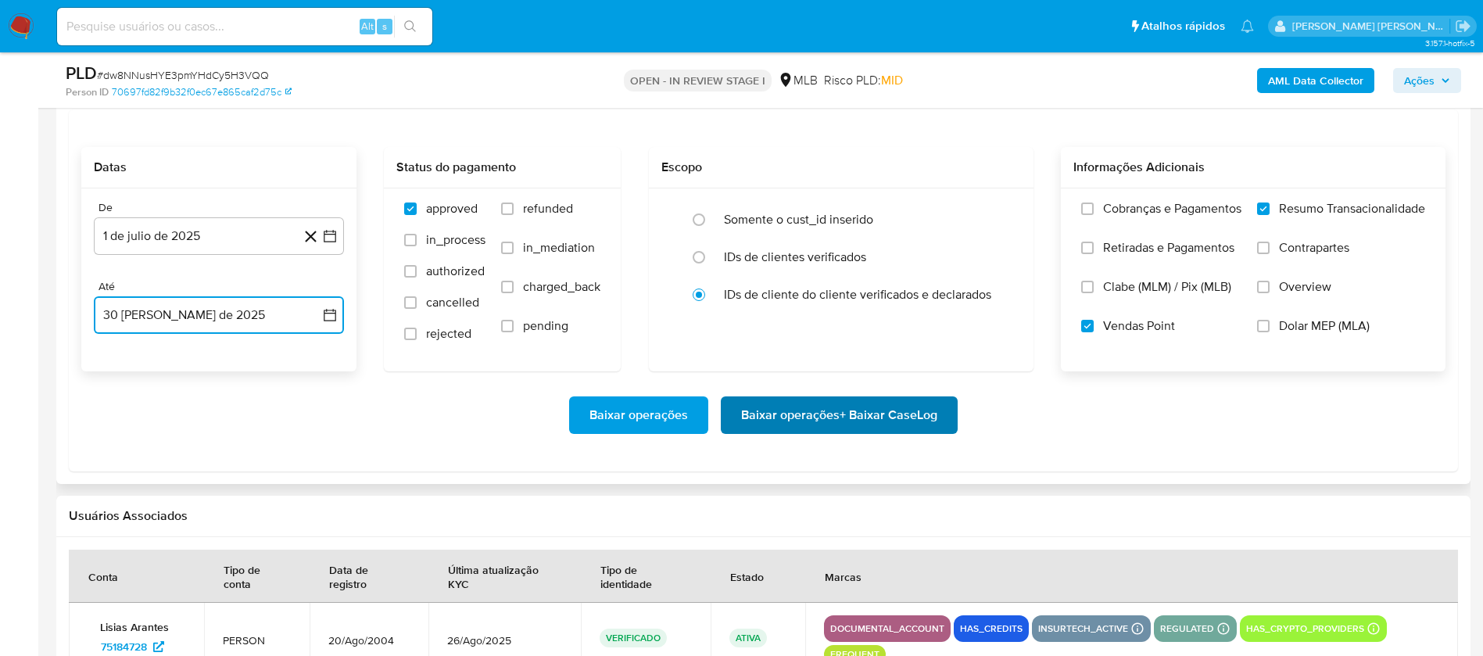
click at [804, 413] on span "Baixar operações + Baixar CaseLog" at bounding box center [839, 415] width 196 height 34
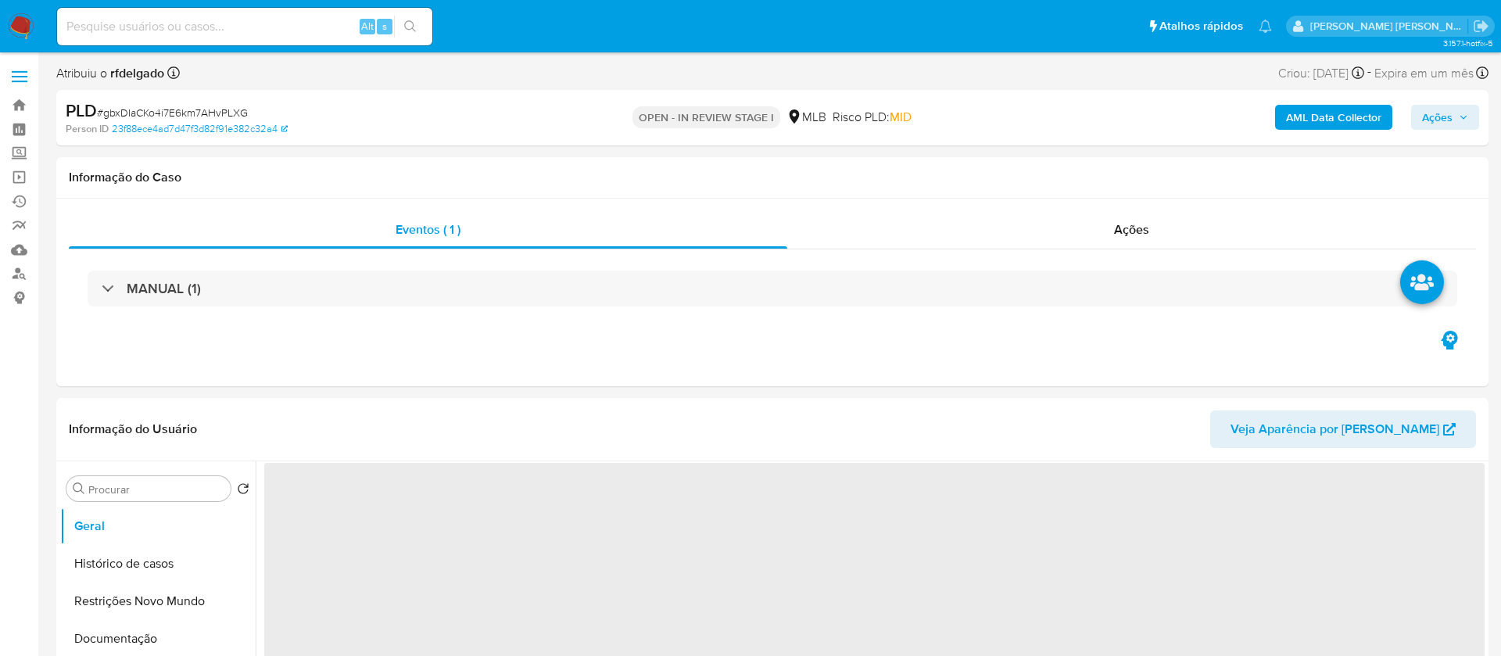
select select "10"
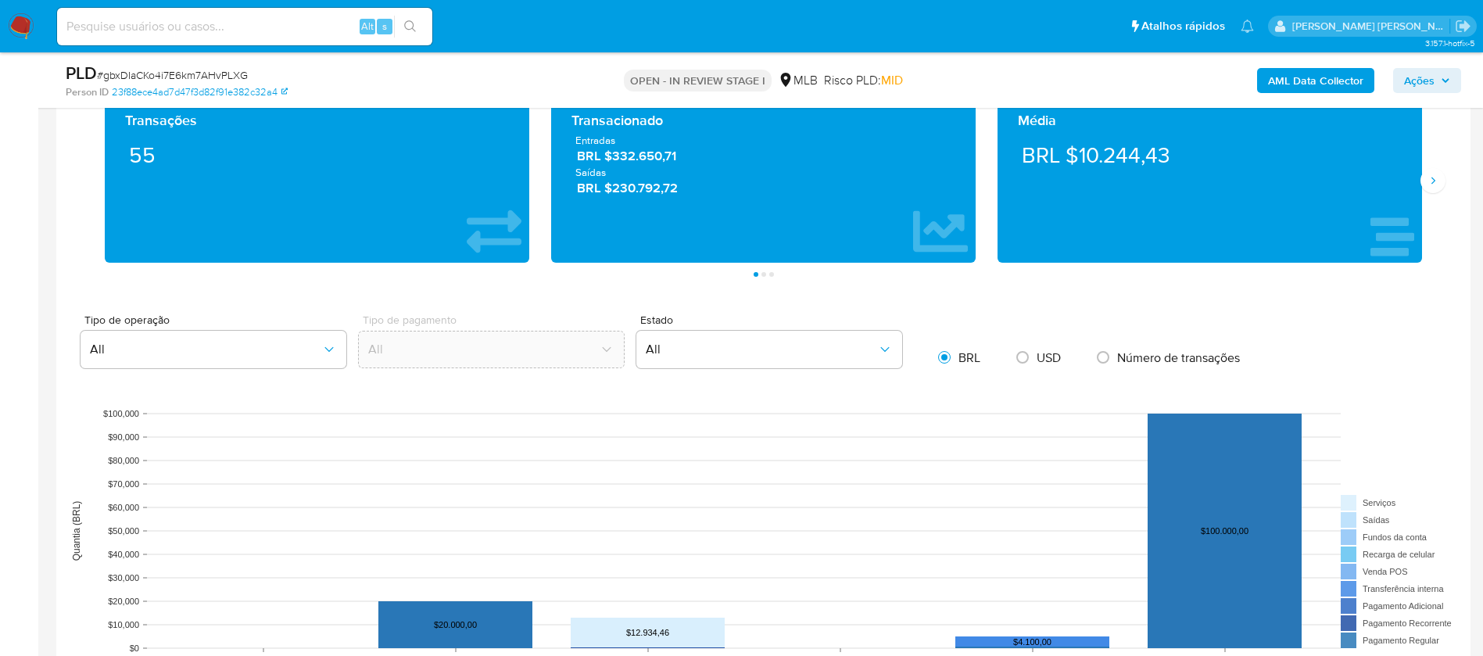
scroll to position [1289, 0]
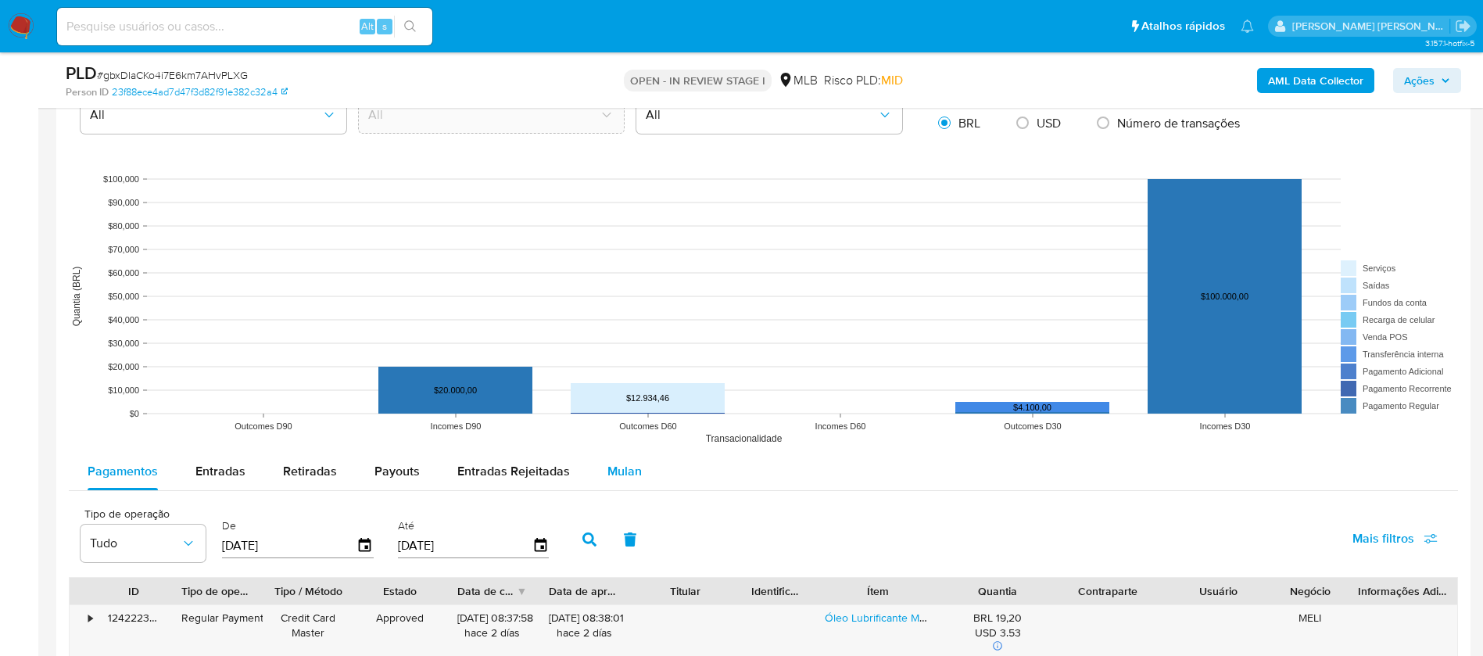
click at [623, 467] on span "Mulan" at bounding box center [624, 471] width 34 height 18
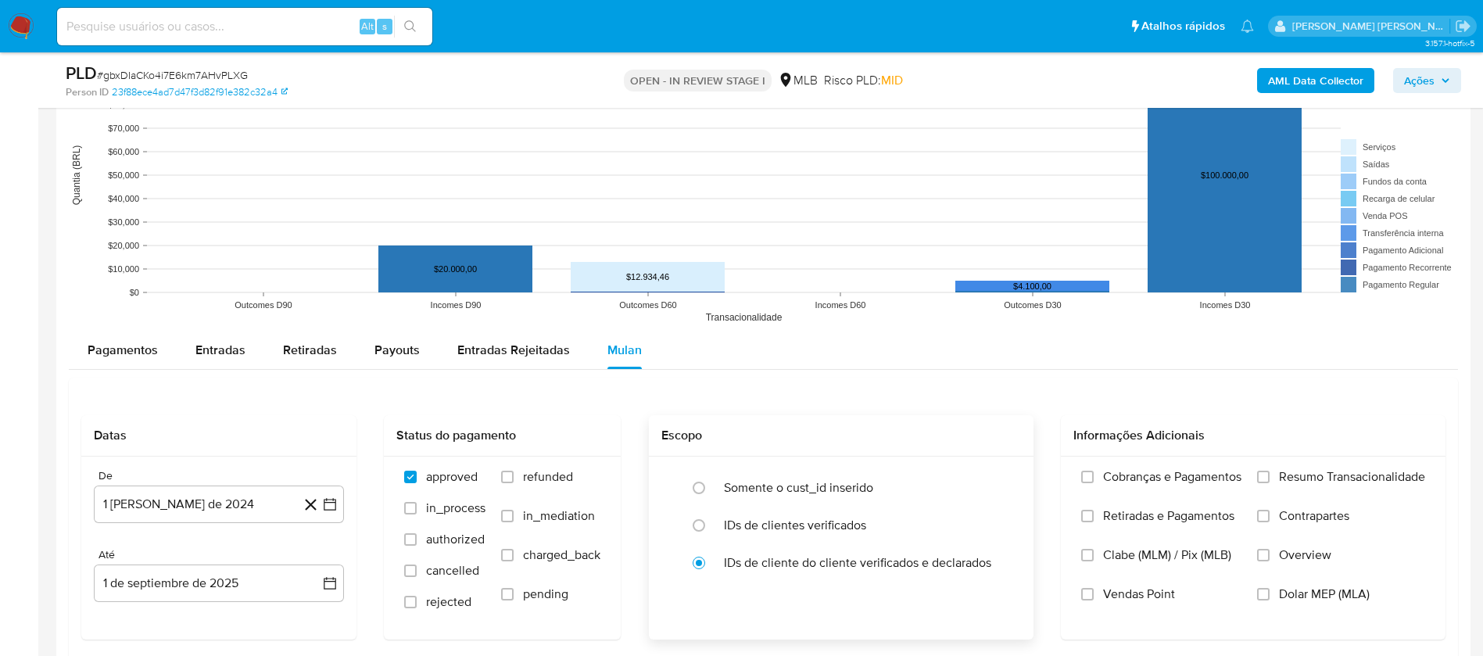
scroll to position [1641, 0]
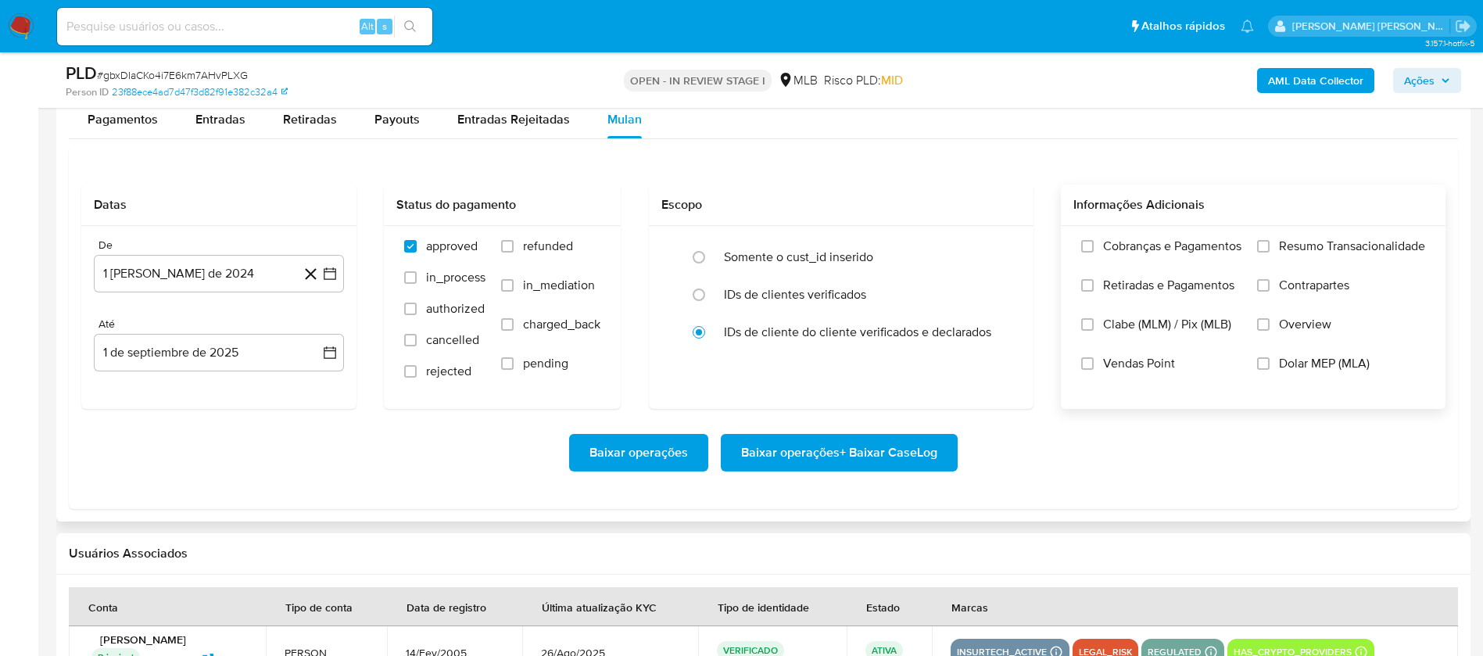
click at [1308, 240] on span "Resumo Transacionalidade" at bounding box center [1352, 246] width 146 height 16
click at [1269, 240] on input "Resumo Transacionalidade" at bounding box center [1263, 246] width 13 height 13
click at [1106, 363] on span "Vendas Point" at bounding box center [1139, 364] width 72 height 16
click at [1093, 363] on input "Vendas Point" at bounding box center [1087, 363] width 13 height 13
click at [241, 263] on button "1 [PERSON_NAME] de 2024" at bounding box center [219, 274] width 250 height 38
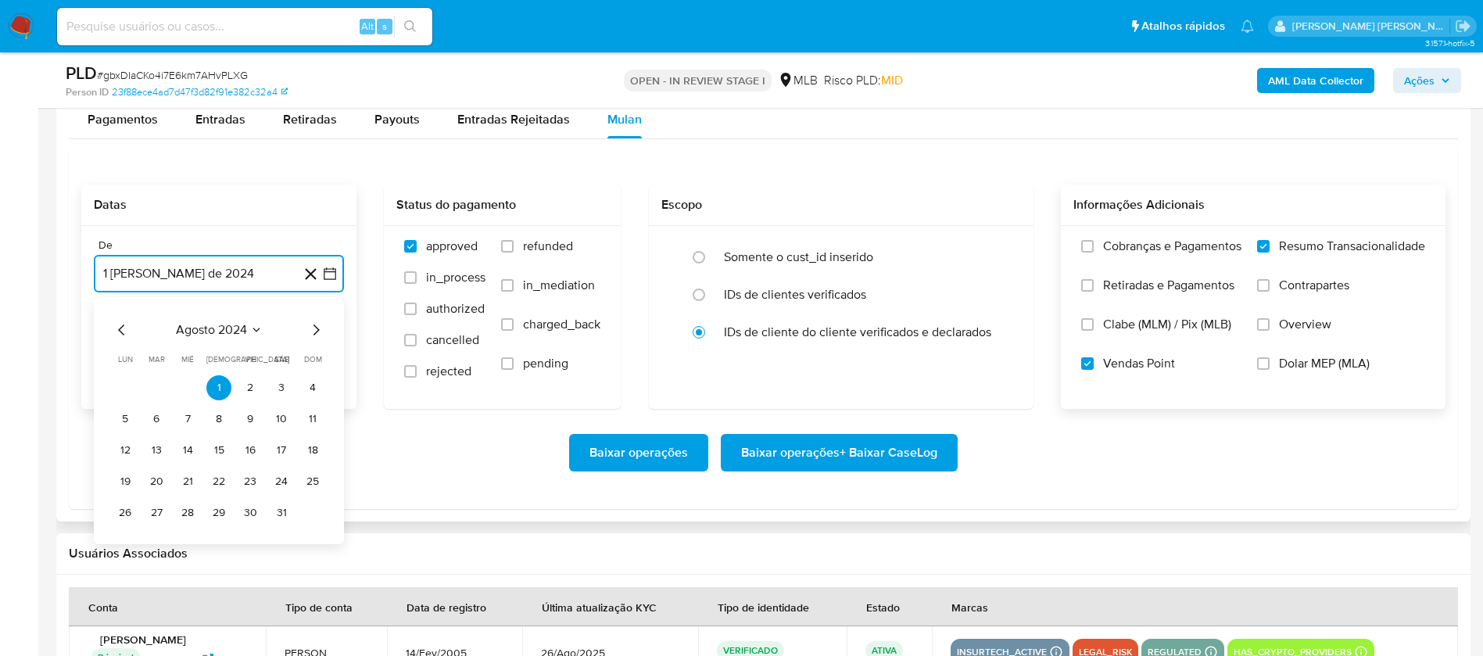
click at [235, 336] on span "agosto 2024" at bounding box center [211, 330] width 71 height 16
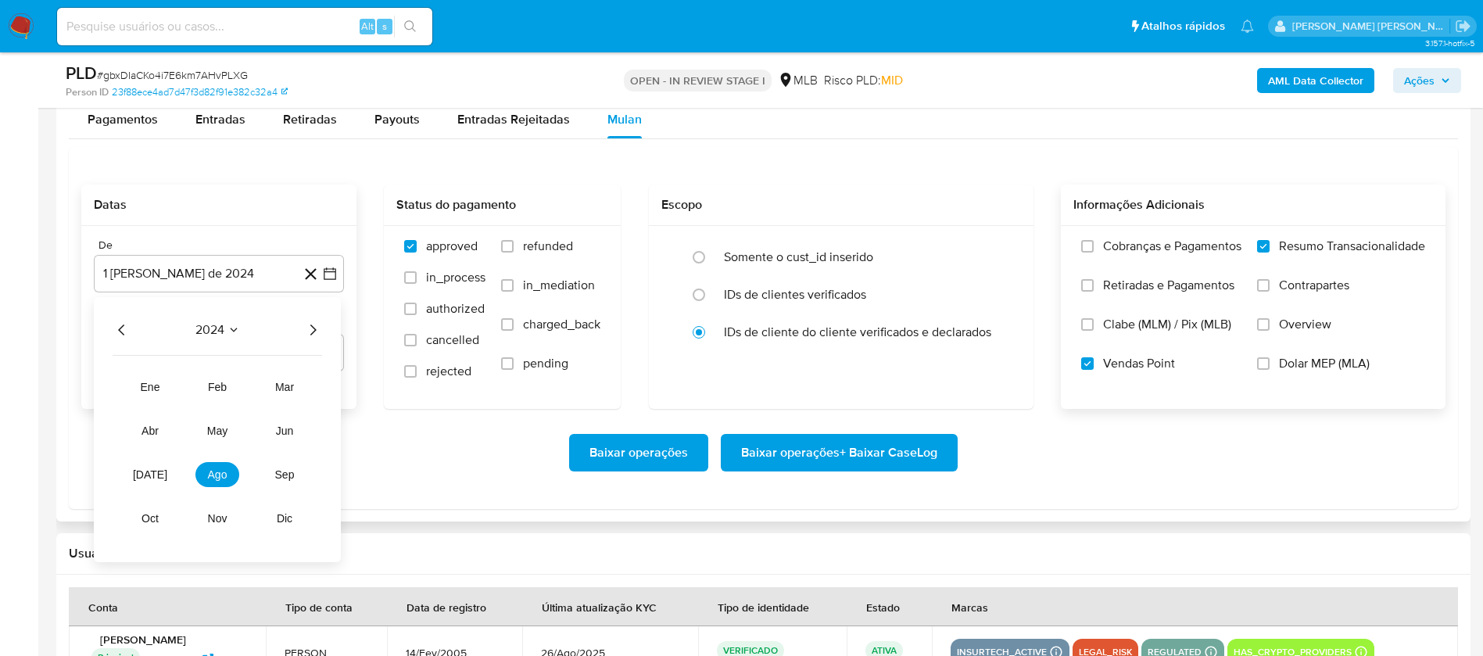
click at [313, 330] on icon "Año siguiente" at bounding box center [312, 329] width 19 height 19
click at [148, 477] on span "[DATE]" at bounding box center [150, 474] width 34 height 13
click at [163, 385] on button "1" at bounding box center [156, 387] width 25 height 25
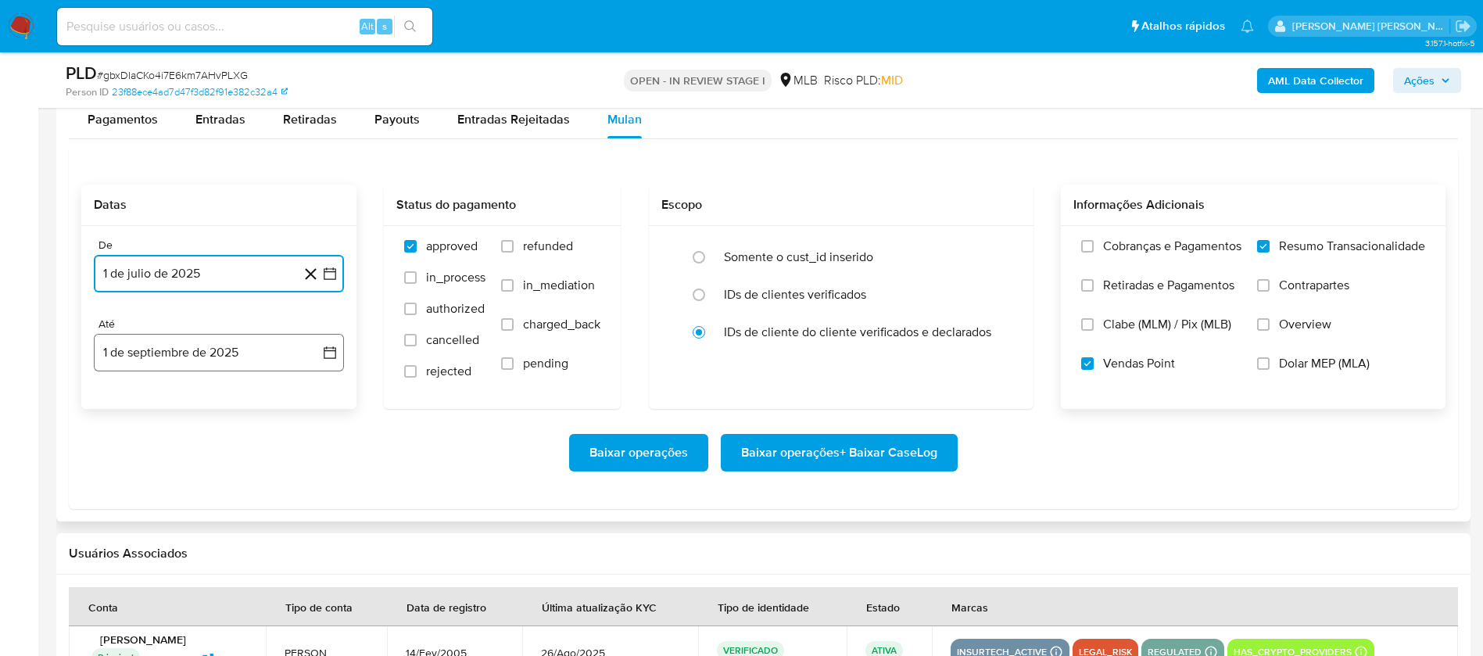
click at [186, 356] on button "1 de septiembre de 2025" at bounding box center [219, 353] width 250 height 38
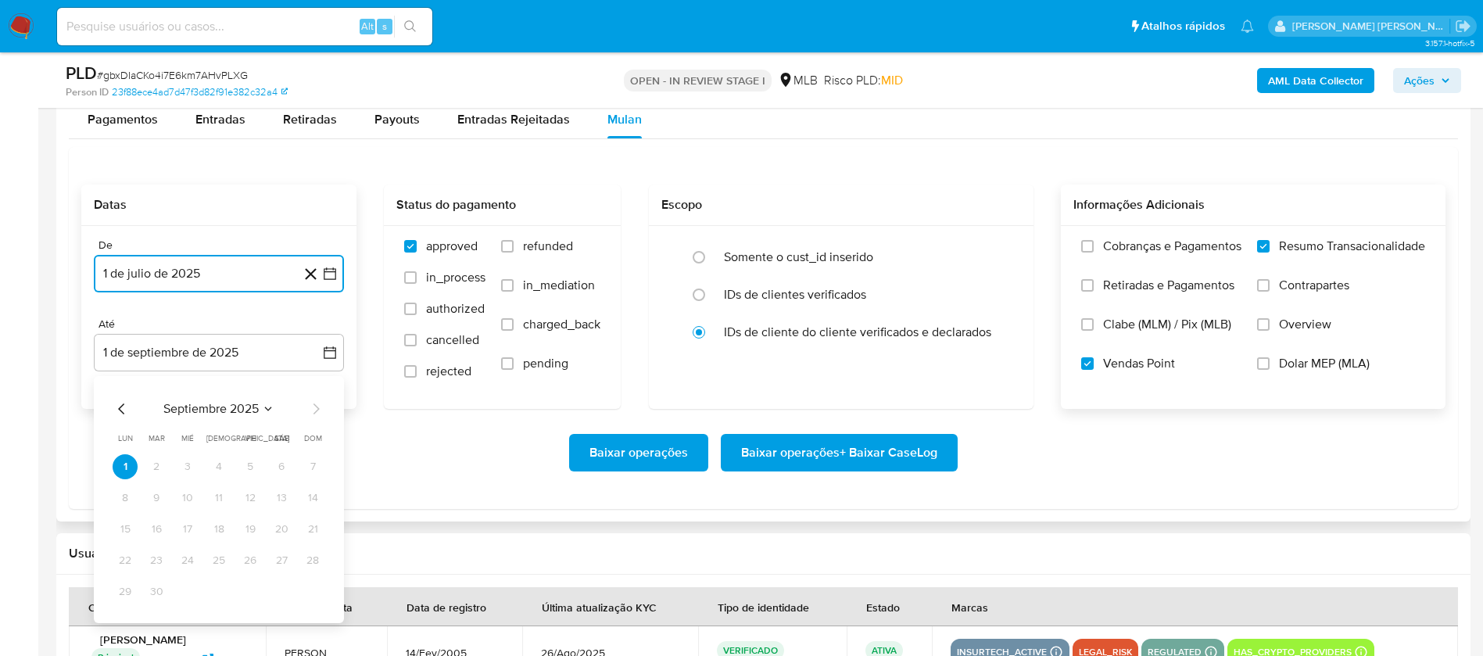
click at [120, 408] on icon "Mes anterior" at bounding box center [121, 408] width 6 height 11
click at [282, 585] on button "30" at bounding box center [281, 591] width 25 height 25
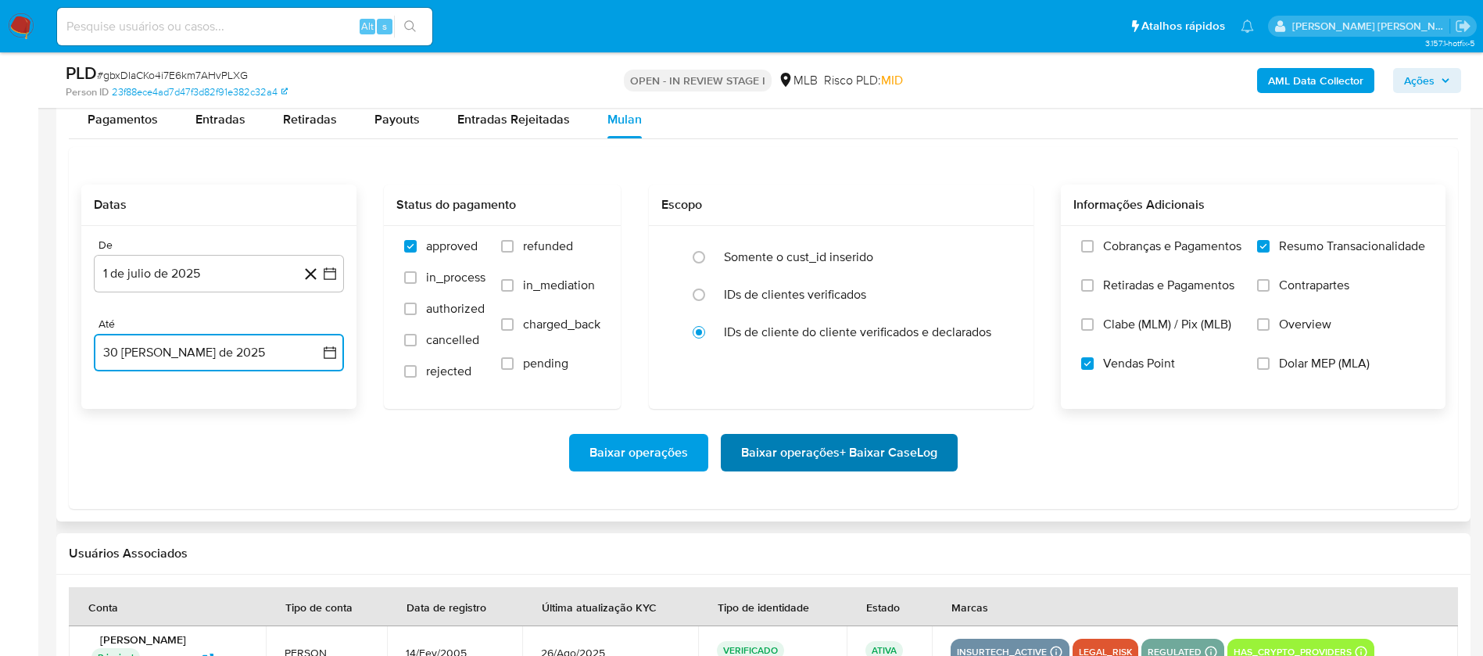
click at [741, 449] on span "Baixar operações + Baixar CaseLog" at bounding box center [839, 452] width 196 height 34
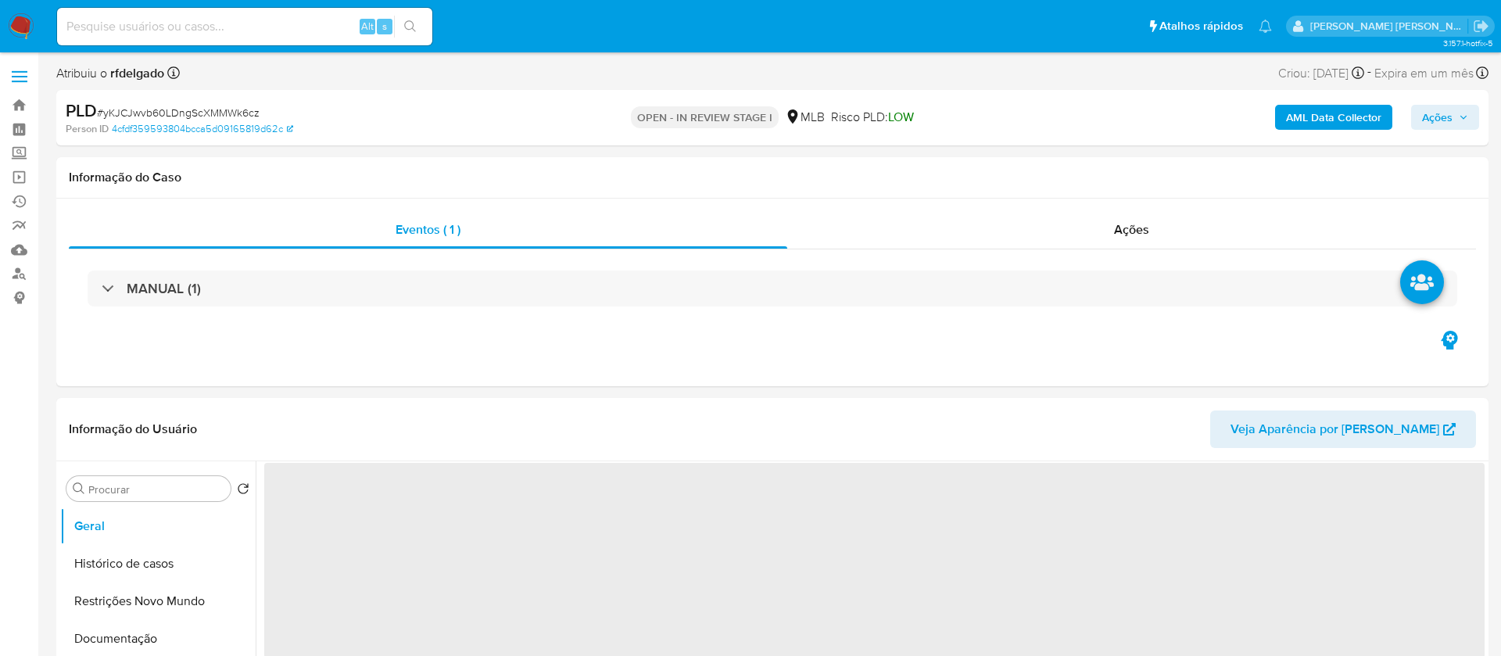
select select "10"
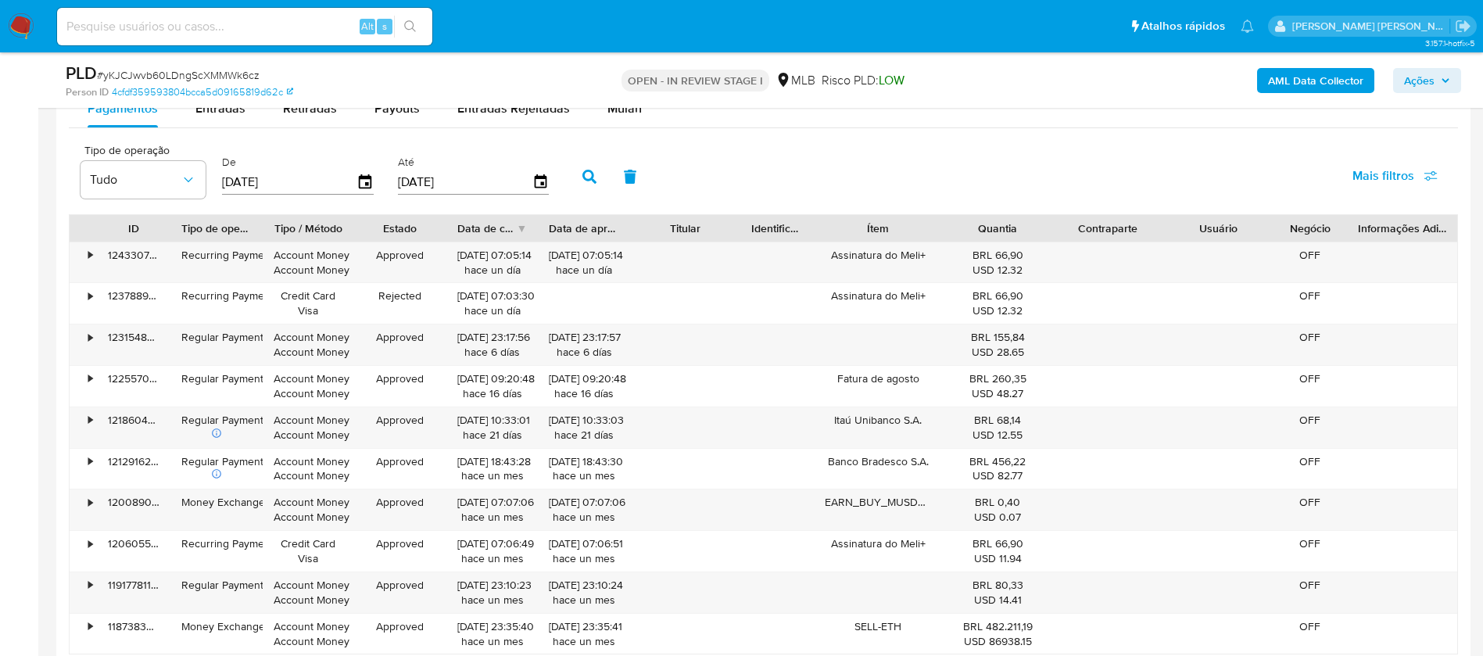
scroll to position [1641, 0]
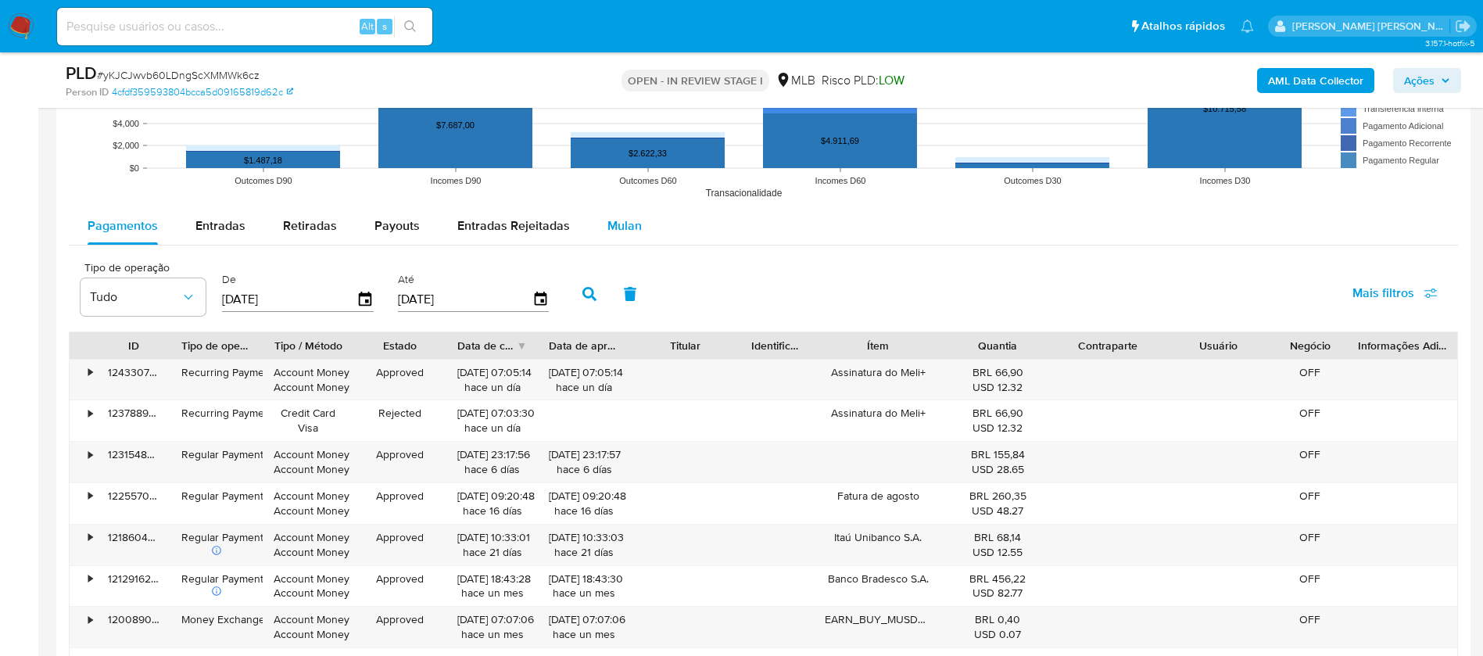
click at [616, 220] on span "Mulan" at bounding box center [624, 225] width 34 height 18
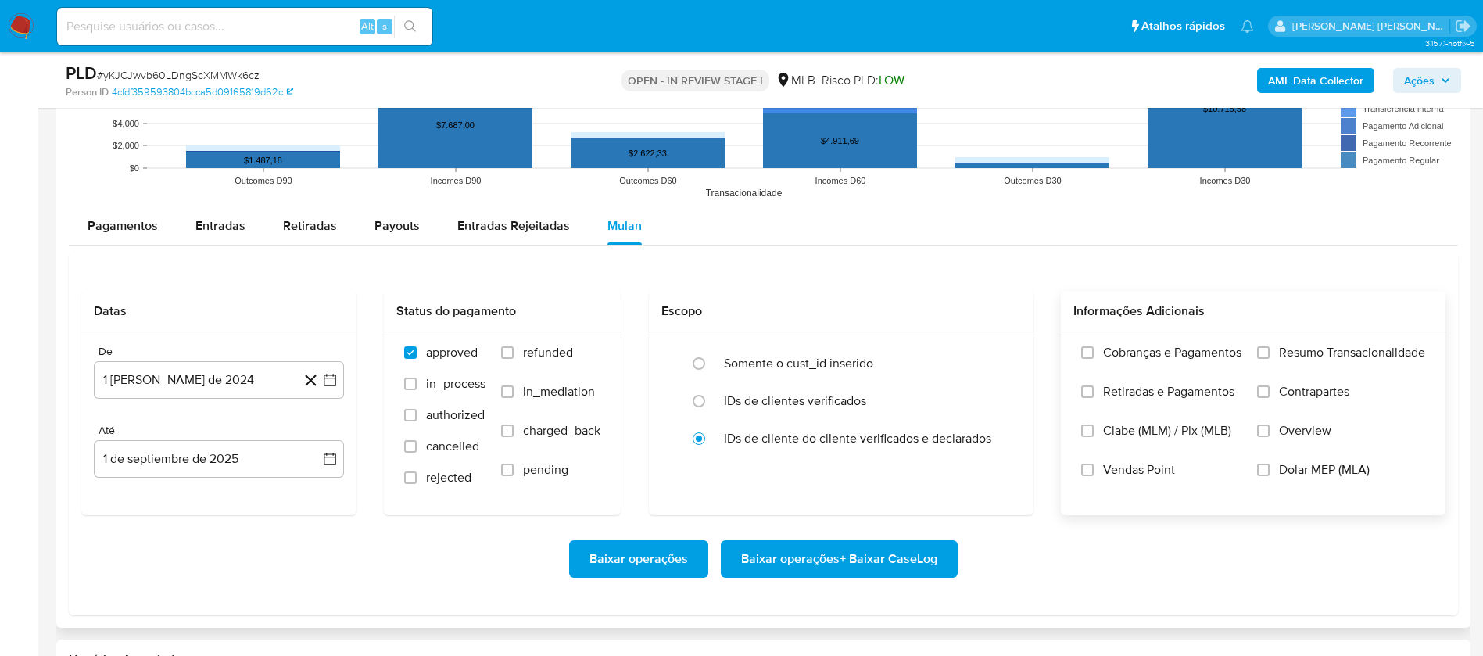
click at [1323, 347] on span "Resumo Transacionalidade" at bounding box center [1352, 353] width 146 height 16
click at [1269, 347] on input "Resumo Transacionalidade" at bounding box center [1263, 352] width 13 height 13
drag, startPoint x: 1121, startPoint y: 466, endPoint x: 993, endPoint y: 468, distance: 127.4
click at [1121, 465] on span "Vendas Point" at bounding box center [1139, 470] width 72 height 16
click at [1093, 465] on input "Vendas Point" at bounding box center [1087, 469] width 13 height 13
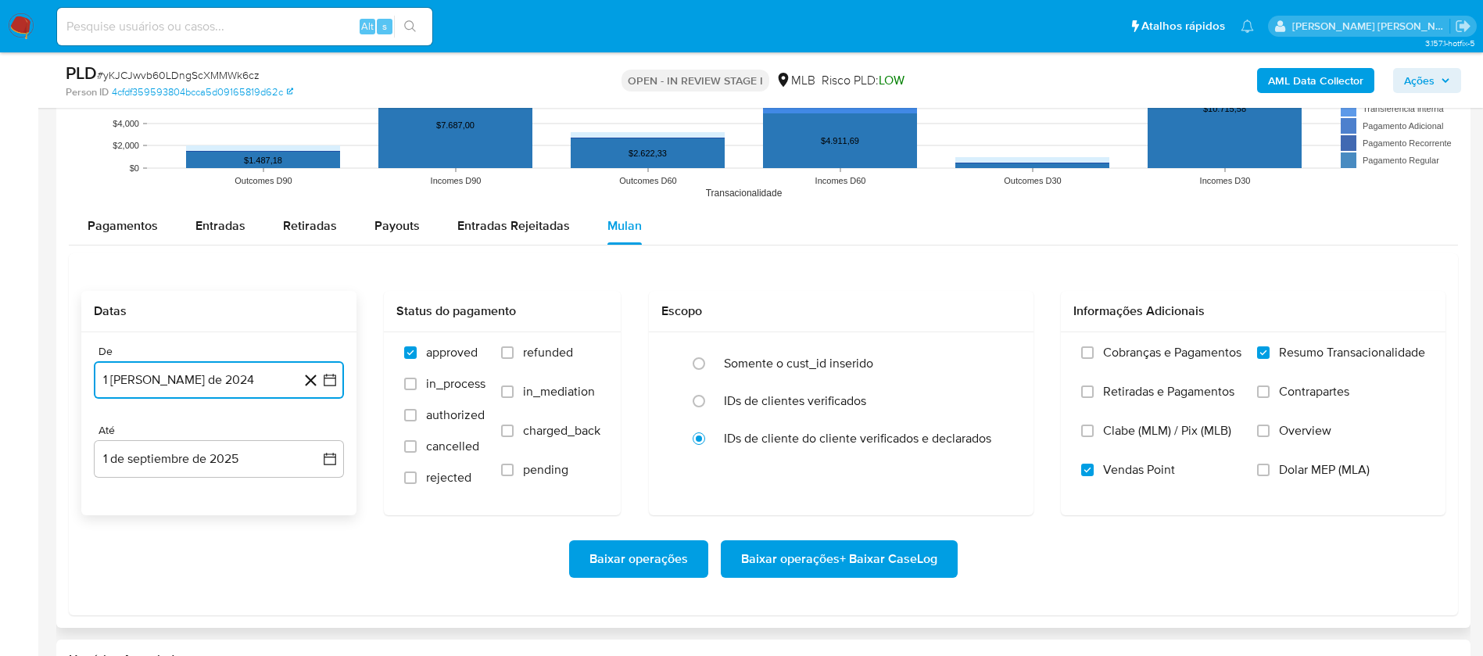
click at [256, 377] on button "1 de agosto de 2024" at bounding box center [219, 380] width 250 height 38
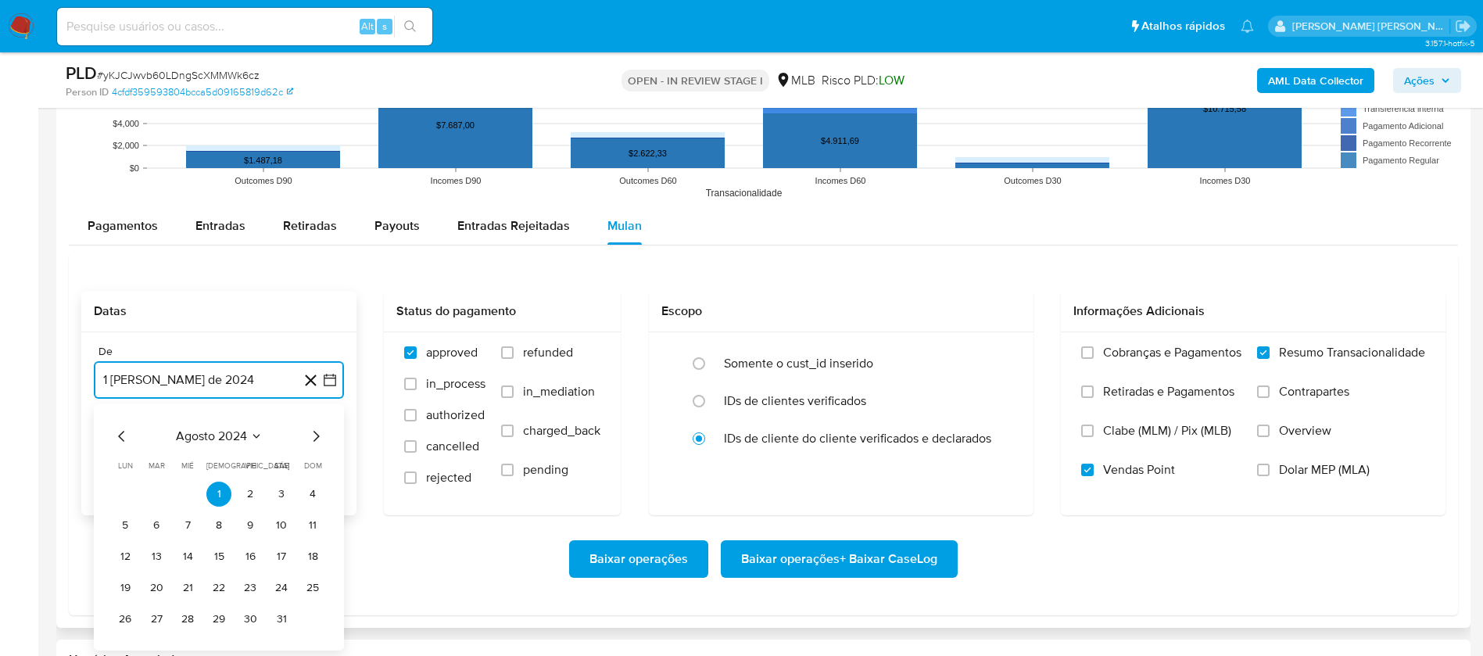
click at [234, 444] on span "agosto 2024" at bounding box center [211, 436] width 71 height 16
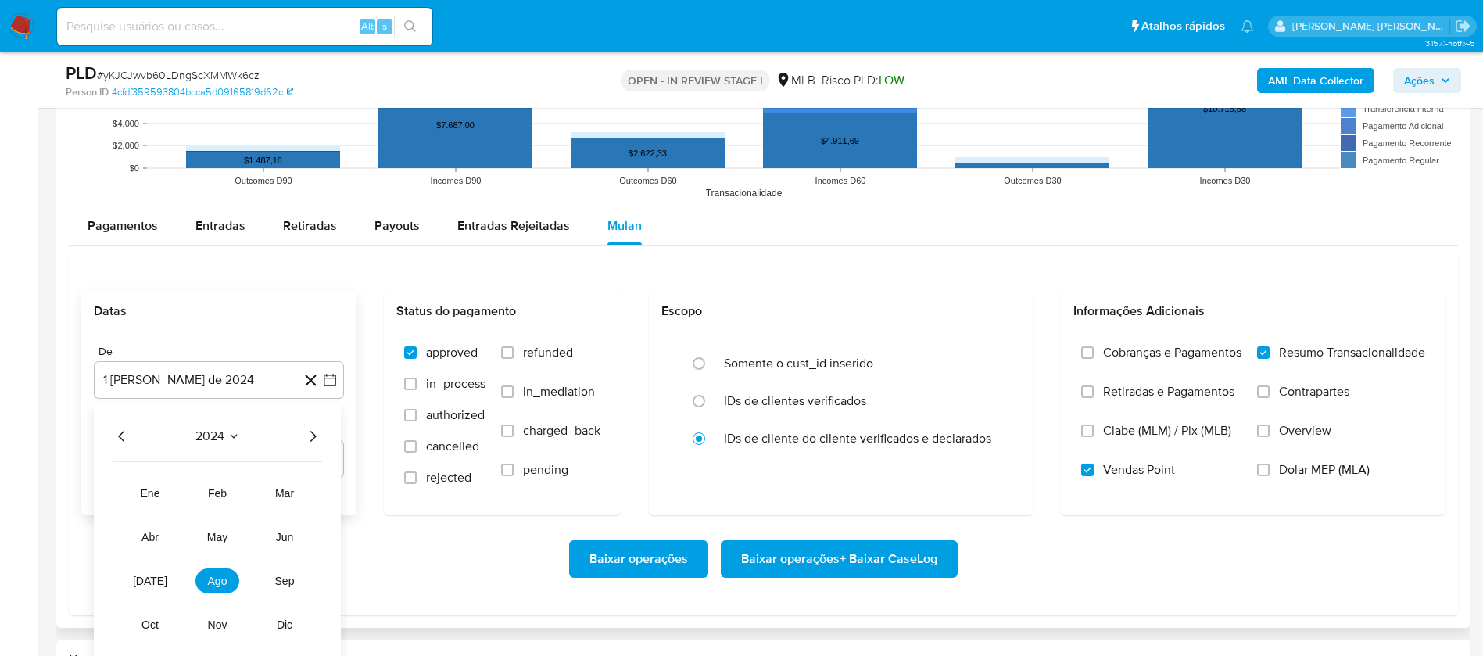
click at [308, 432] on icon "Año siguiente" at bounding box center [312, 436] width 19 height 19
click at [155, 584] on span "jul" at bounding box center [150, 580] width 34 height 13
click at [162, 487] on button "1" at bounding box center [156, 493] width 25 height 25
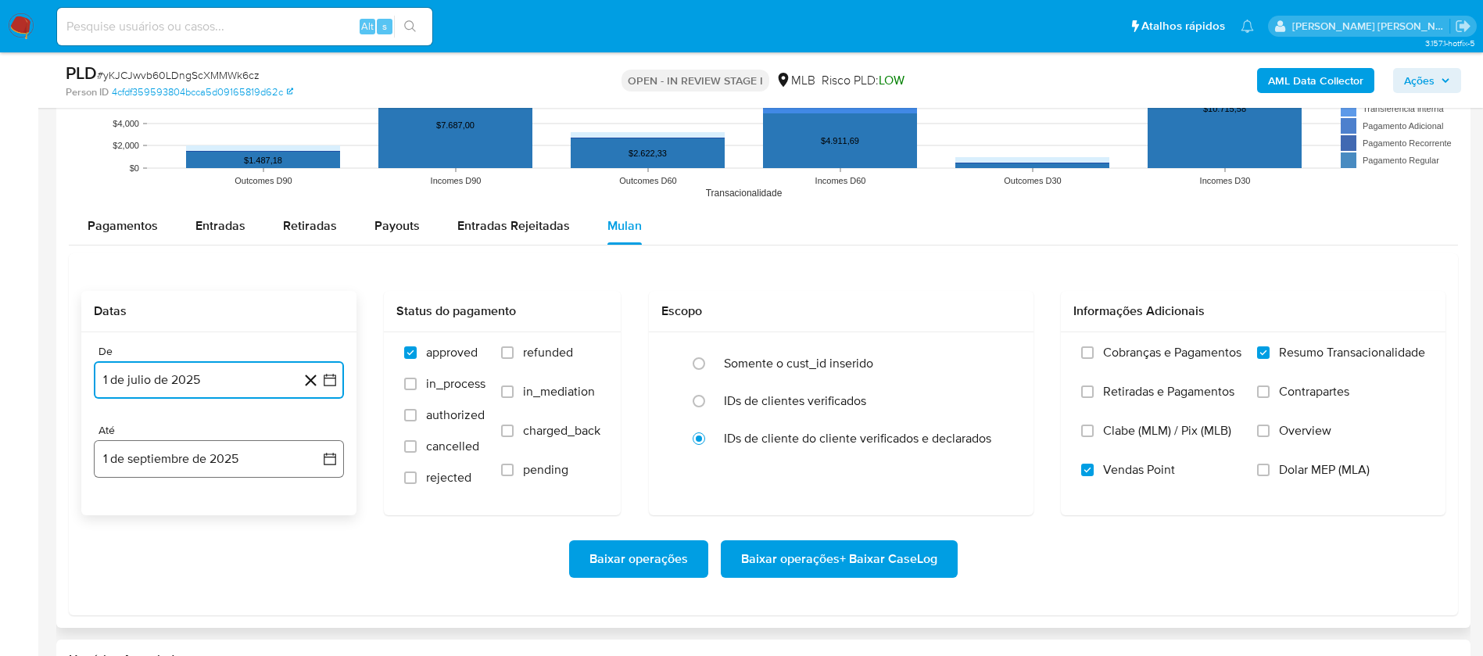
click at [179, 458] on button "1 de septiembre de 2025" at bounding box center [219, 459] width 250 height 38
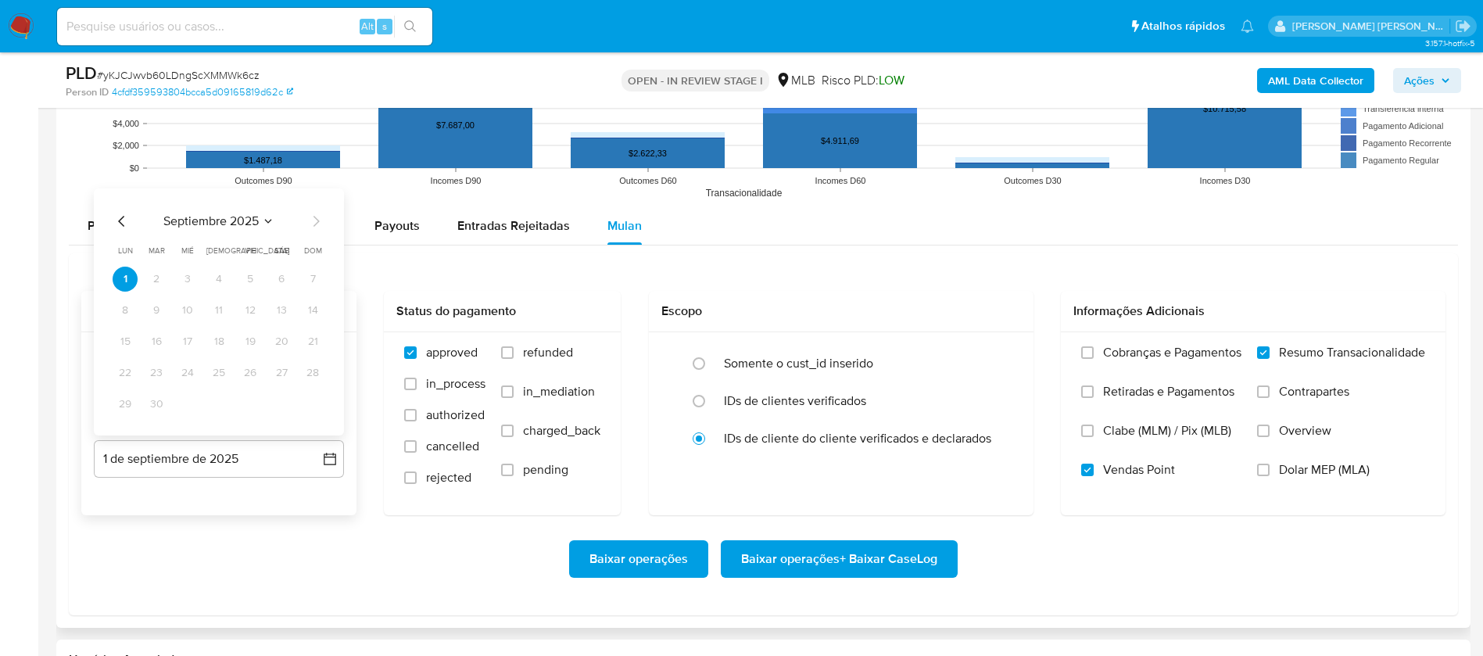
click at [113, 217] on icon "Mes anterior" at bounding box center [122, 221] width 19 height 19
click at [282, 401] on button "30" at bounding box center [281, 404] width 25 height 25
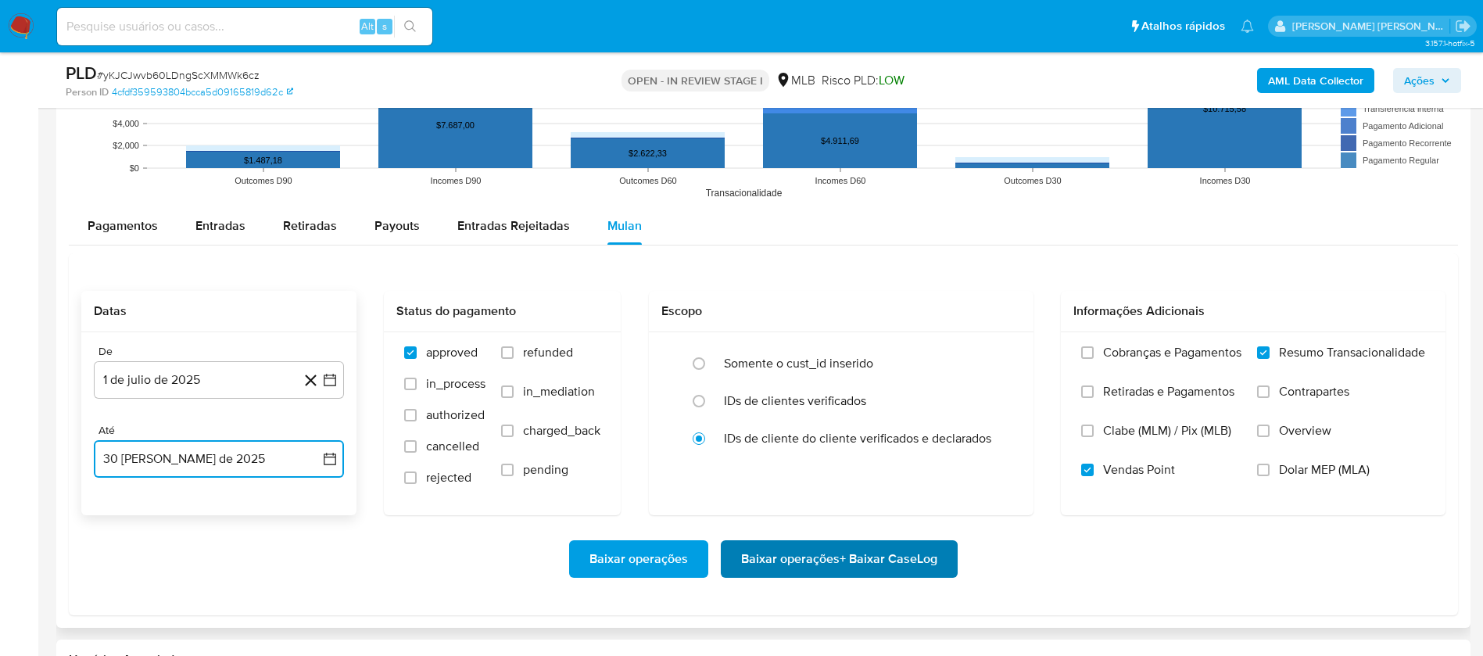
click at [894, 549] on span "Baixar operações + Baixar CaseLog" at bounding box center [839, 559] width 196 height 34
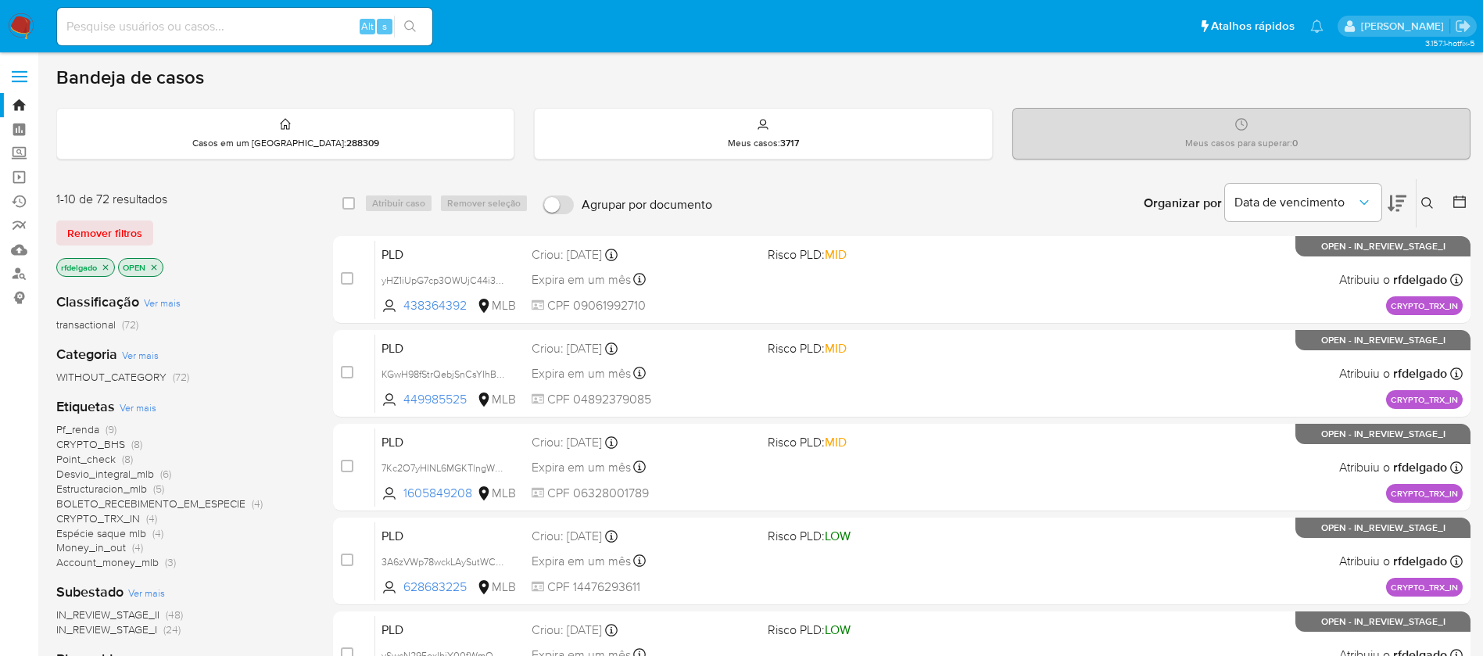
click at [334, 16] on input at bounding box center [244, 26] width 375 height 20
paste input "88yOYmd4acE48rw4K2QPn9ZF"
type input "88yOYmd4acE48rw4K2QPn9ZF"
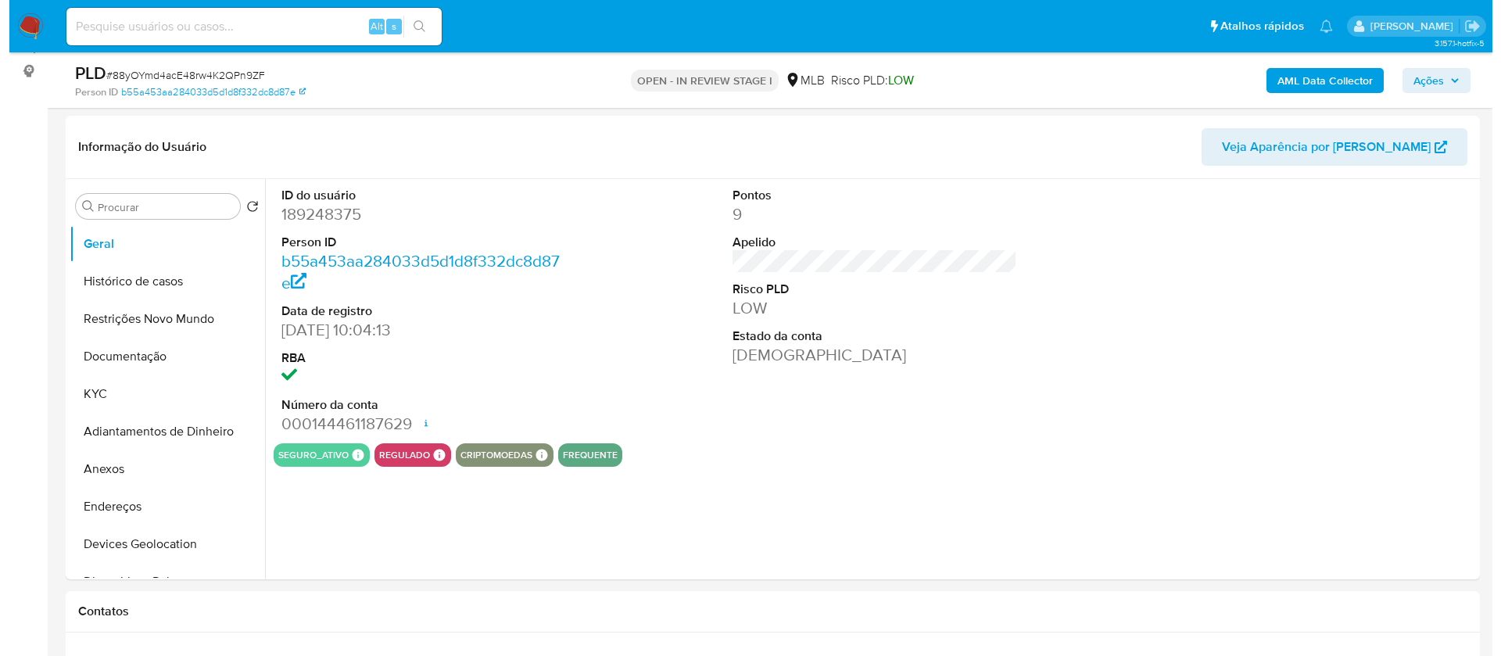
scroll to position [234, 0]
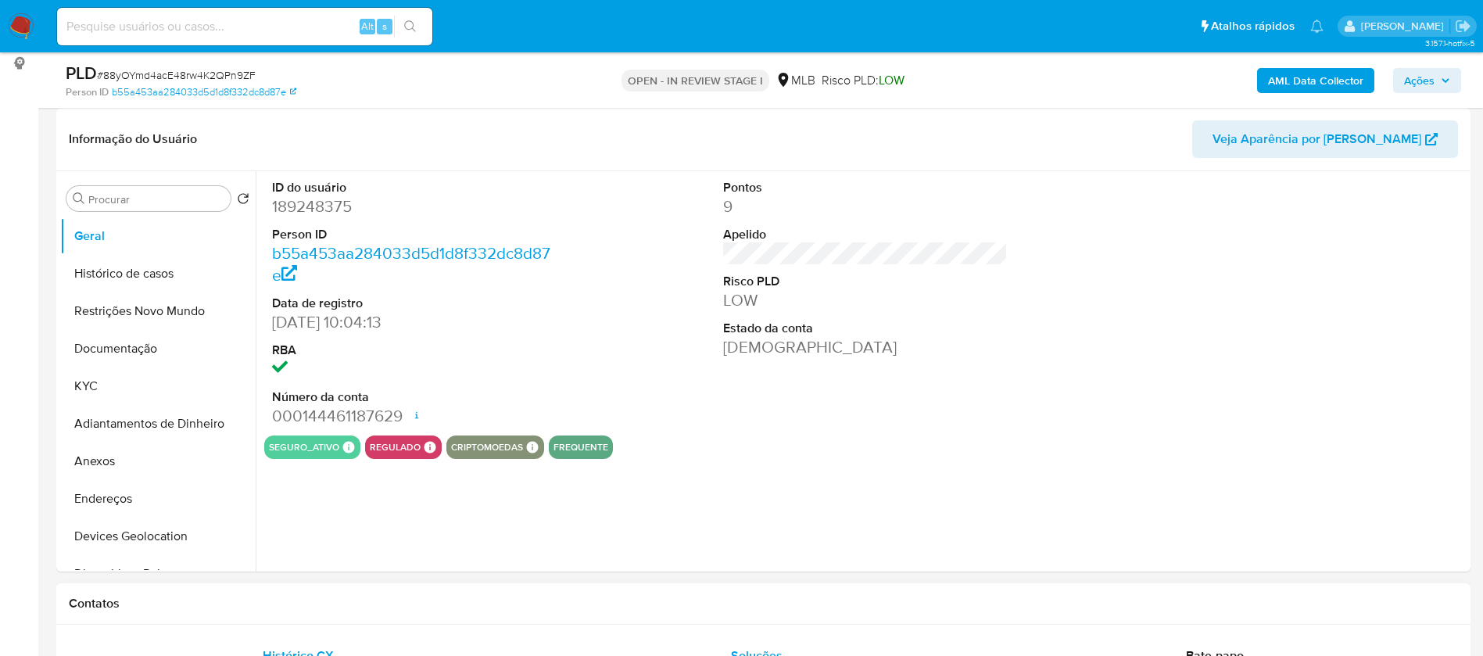
select select "10"
click at [159, 367] on button "KYC" at bounding box center [151, 386] width 183 height 38
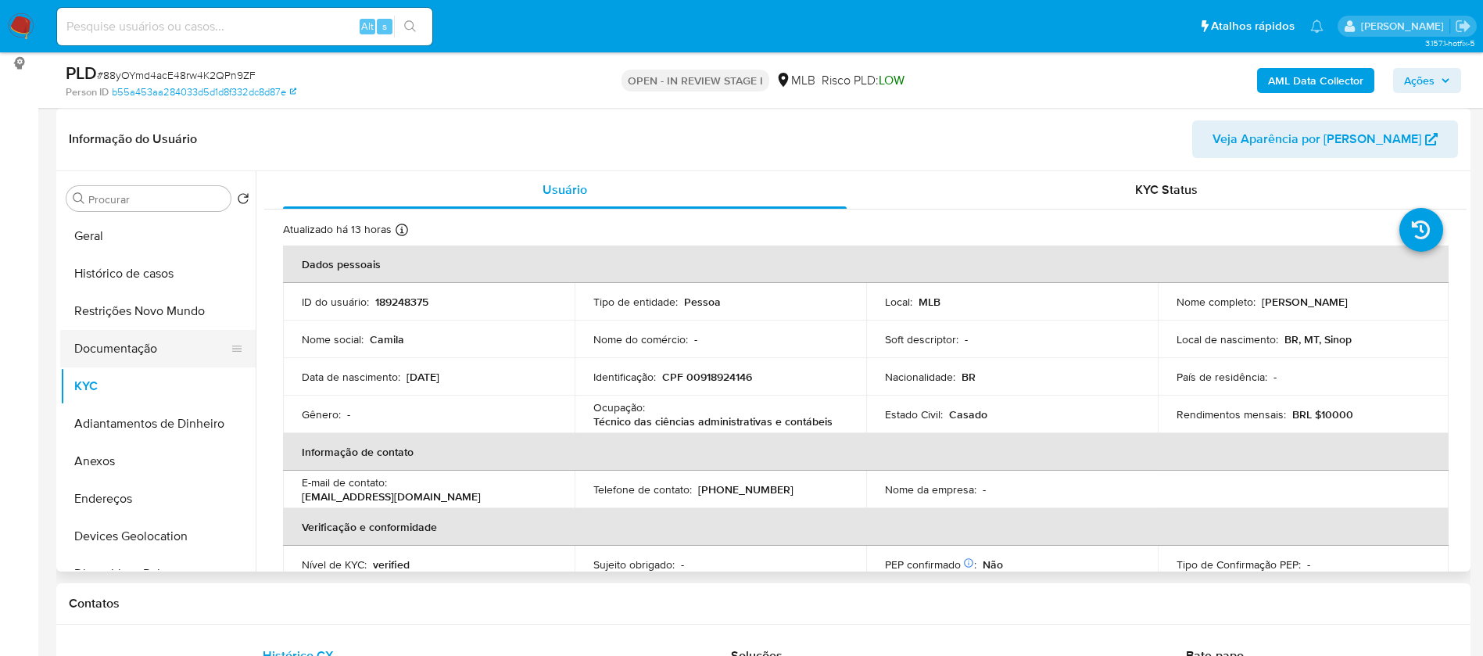
click at [116, 358] on button "Documentação" at bounding box center [151, 349] width 183 height 38
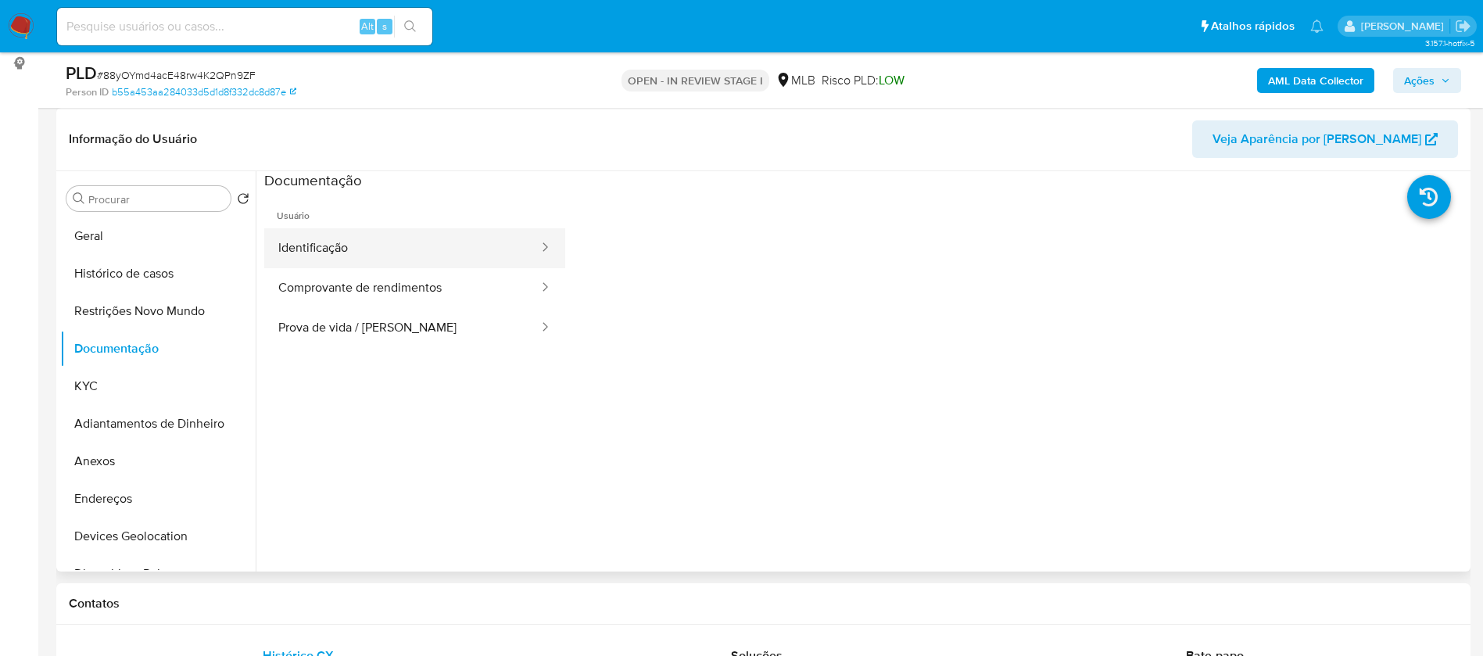
click at [334, 249] on button "Identificação" at bounding box center [402, 248] width 276 height 40
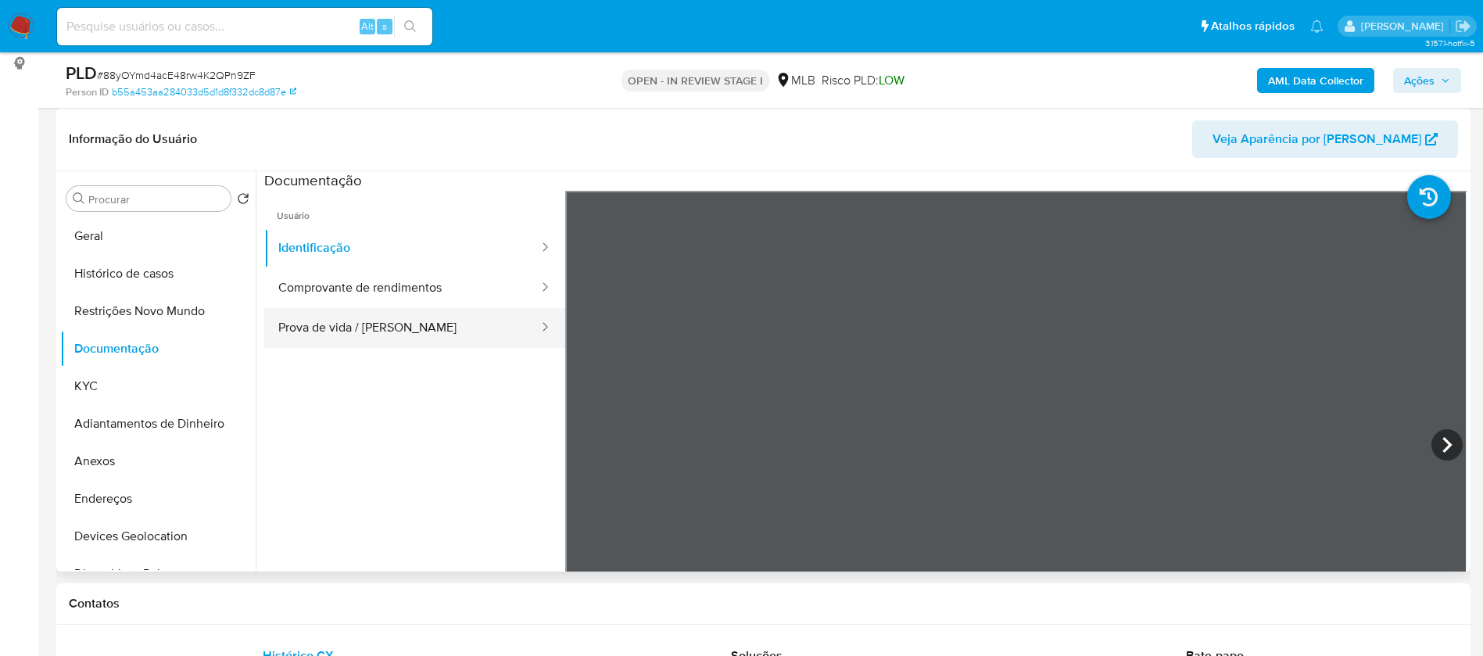
click at [418, 329] on button "Prova de vida / [PERSON_NAME]" at bounding box center [402, 328] width 276 height 40
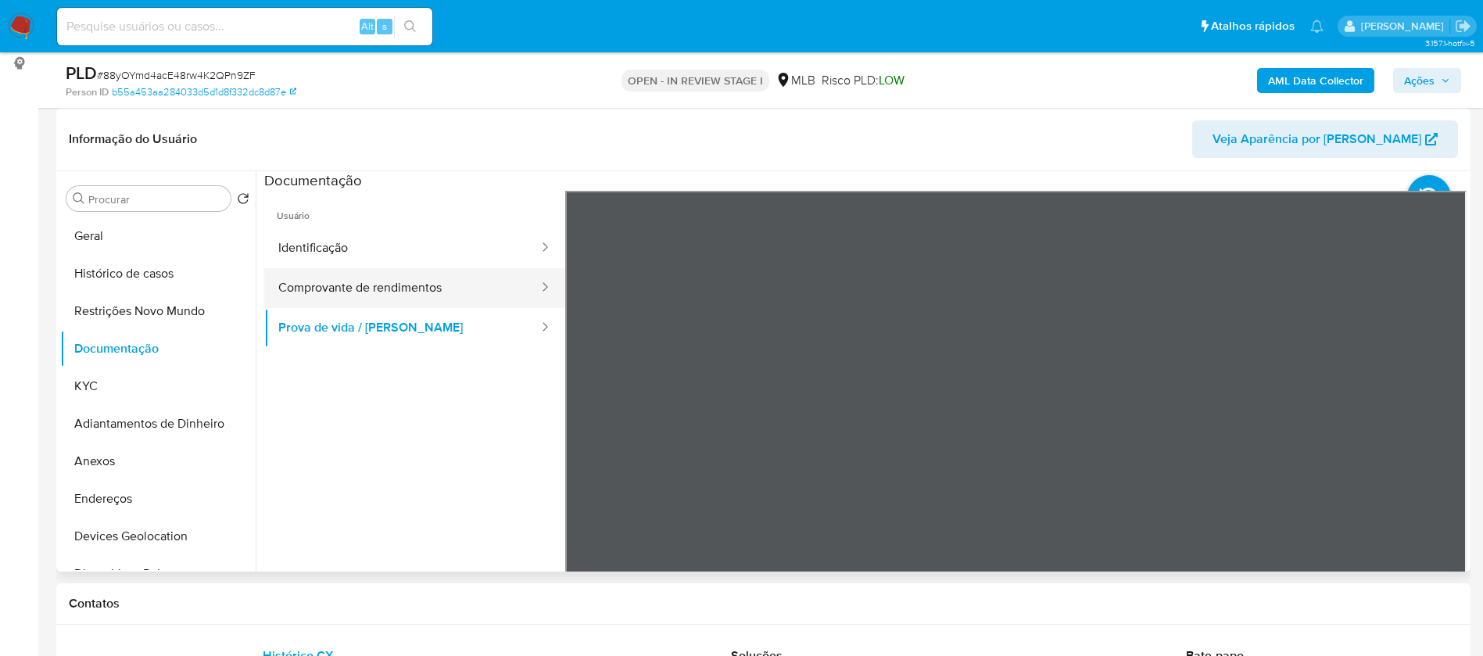
click at [419, 287] on button "Comprovante de rendimentos" at bounding box center [402, 288] width 276 height 40
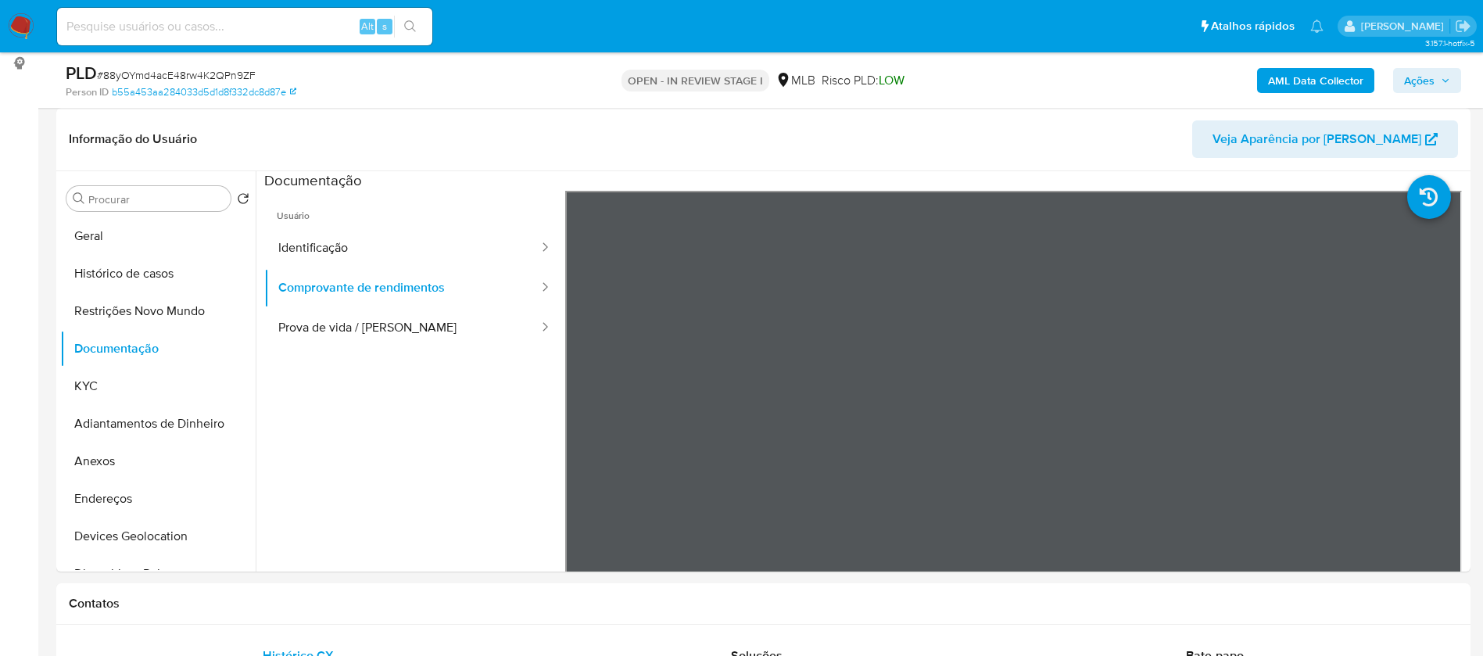
click at [1320, 72] on b "AML Data Collector" at bounding box center [1315, 80] width 95 height 25
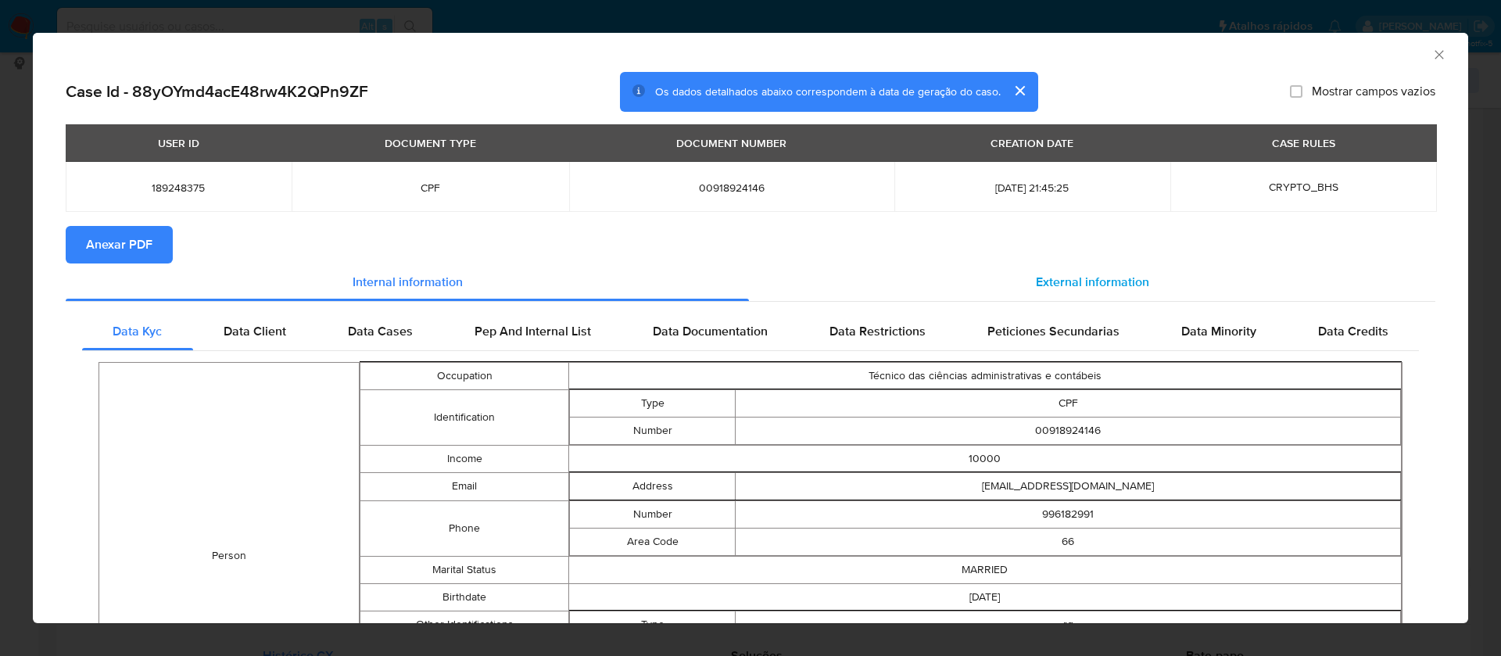
click at [1120, 274] on span "External information" at bounding box center [1092, 282] width 113 height 18
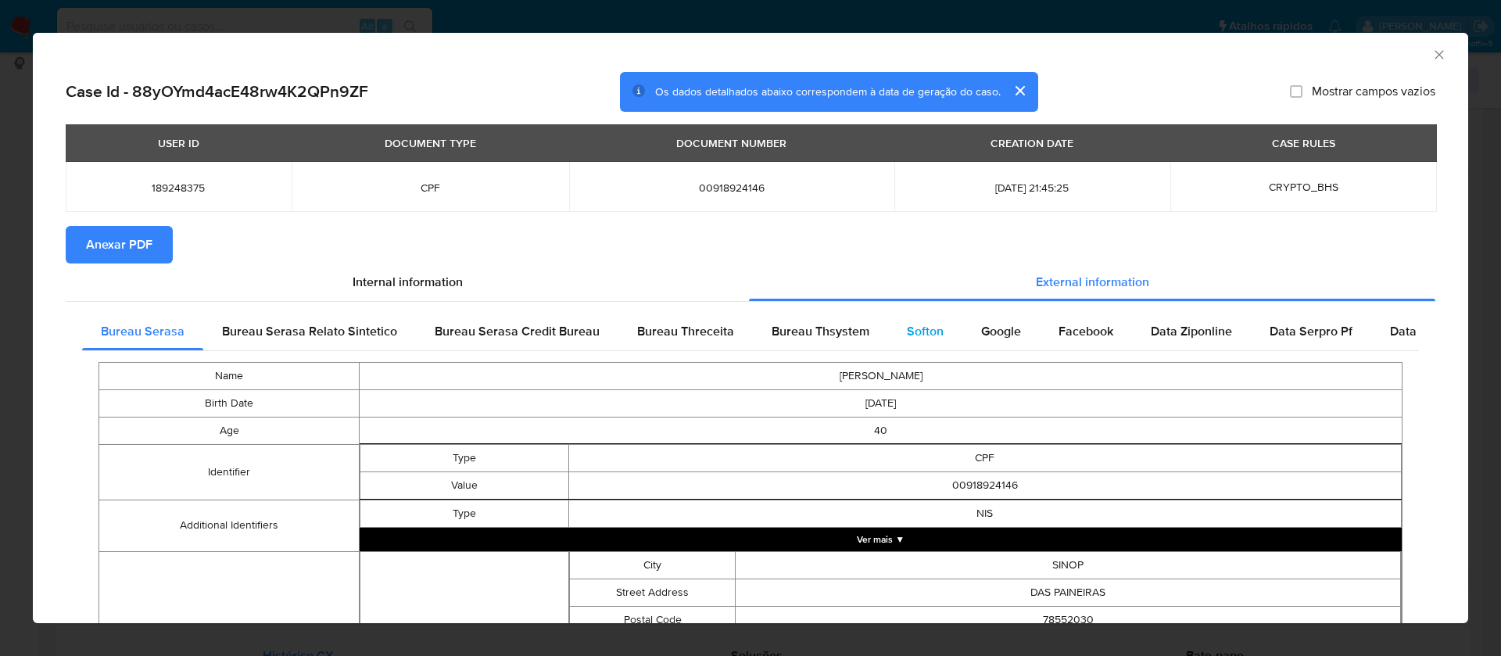
click at [935, 318] on div "Softon" at bounding box center [925, 332] width 74 height 38
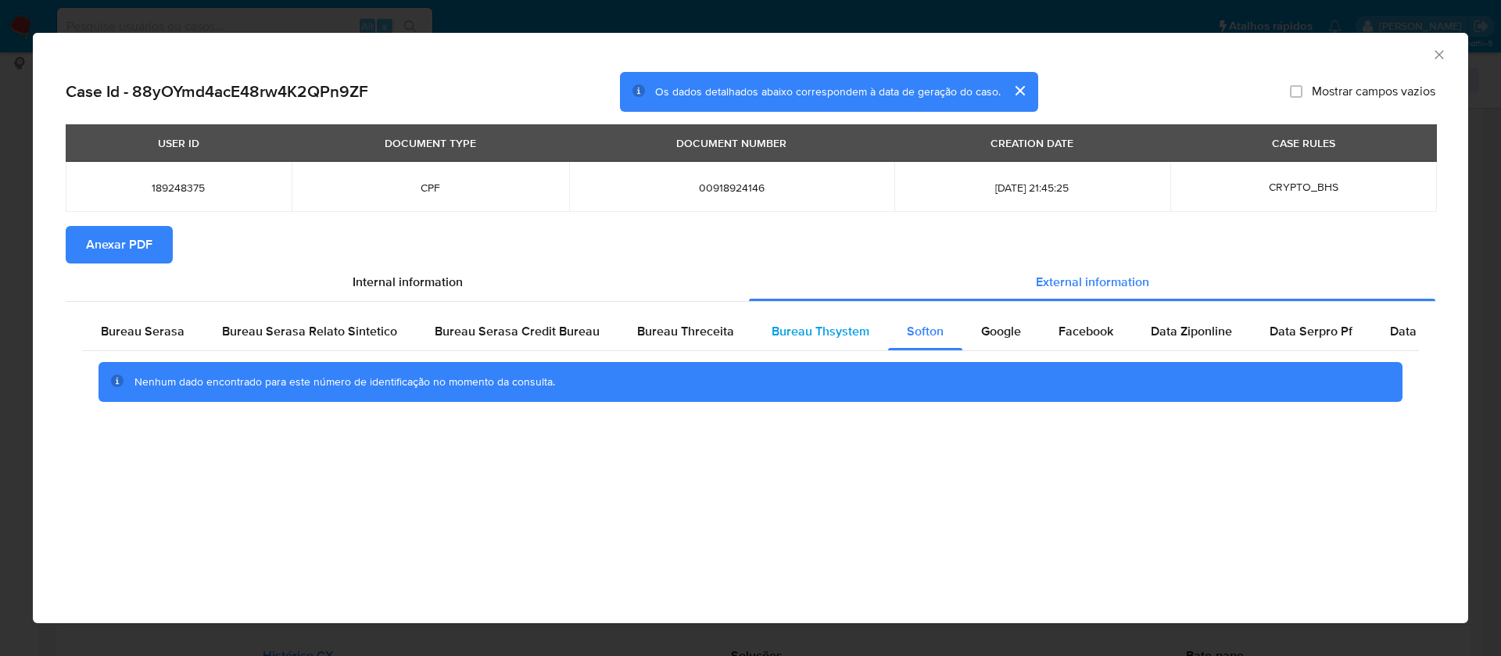
click at [795, 333] on span "Bureau Thsystem" at bounding box center [820, 331] width 98 height 18
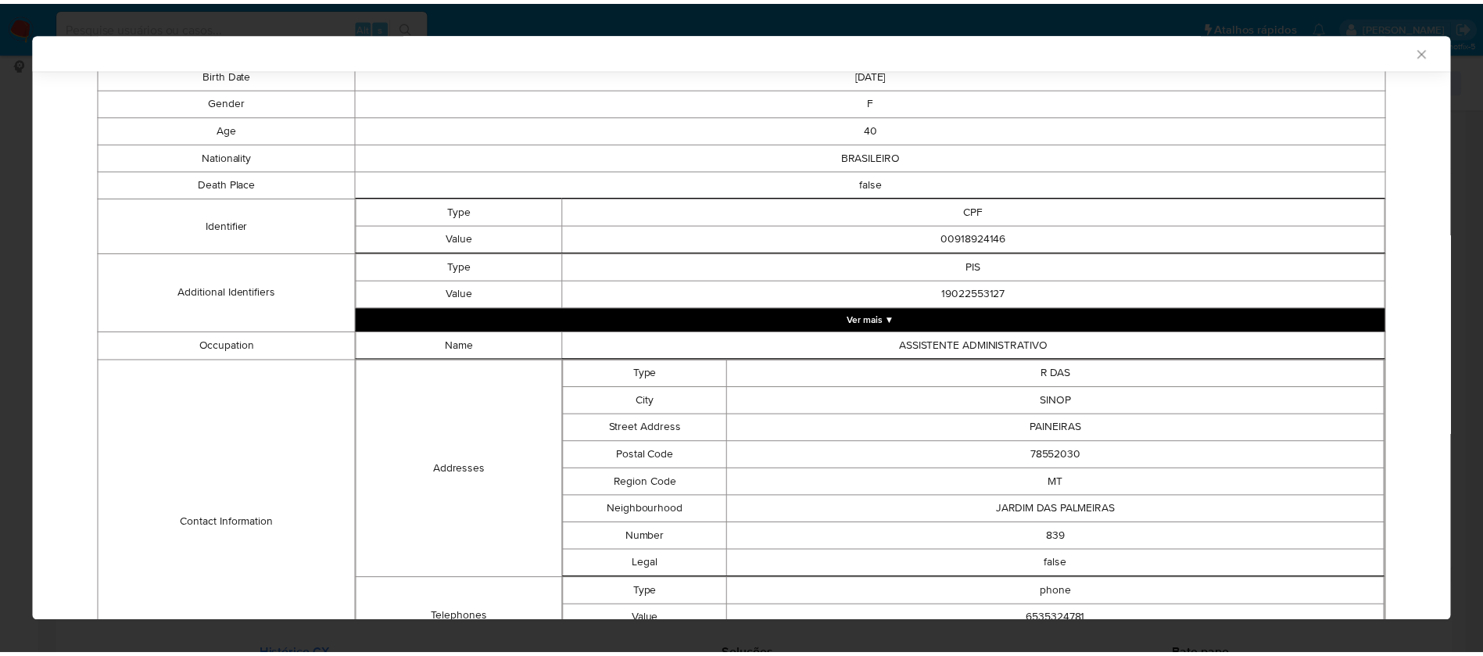
scroll to position [0, 0]
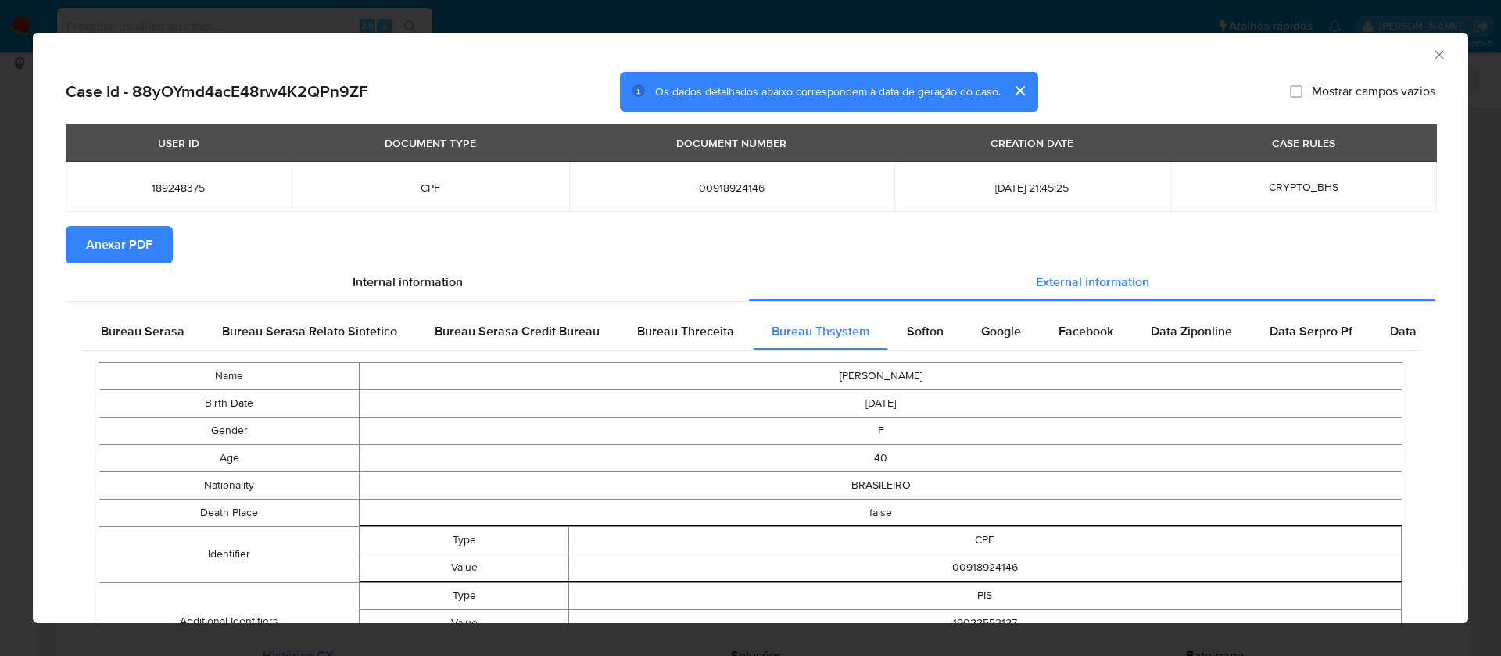
click at [119, 259] on span "Anexar PDF" at bounding box center [119, 244] width 66 height 34
click at [1431, 59] on icon "Fechar a janela" at bounding box center [1439, 55] width 16 height 16
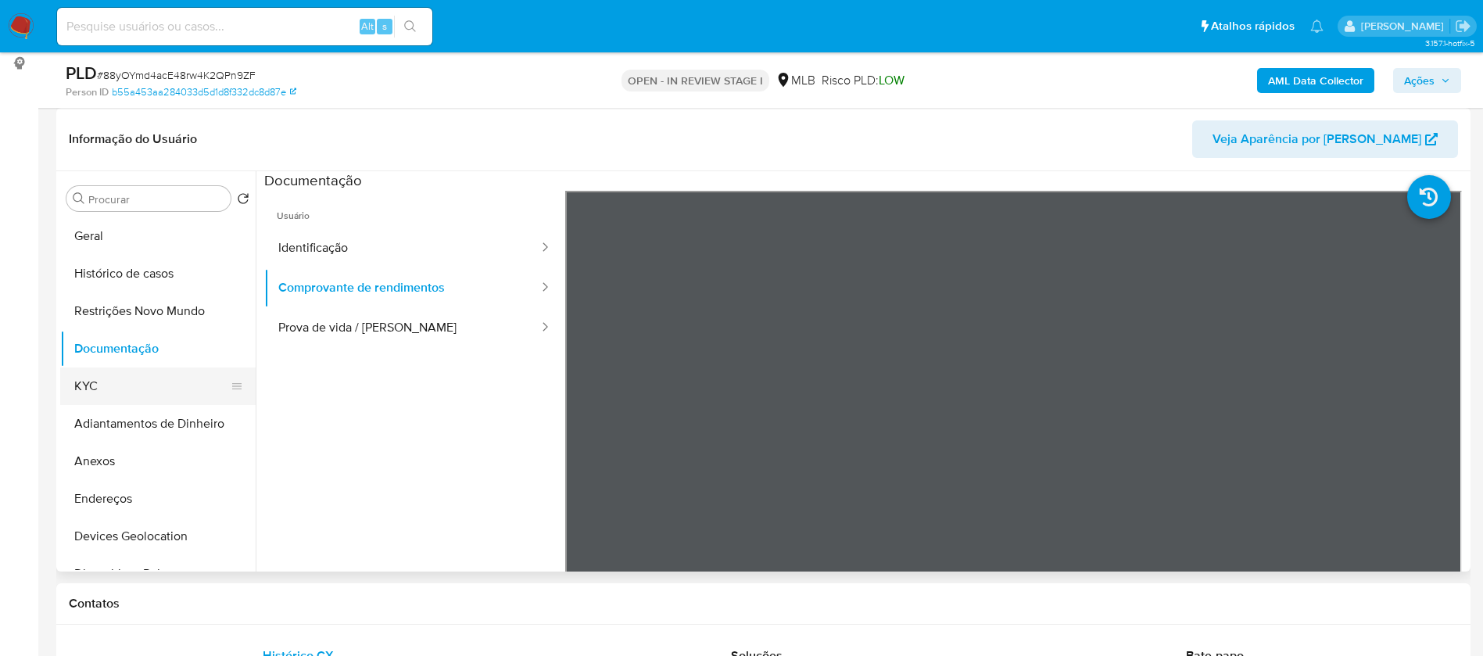
click at [128, 376] on button "KYC" at bounding box center [151, 386] width 183 height 38
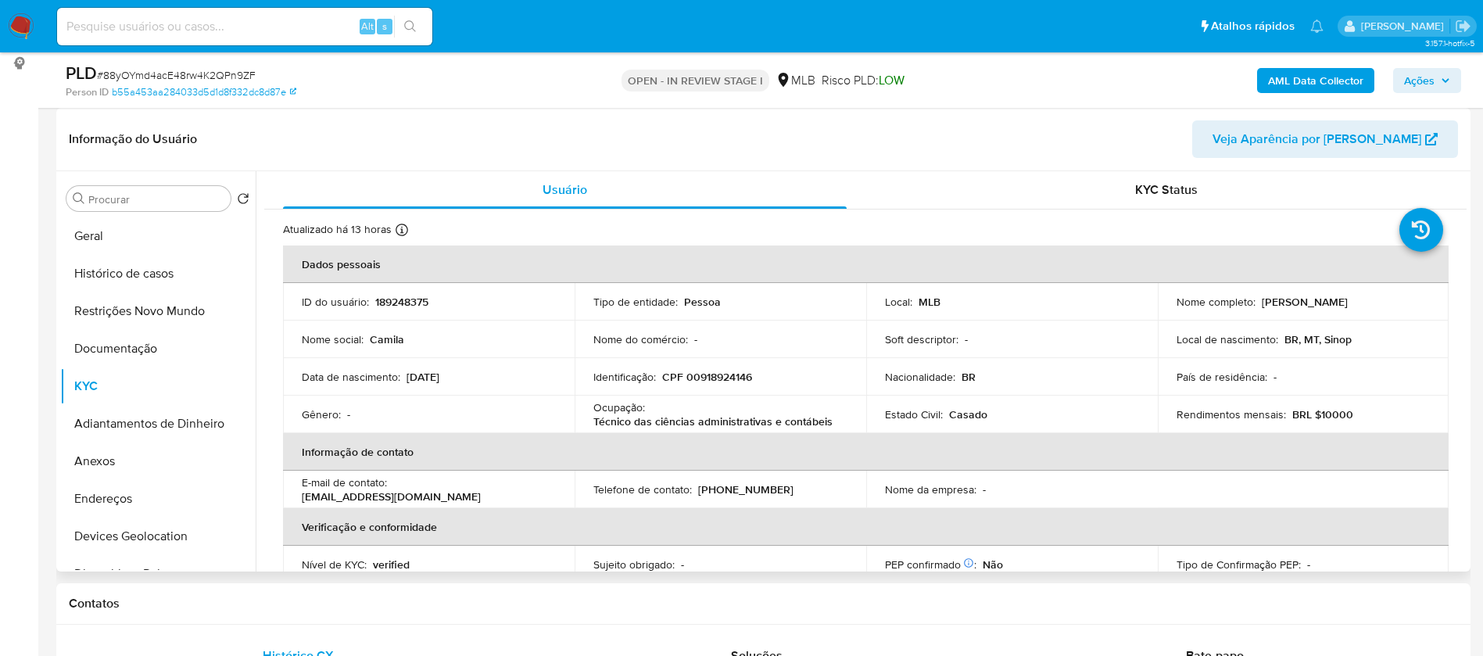
drag, startPoint x: 1398, startPoint y: 302, endPoint x: 1260, endPoint y: 305, distance: 138.3
click at [1261, 305] on p "[PERSON_NAME]" at bounding box center [1304, 302] width 86 height 14
copy p "[PERSON_NAME]"
click at [414, 295] on p "189248375" at bounding box center [401, 302] width 53 height 14
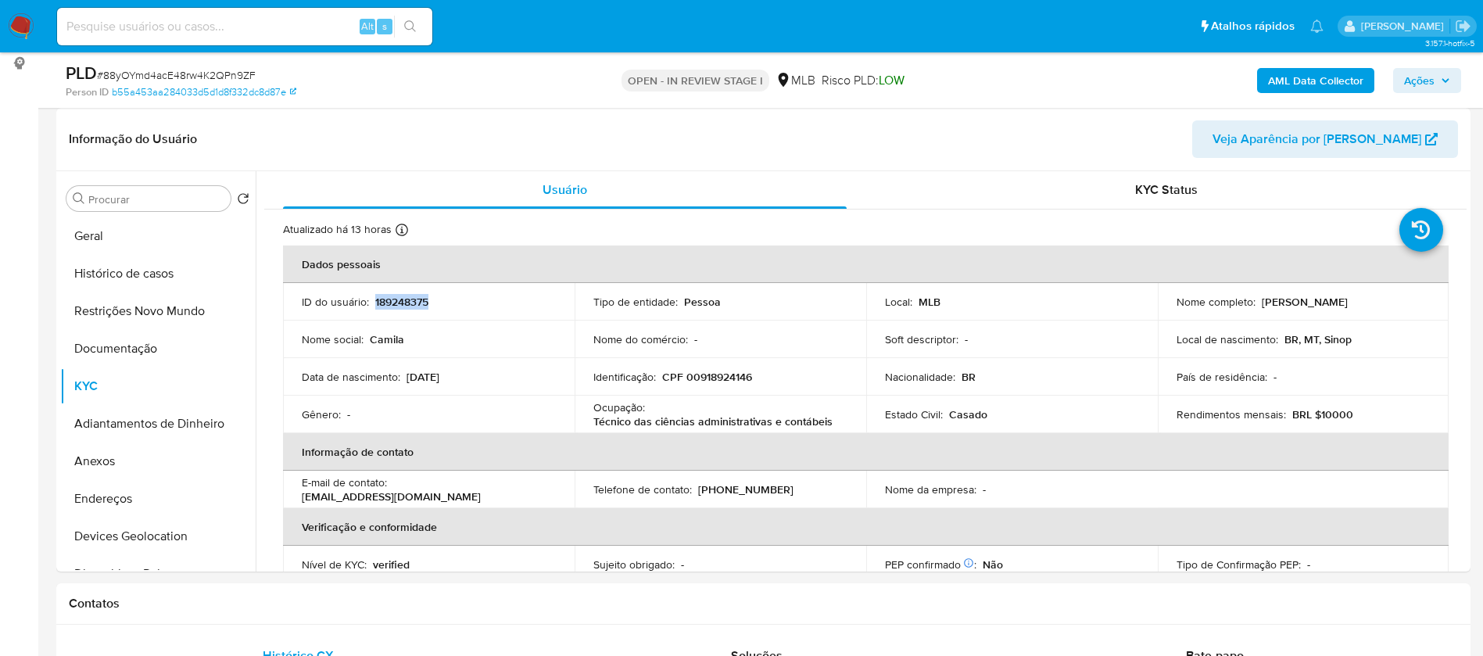
copy p "189248375"
click at [152, 227] on button "Geral" at bounding box center [151, 236] width 183 height 38
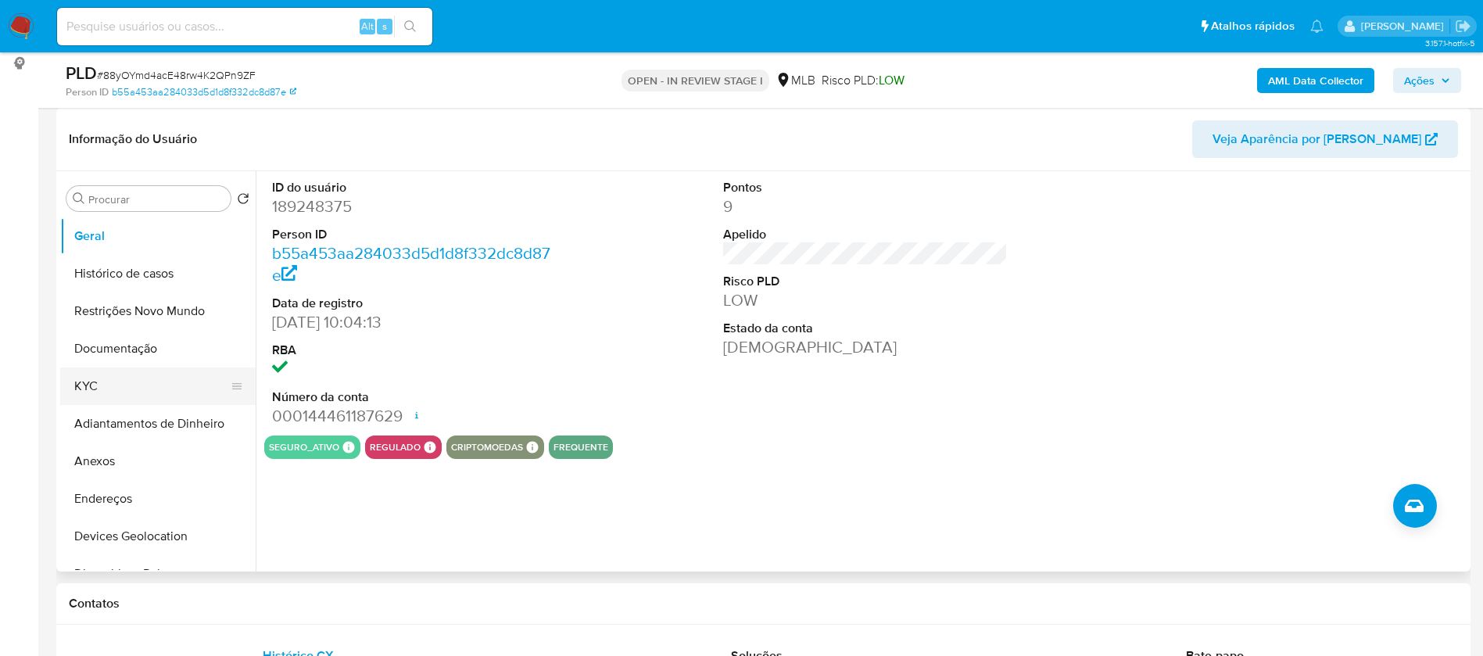
click at [86, 382] on button "KYC" at bounding box center [151, 386] width 183 height 38
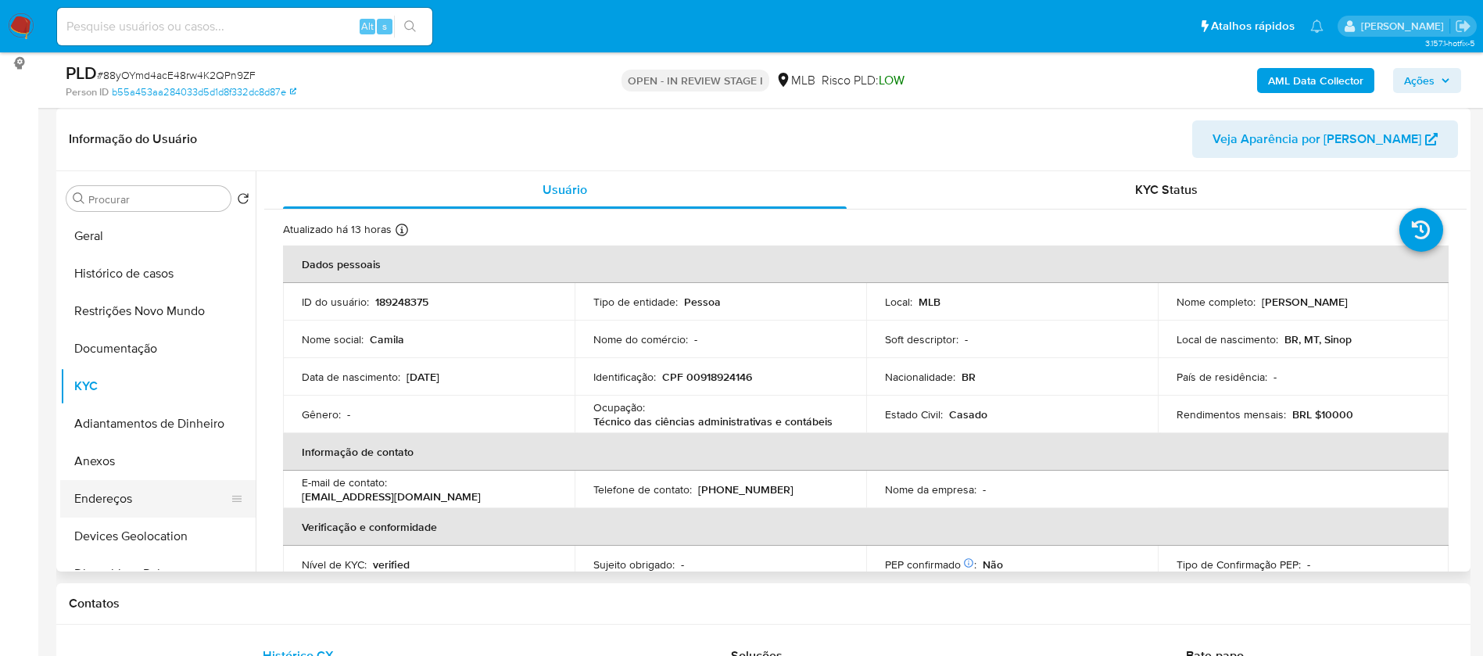
click at [145, 503] on button "Endereços" at bounding box center [151, 499] width 183 height 38
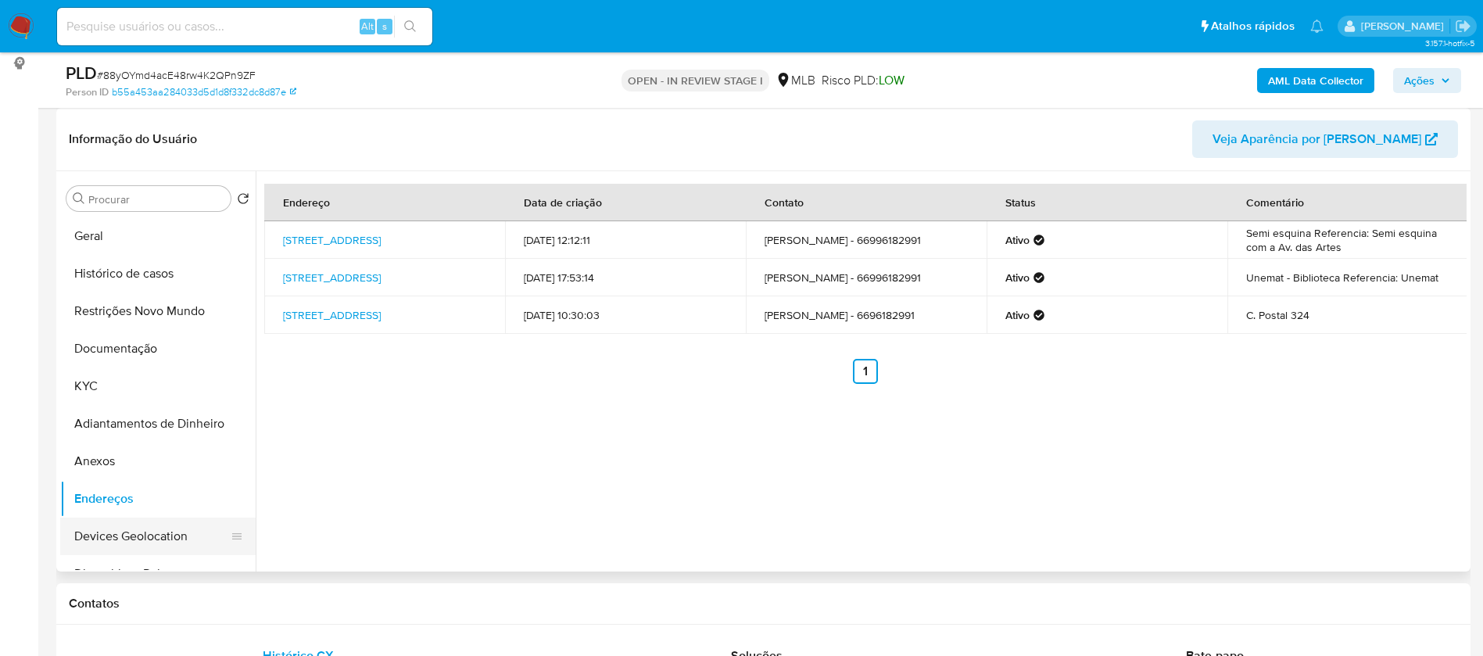
click at [123, 545] on button "Devices Geolocation" at bounding box center [151, 536] width 183 height 38
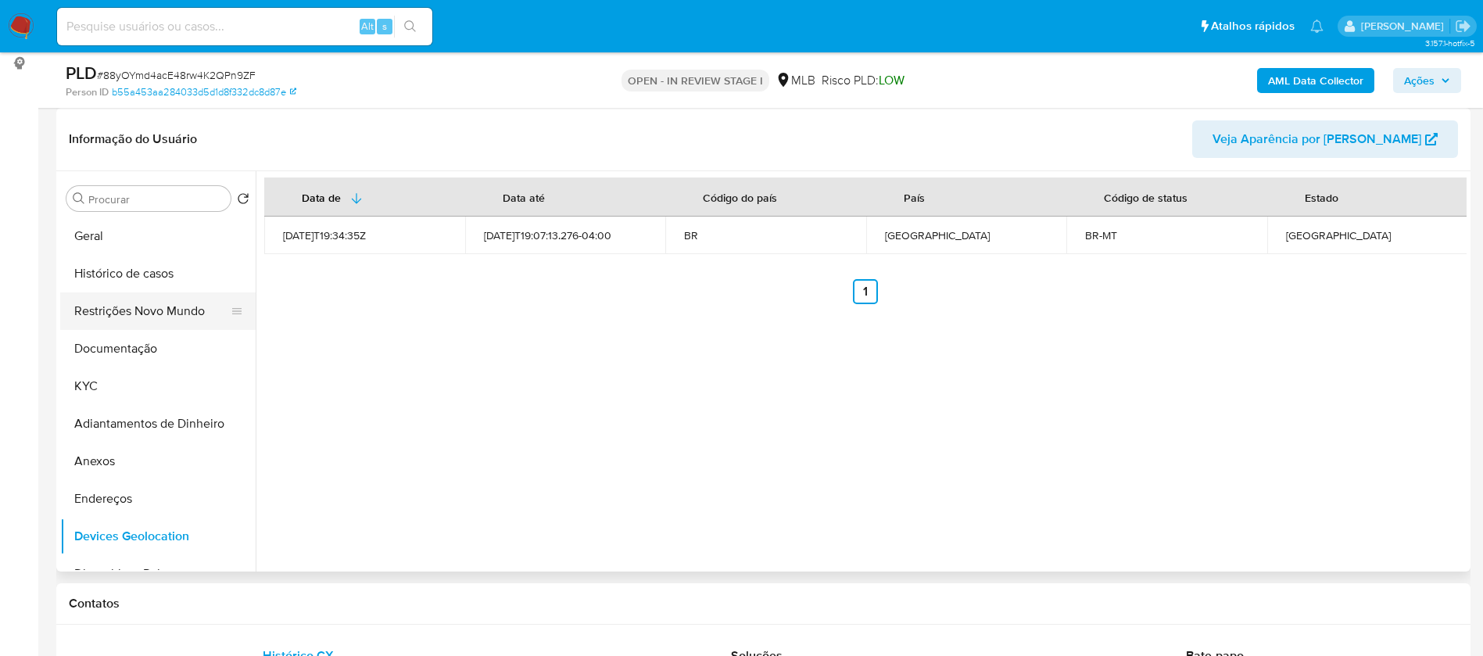
click at [193, 313] on button "Restrições Novo Mundo" at bounding box center [151, 311] width 183 height 38
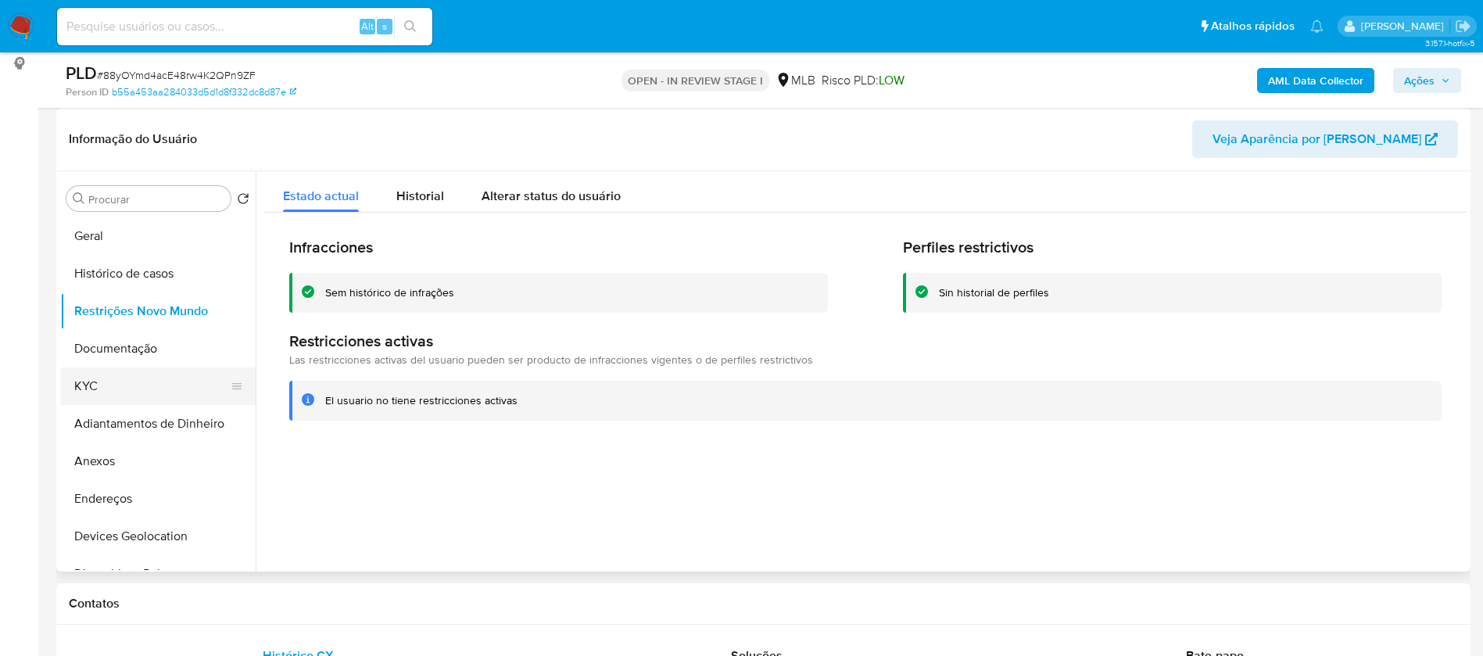
scroll to position [234, 0]
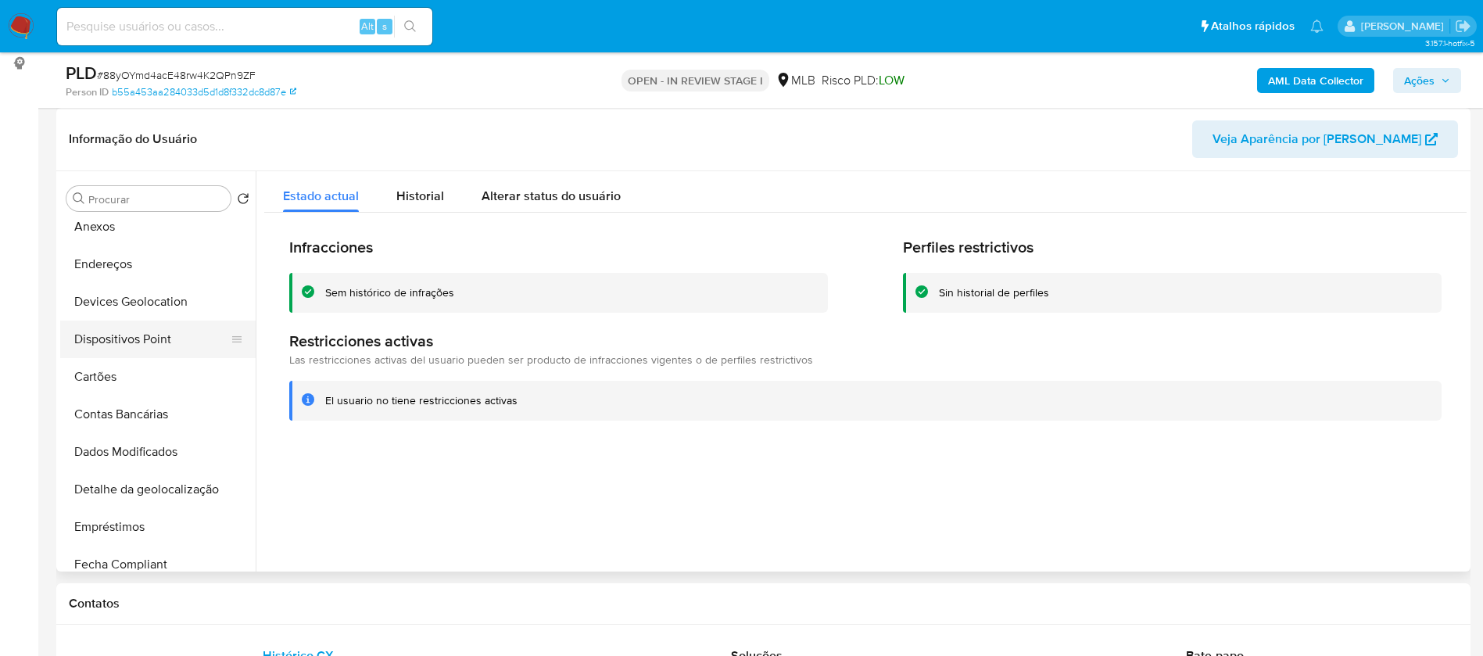
click at [170, 338] on button "Dispositivos Point" at bounding box center [151, 339] width 183 height 38
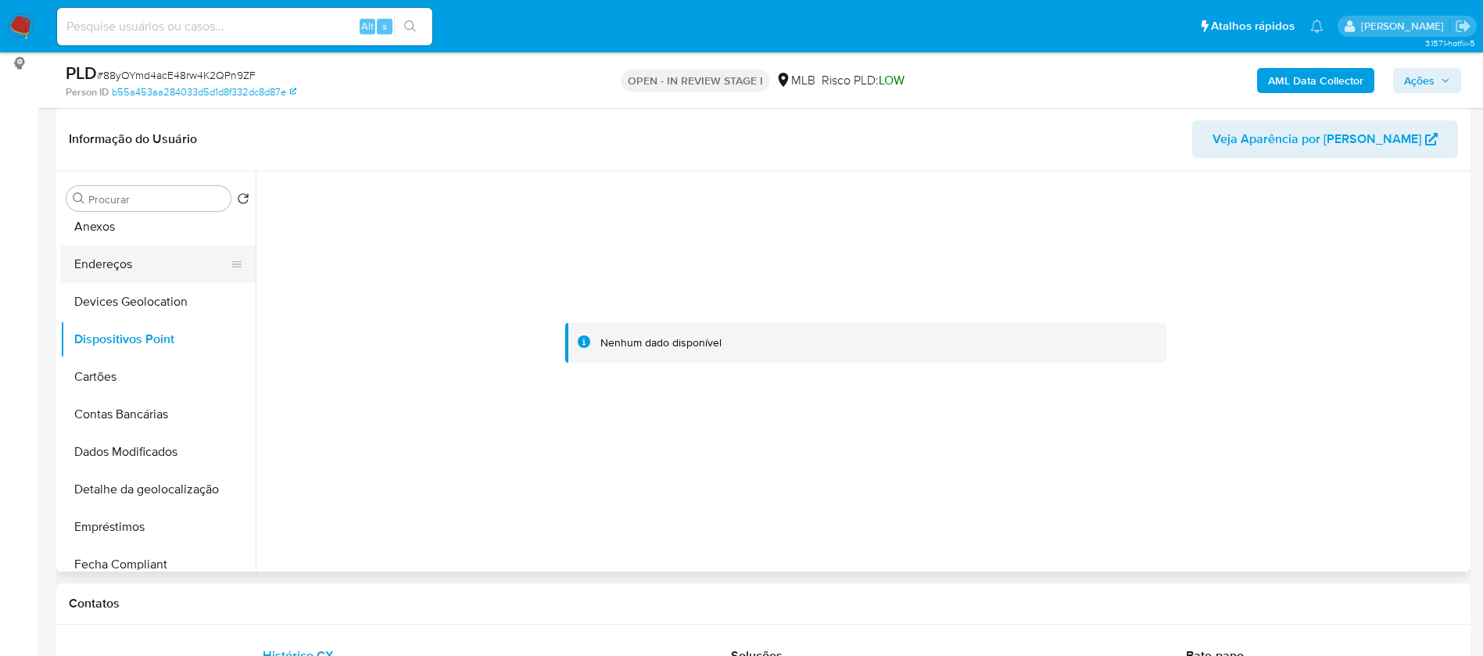
click at [159, 266] on button "Endereços" at bounding box center [151, 264] width 183 height 38
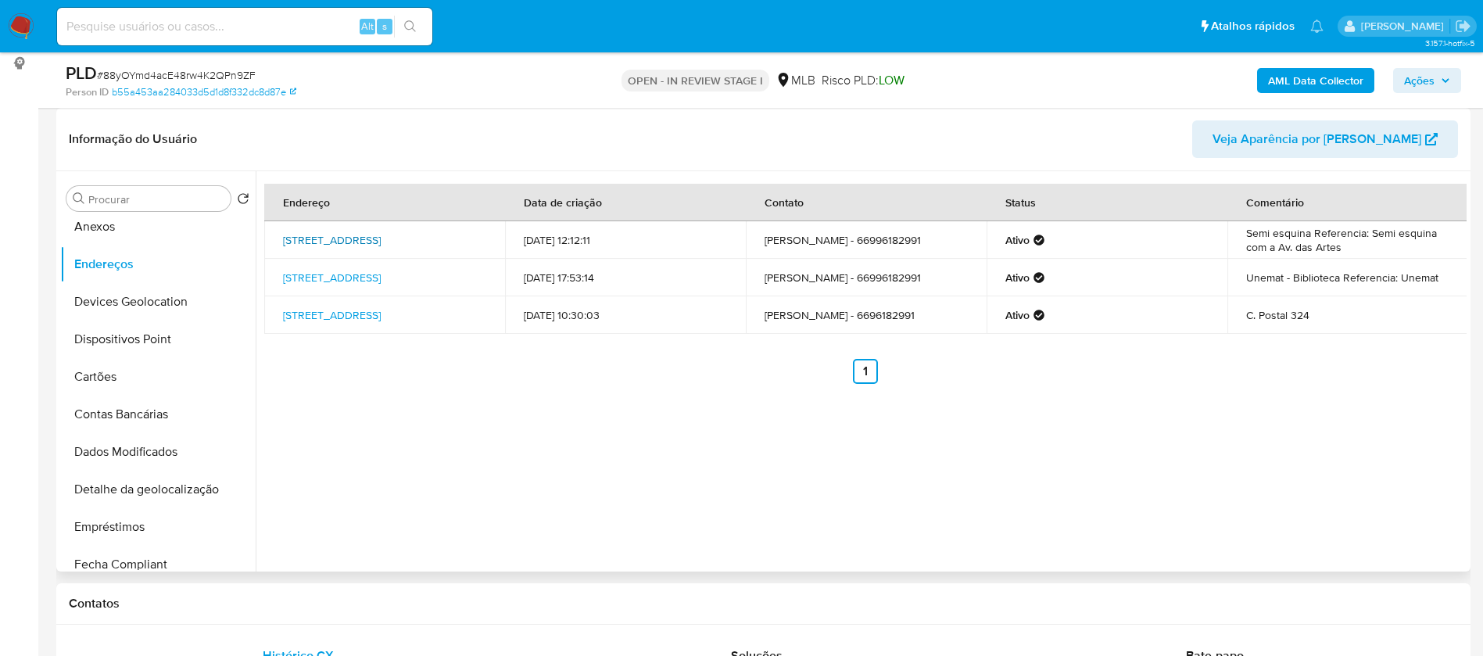
click at [352, 234] on link "[STREET_ADDRESS]" at bounding box center [332, 240] width 98 height 16
